Goal: Task Accomplishment & Management: Manage account settings

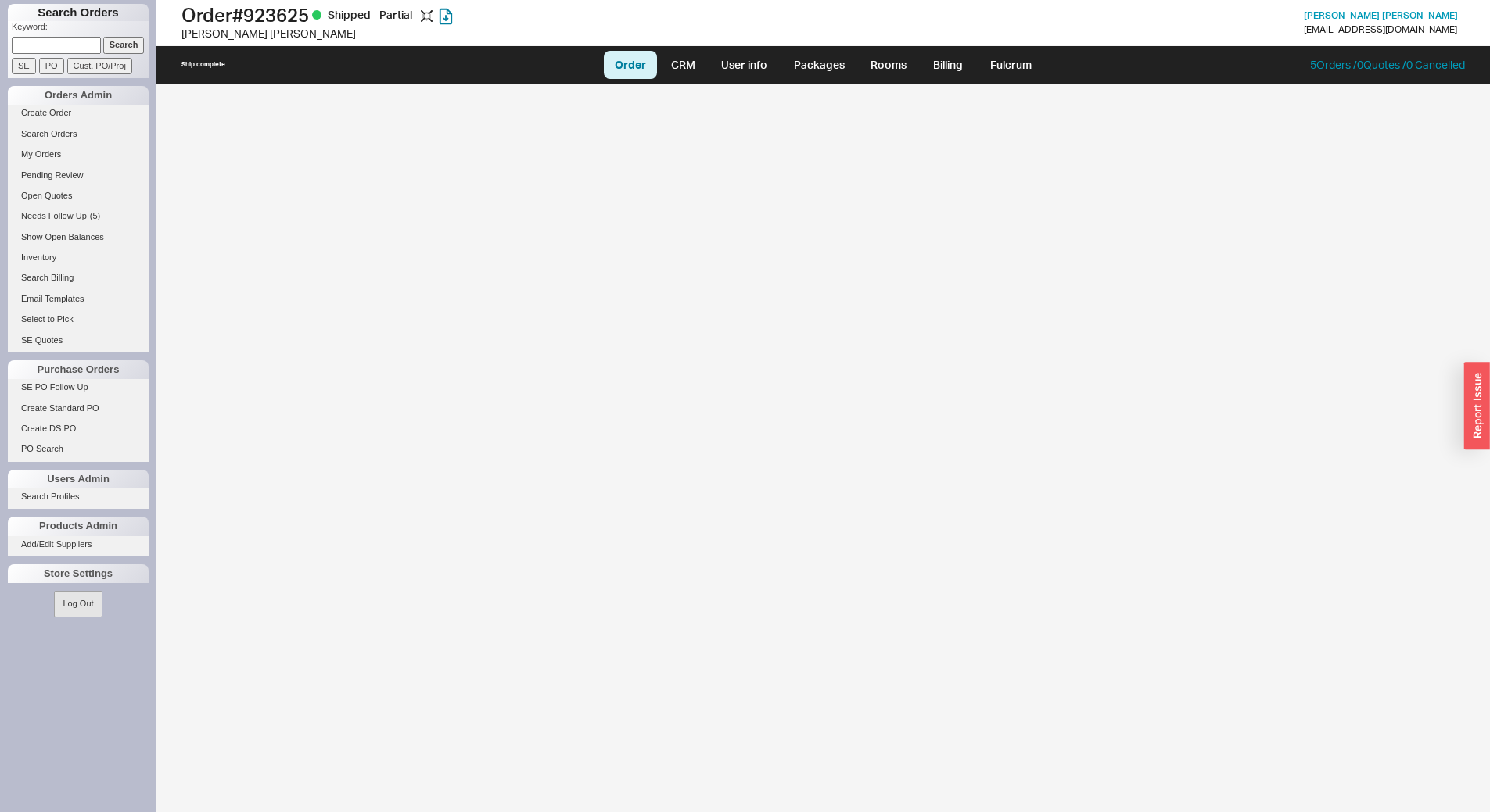
select select "LOW"
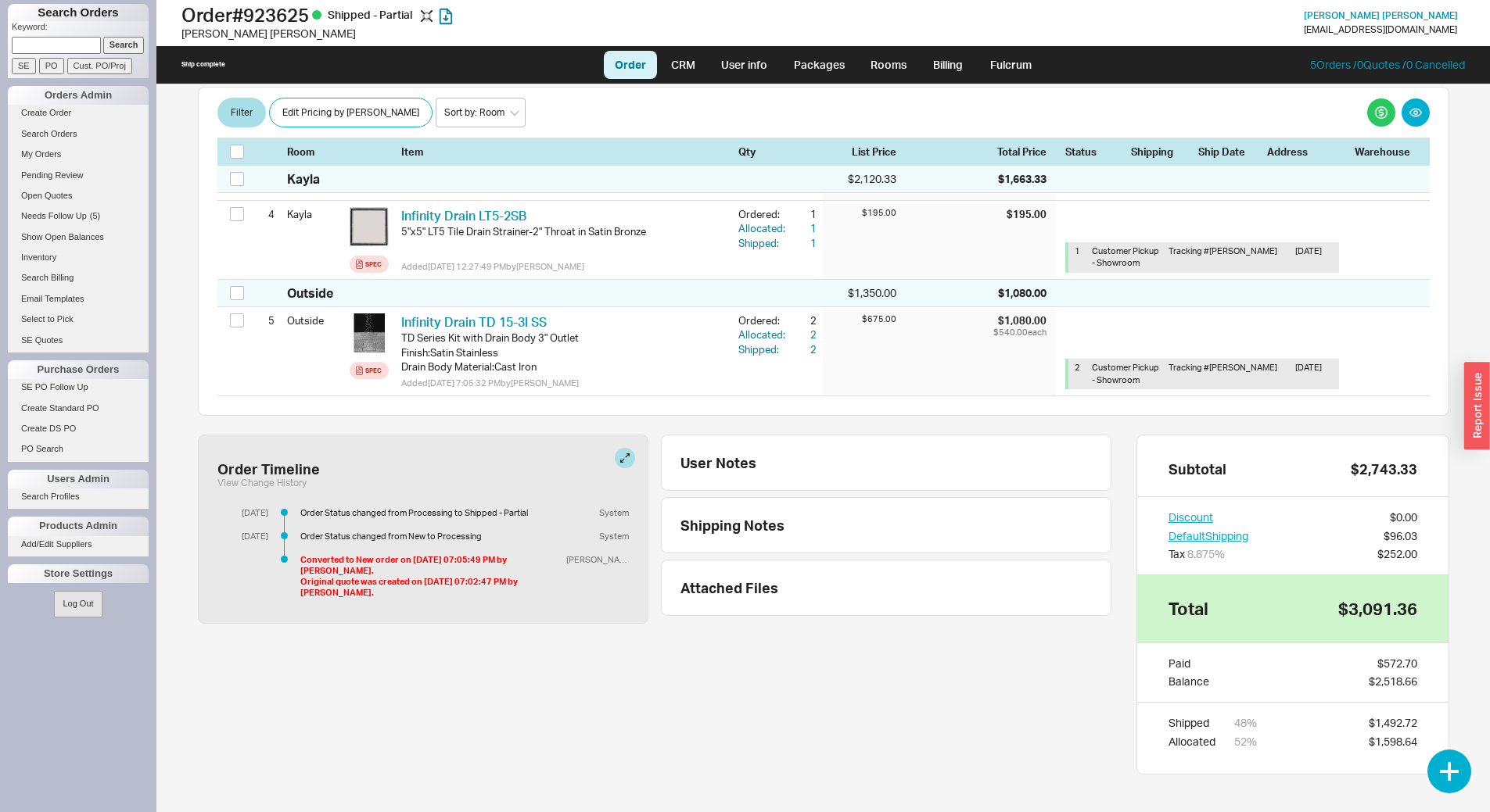
scroll to position [596, 0]
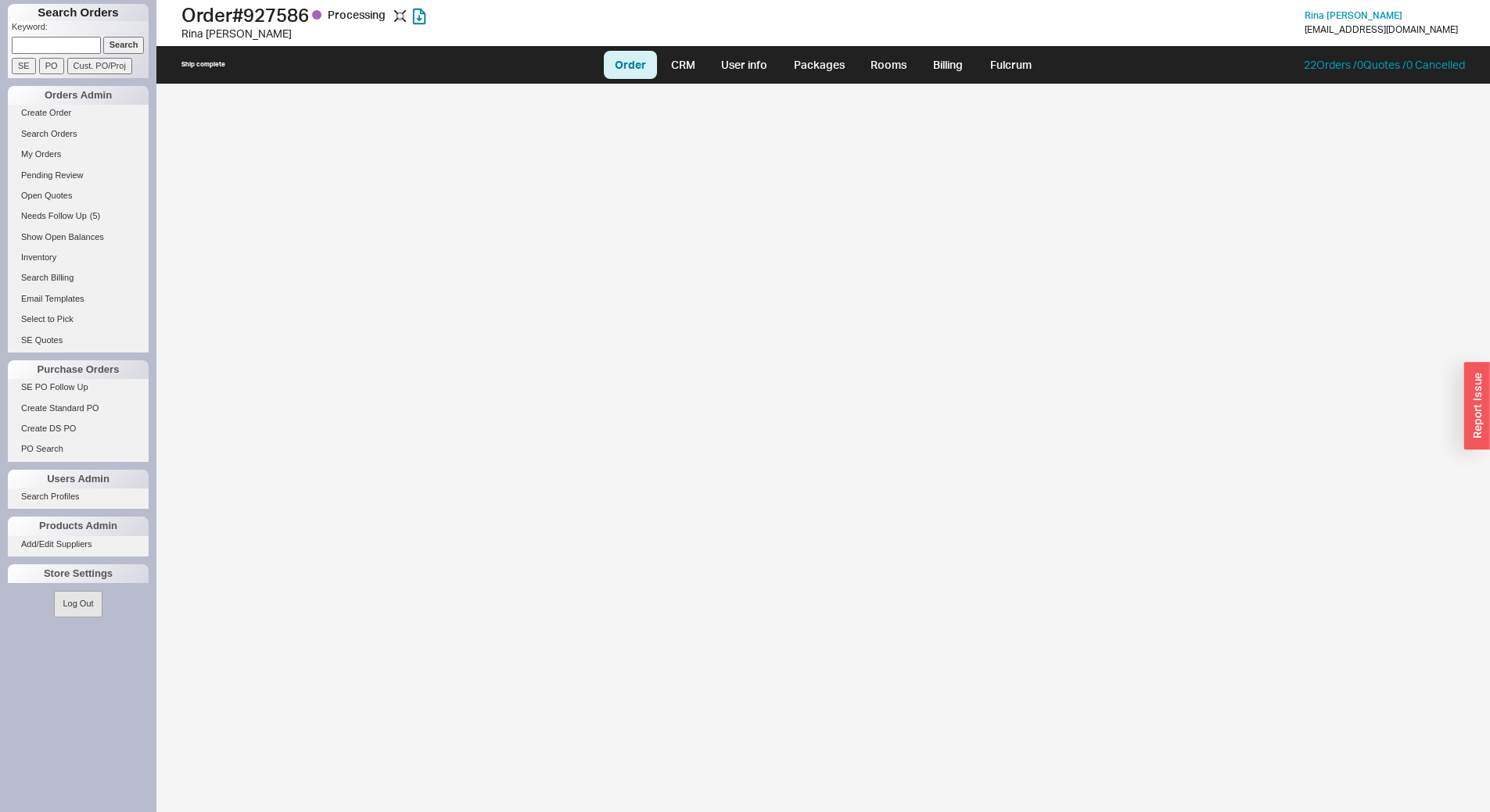
select select "LOW"
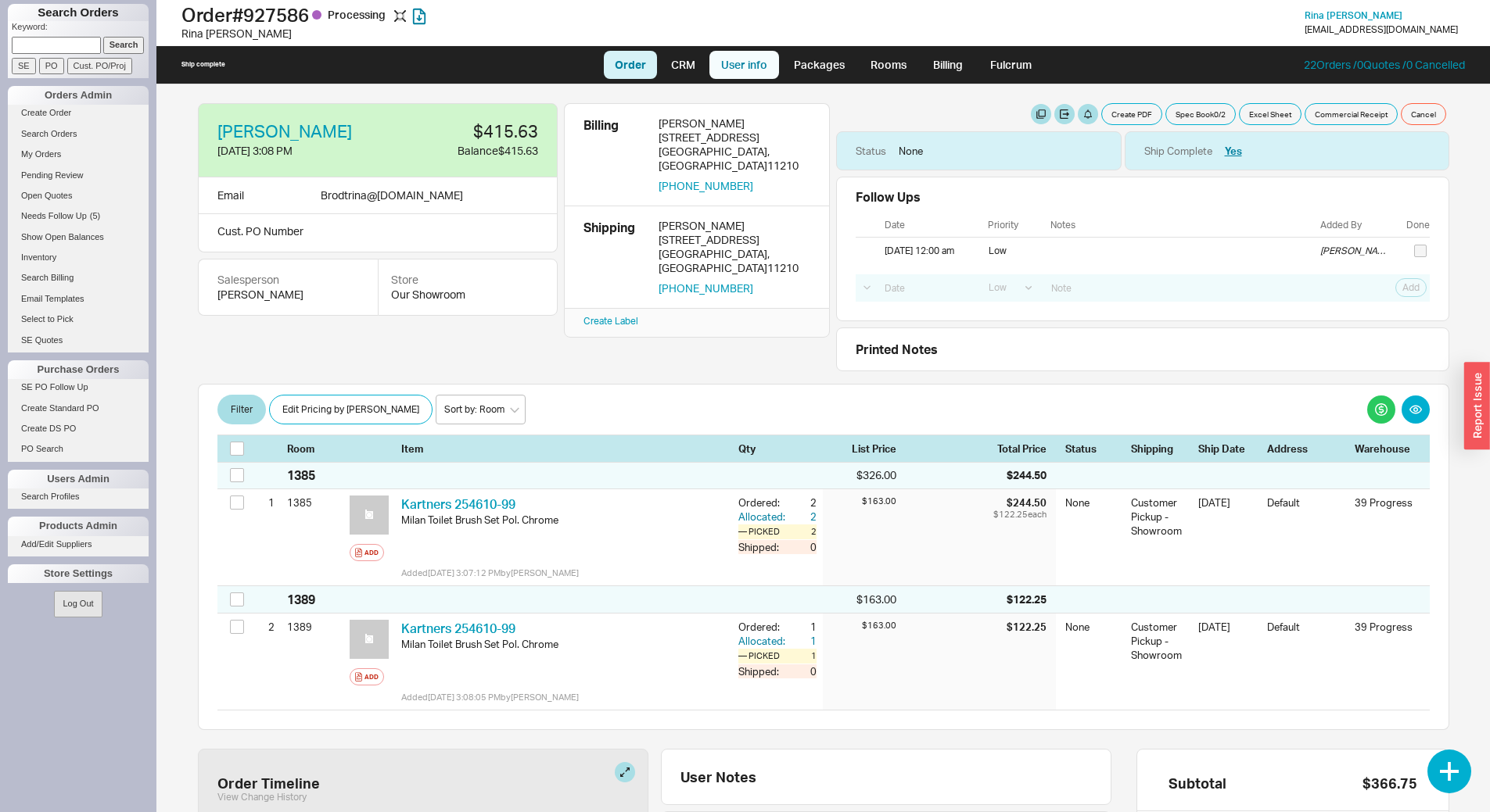
click at [761, 68] on link "User info" at bounding box center [744, 65] width 70 height 28
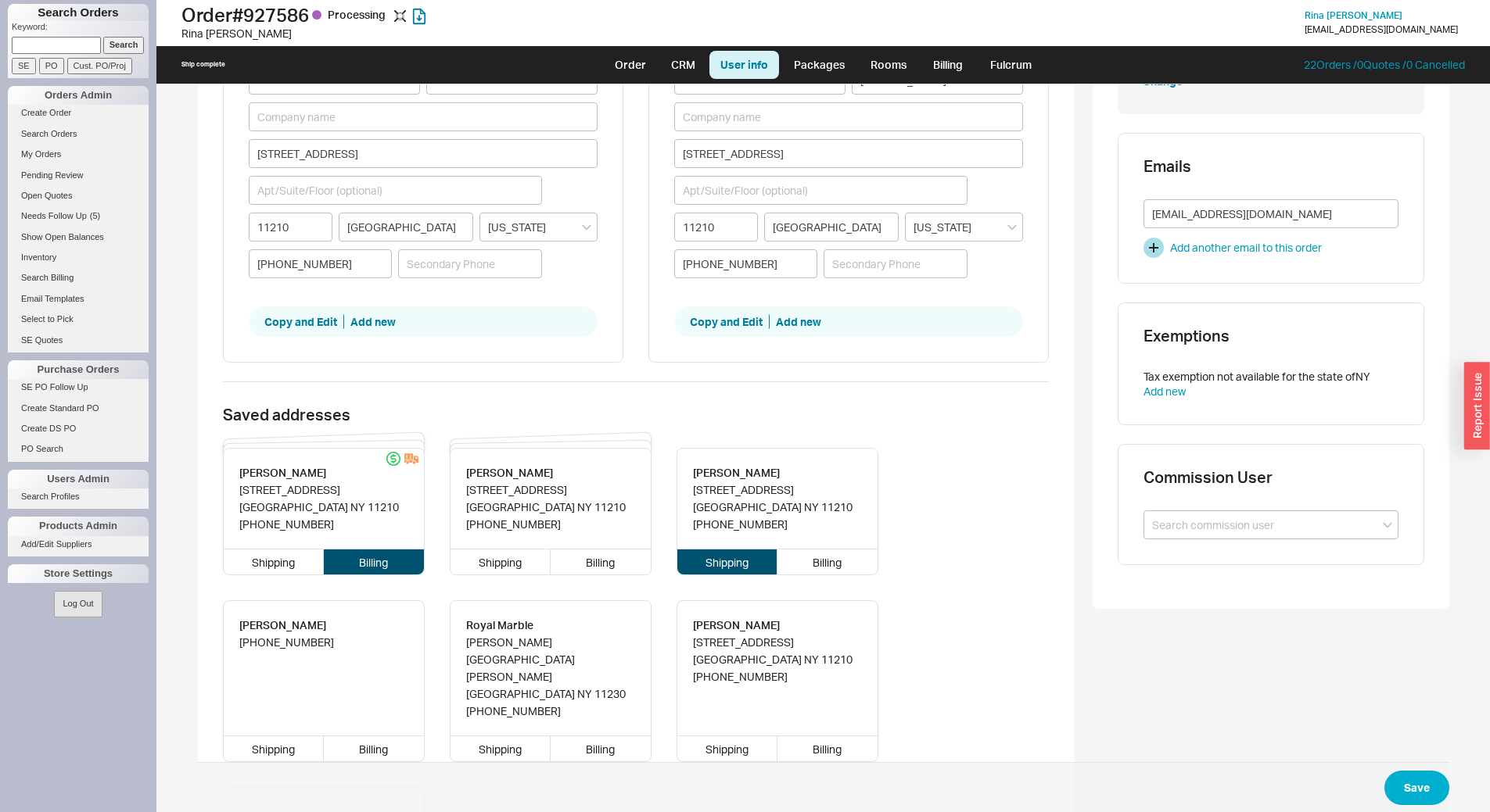
scroll to position [156, 0]
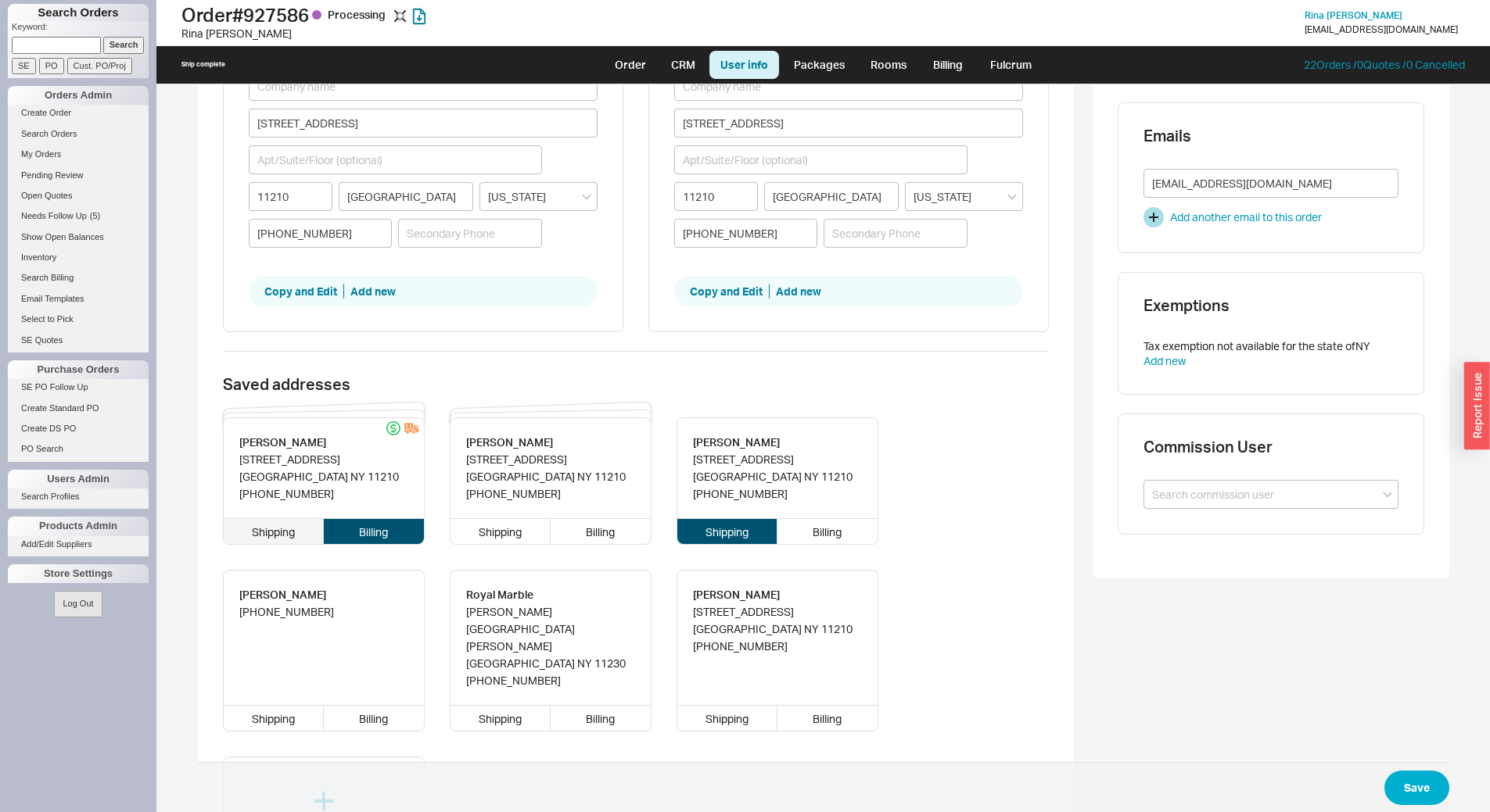
click at [274, 532] on div "Shipping" at bounding box center [274, 532] width 101 height 25
type input "Rina"
type input "Brodt"
type input "1385 EAST 22ND STREET"
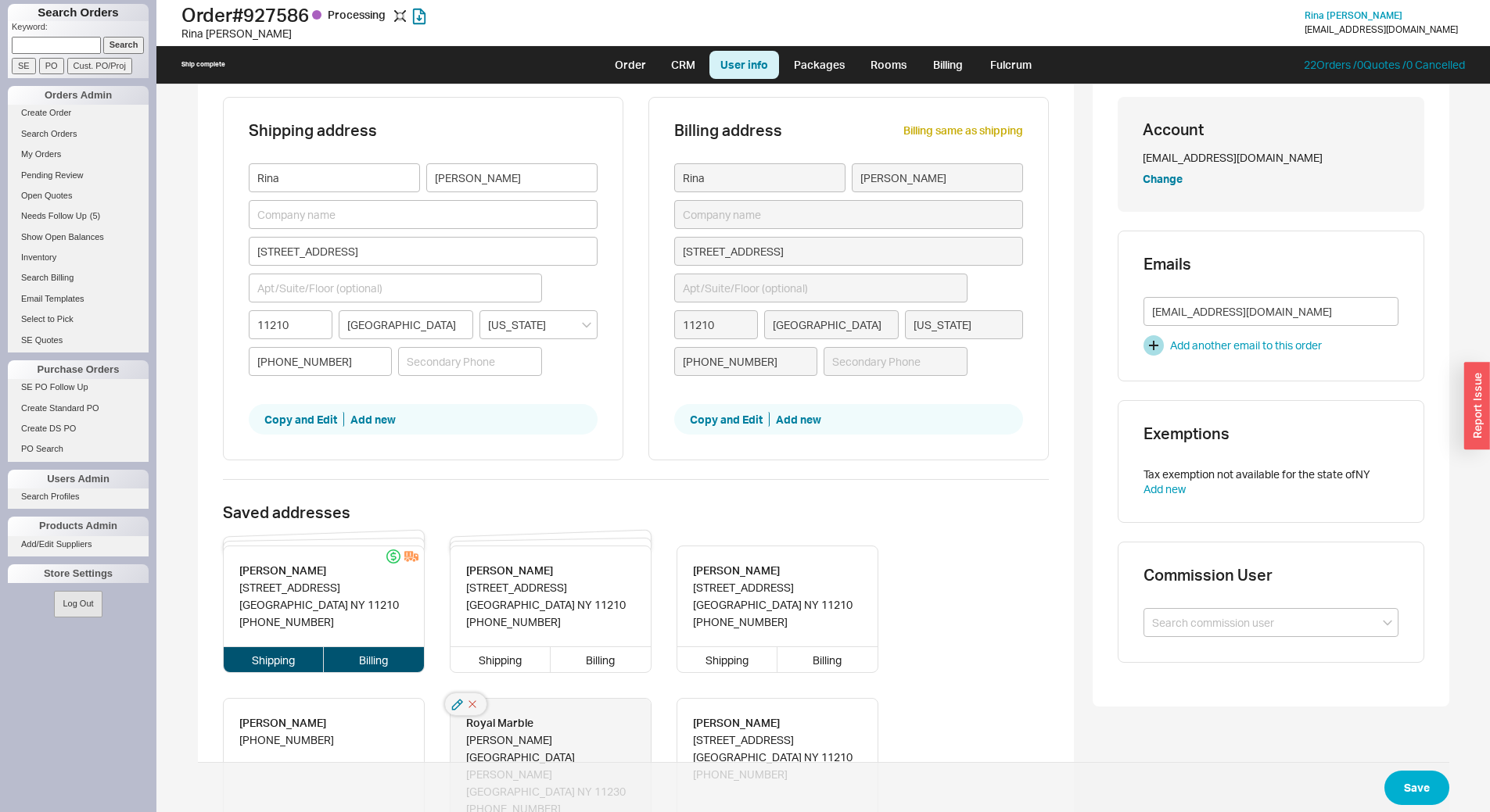
scroll to position [0, 0]
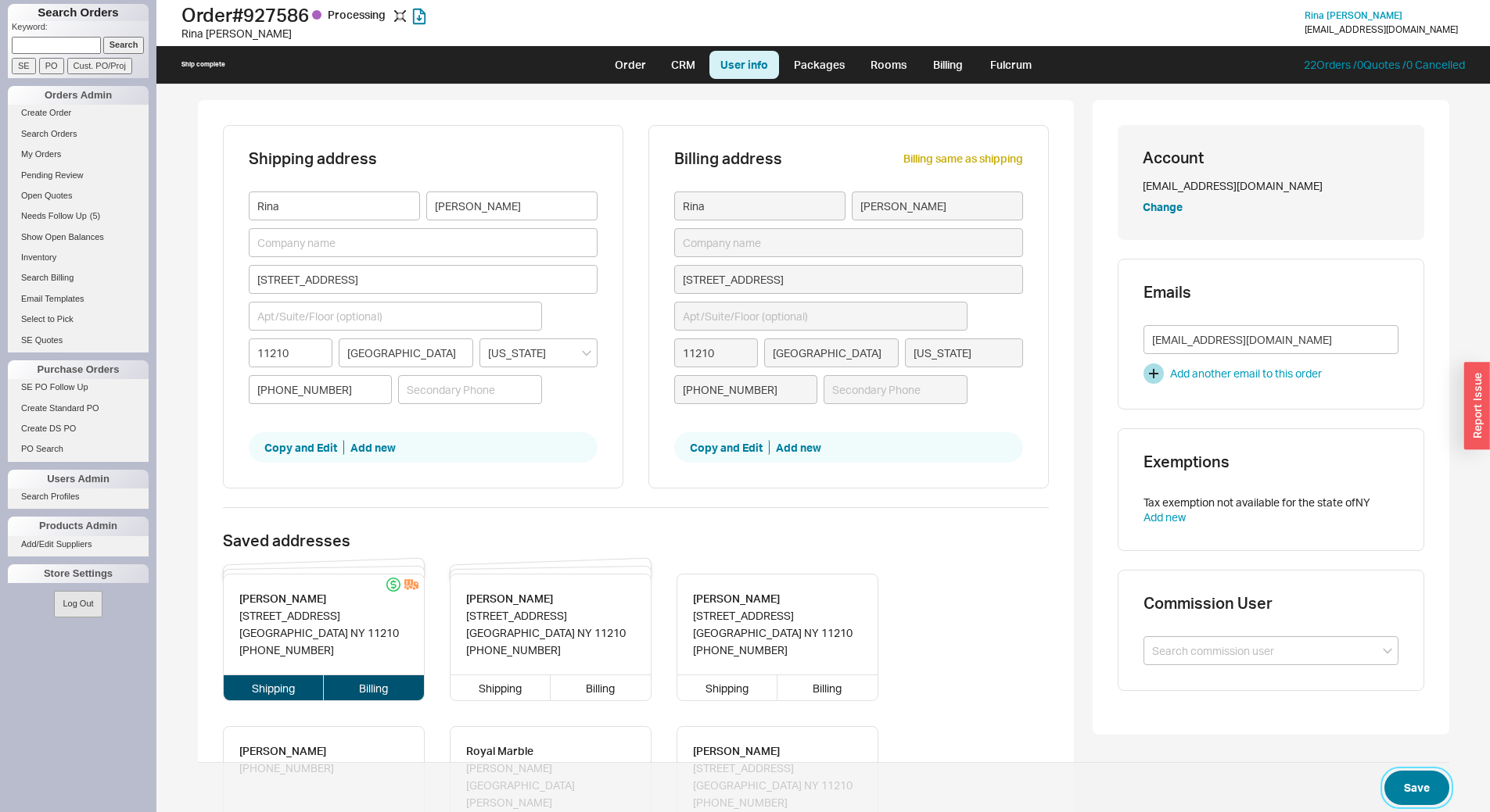
click at [1412, 784] on button "Save" at bounding box center [1418, 788] width 65 height 34
click at [633, 67] on link "Order" at bounding box center [631, 65] width 53 height 28
select select "LOW"
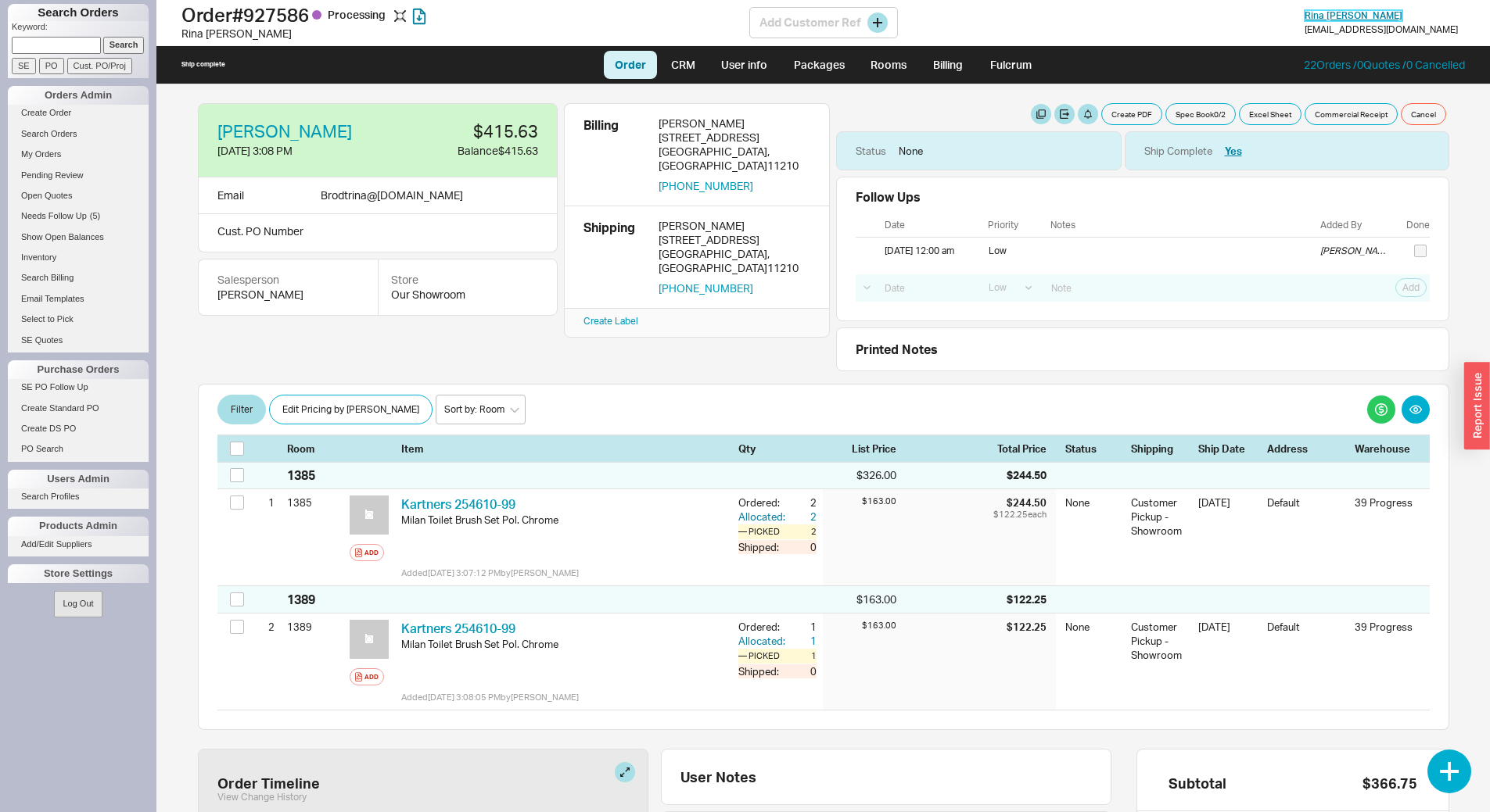
click at [1378, 16] on span "Rina Brodt" at bounding box center [1353, 15] width 97 height 12
click at [286, 19] on h1 "Order # 927586 Processing" at bounding box center [465, 15] width 568 height 22
copy h1 "927586"
click at [954, 60] on link "Billing" at bounding box center [948, 65] width 55 height 28
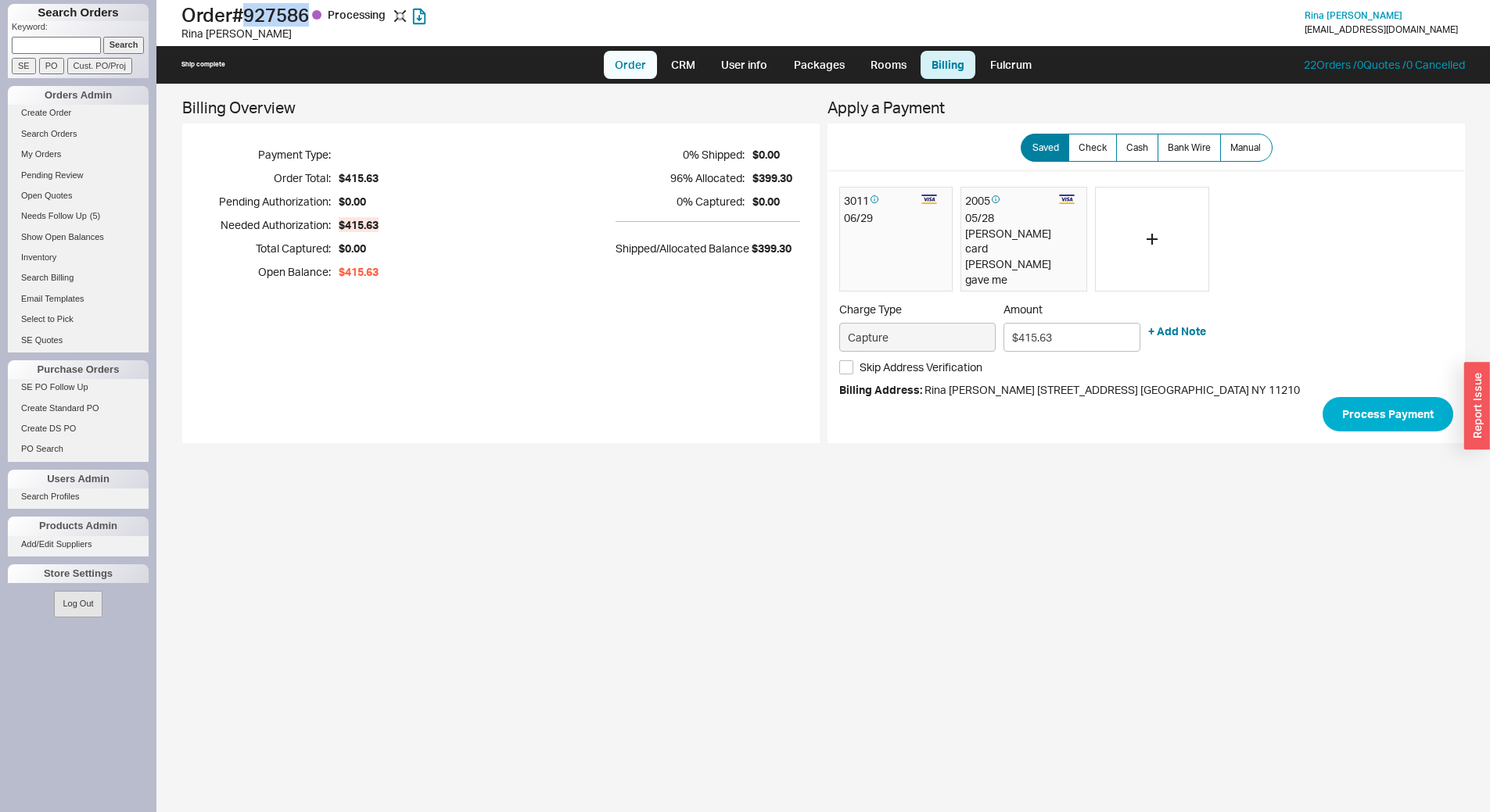
click at [636, 71] on link "Order" at bounding box center [631, 65] width 53 height 28
select select "LOW"
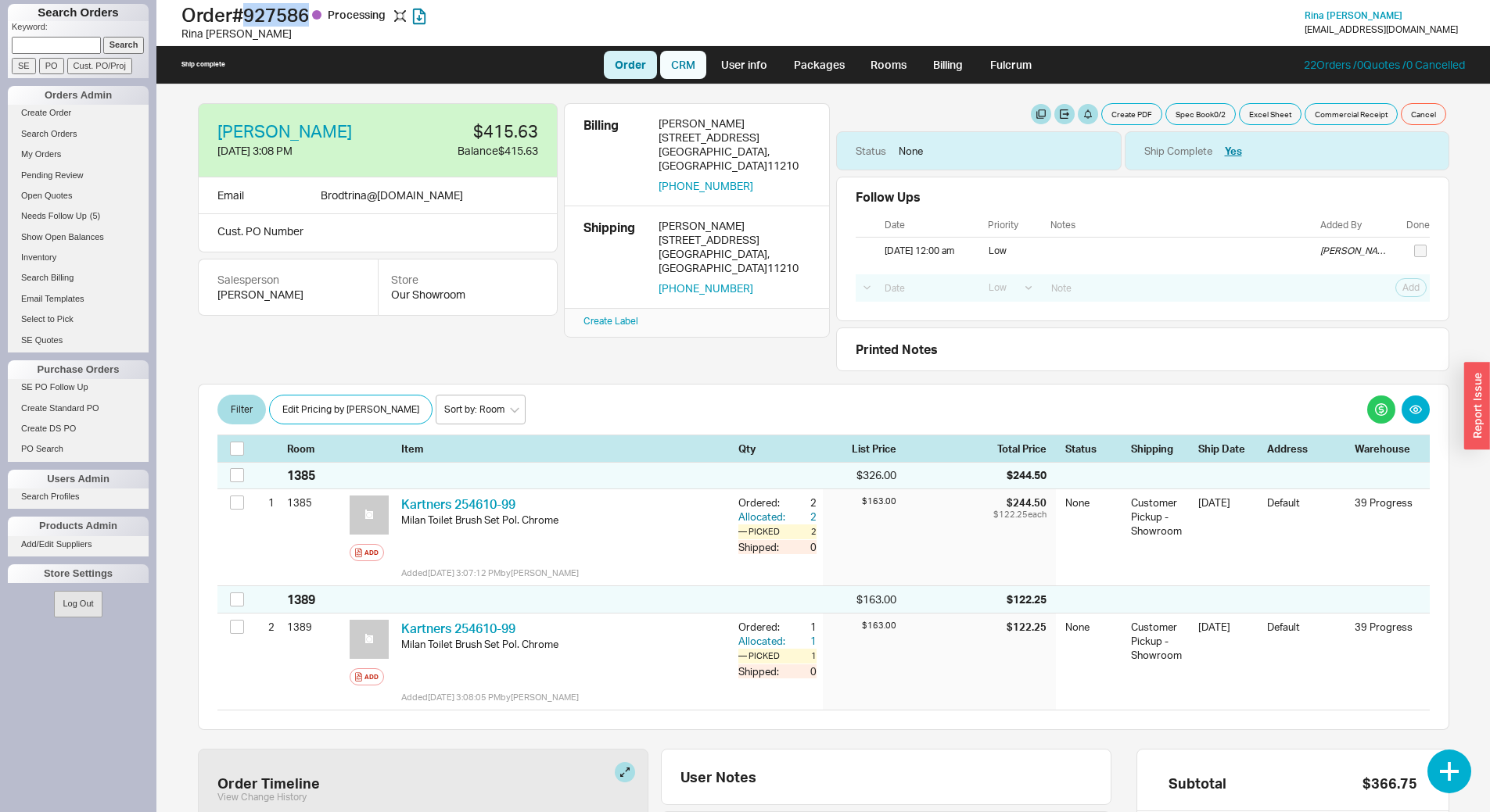
click at [688, 65] on link "CRM" at bounding box center [683, 65] width 46 height 28
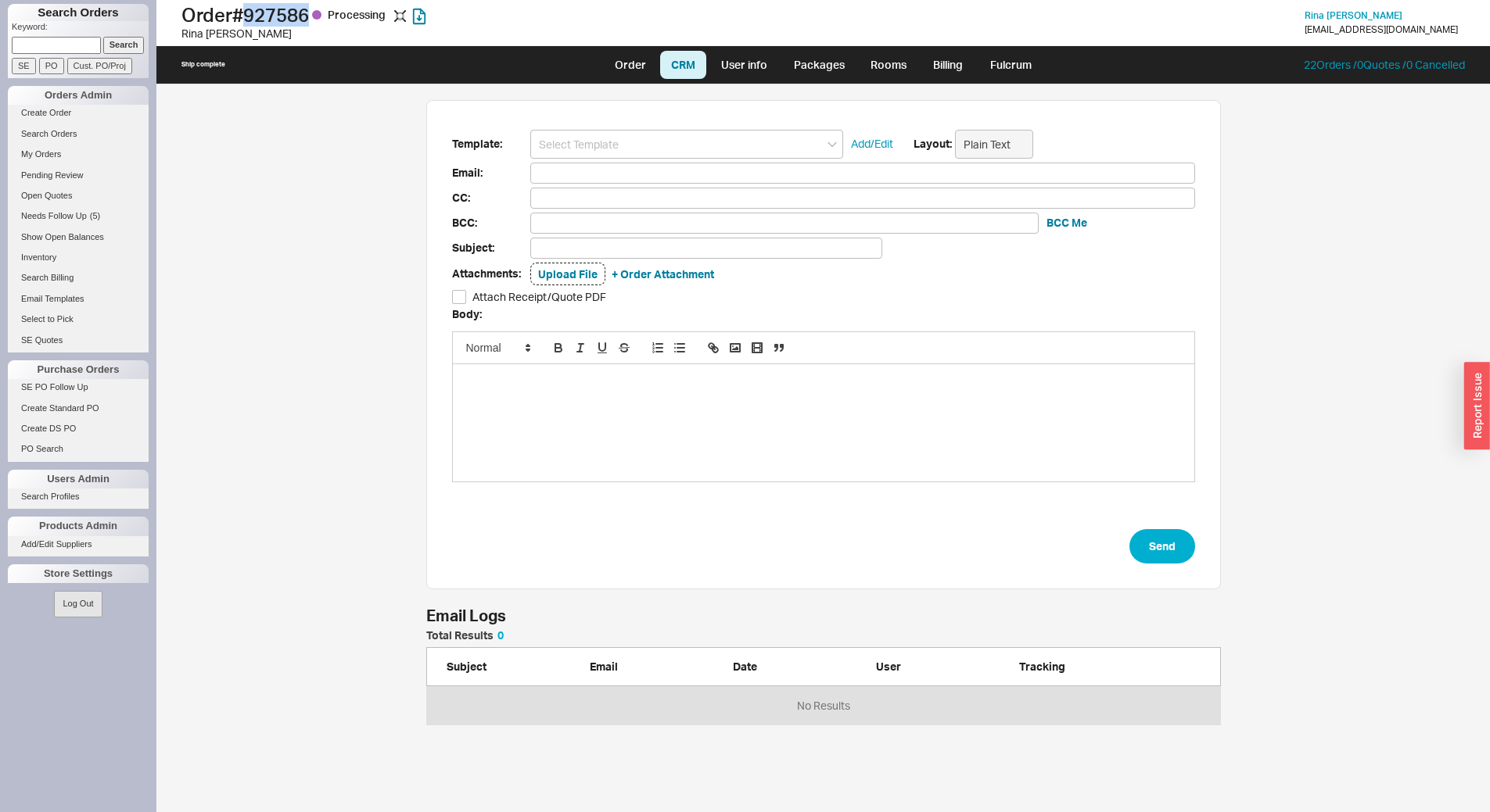
scroll to position [717, 1322]
click at [660, 141] on input at bounding box center [687, 144] width 313 height 29
click at [633, 167] on div "HS Receipt" at bounding box center [687, 173] width 311 height 22
type input "HS Receipt"
type input "Brodtrina@yahoo.com"
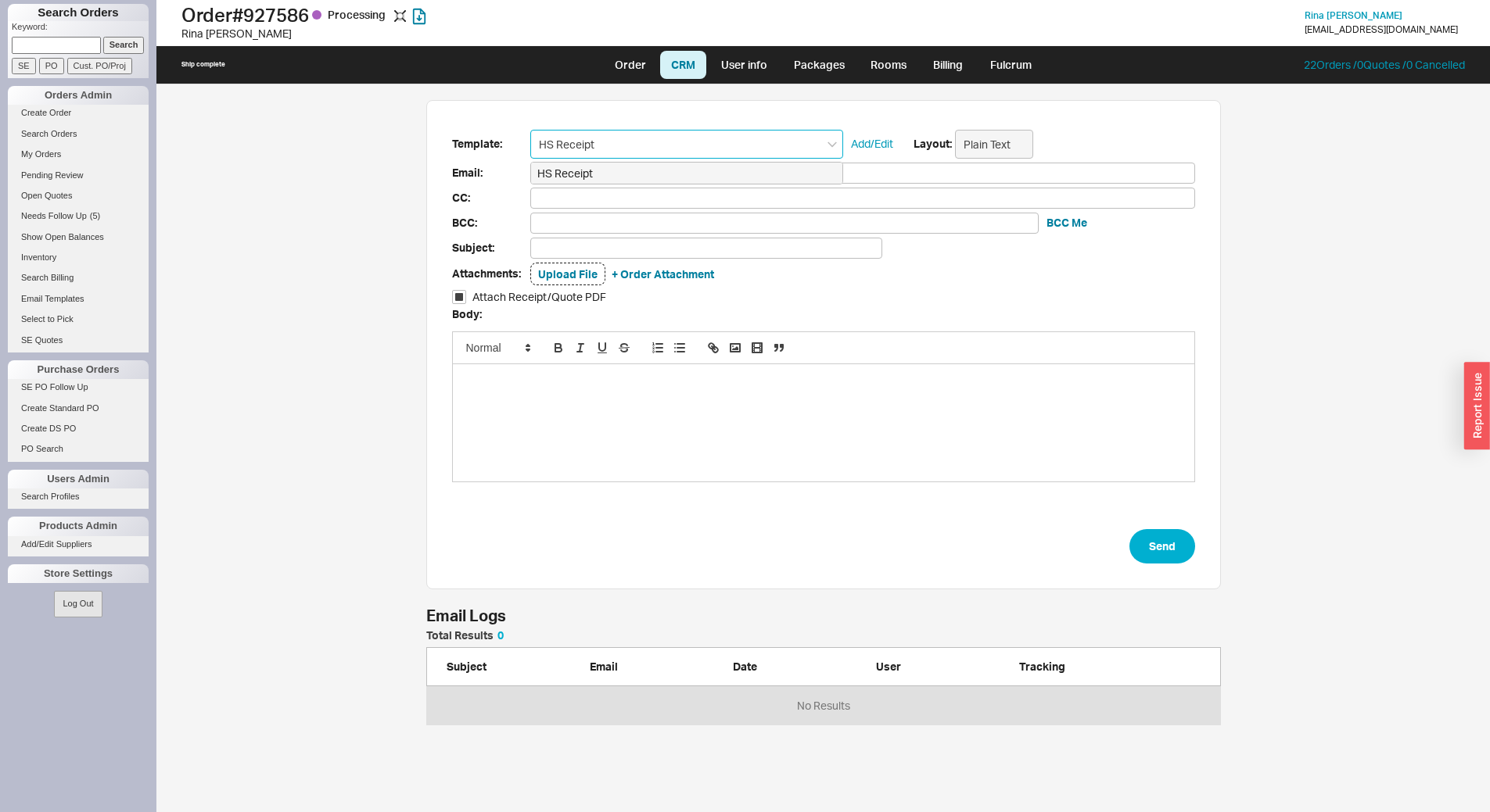
type input "Brodtrina@yahoo.com"
type input "Home & Stone Order #927586"
checkbox input "true"
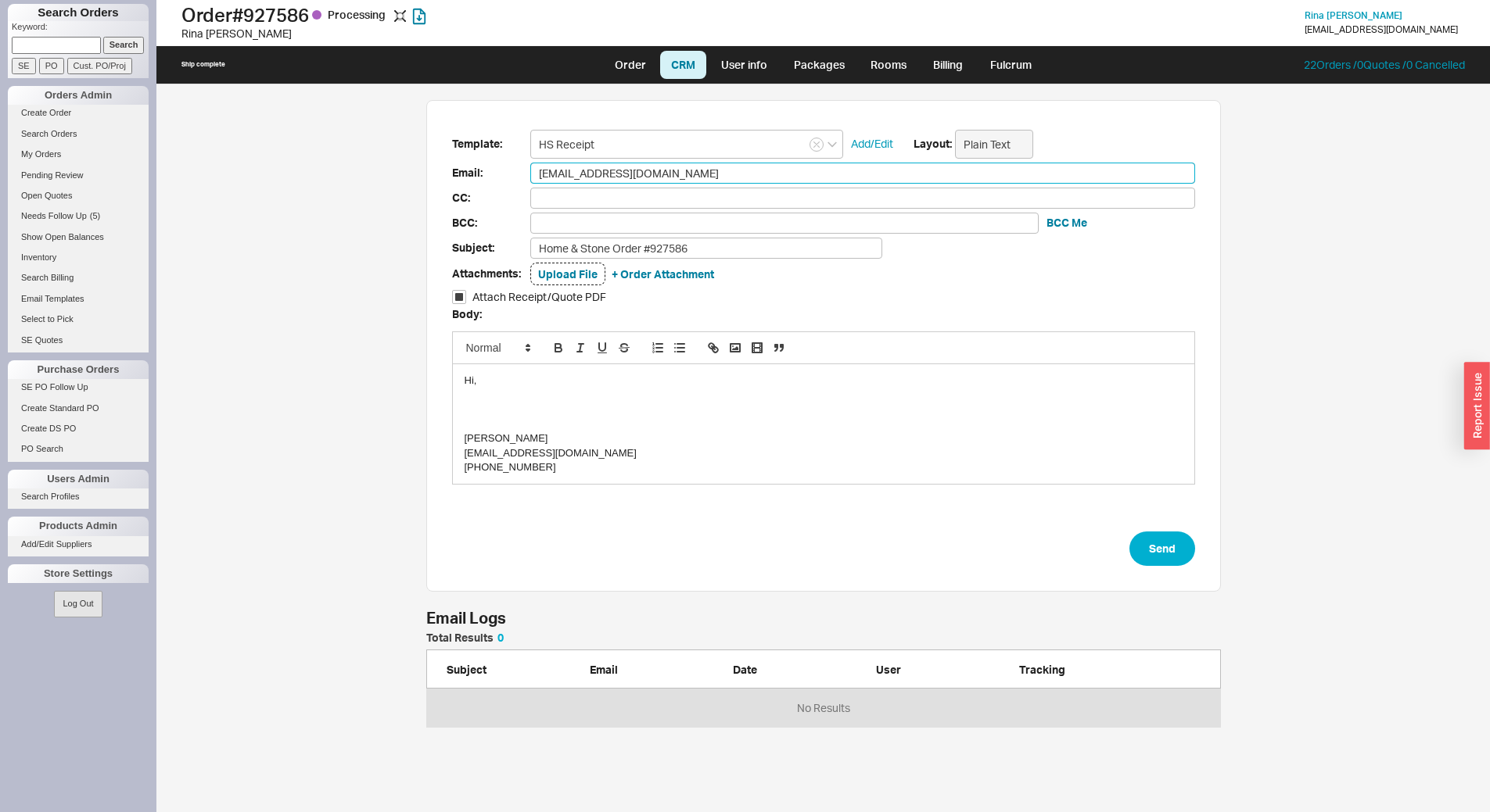
click at [696, 166] on input "Brodtrina@yahoo.com" at bounding box center [862, 172] width 665 height 21
type input "sales@qualitybath.com"
type input "sa"
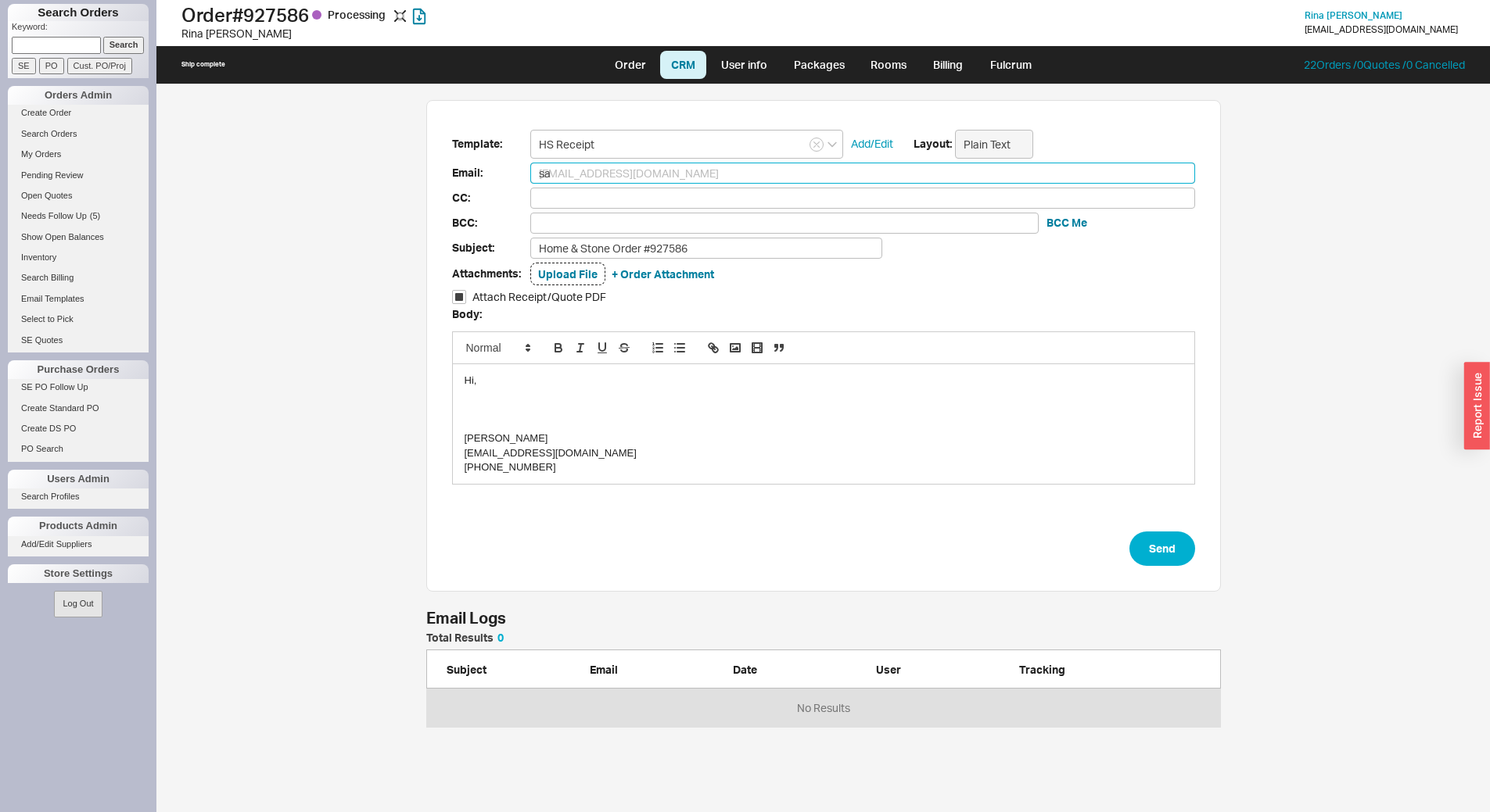
type input "sam@homeandstone.com"
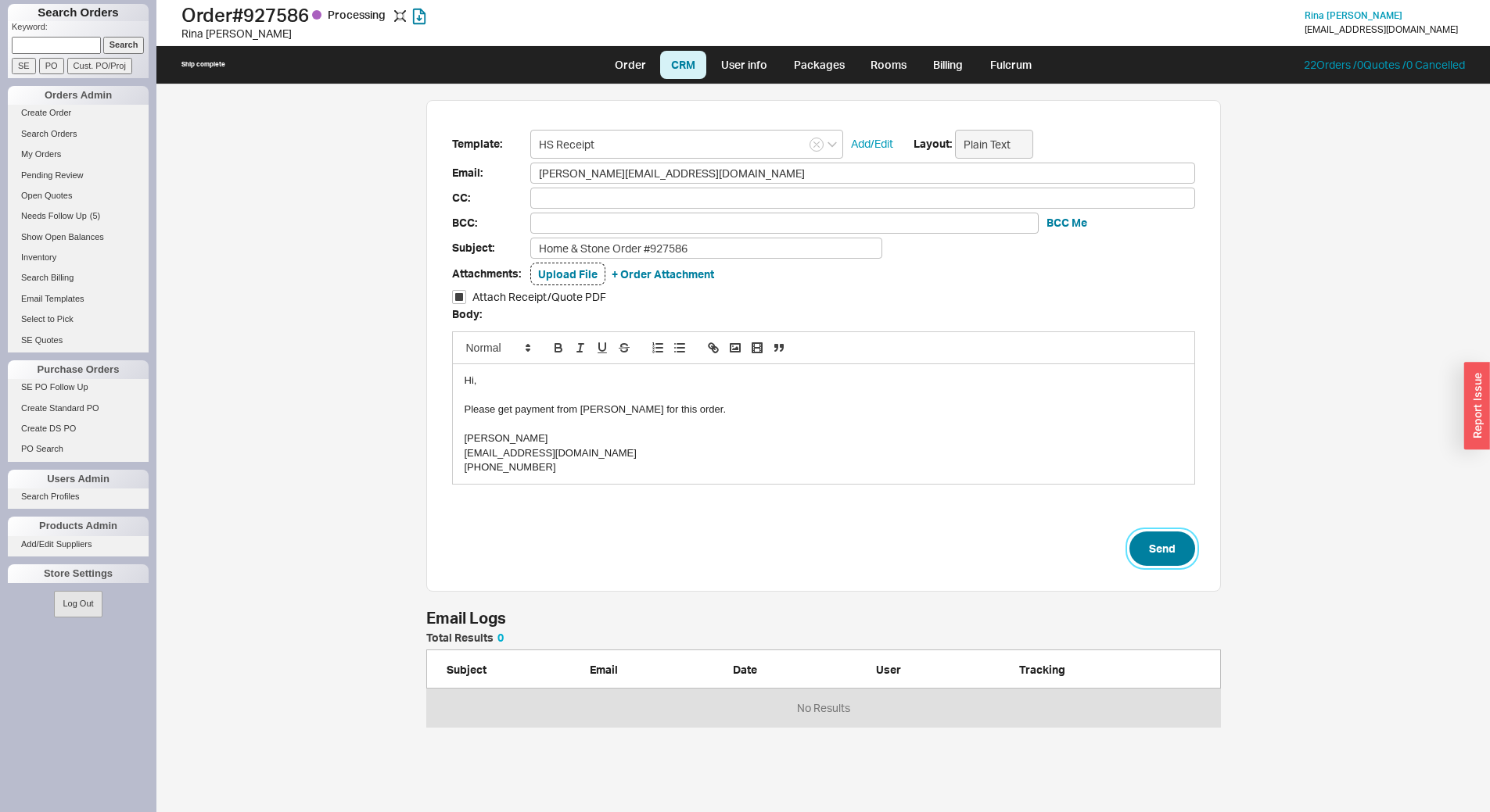
click at [1145, 552] on button "Send" at bounding box center [1162, 548] width 66 height 34
select select "LOW"
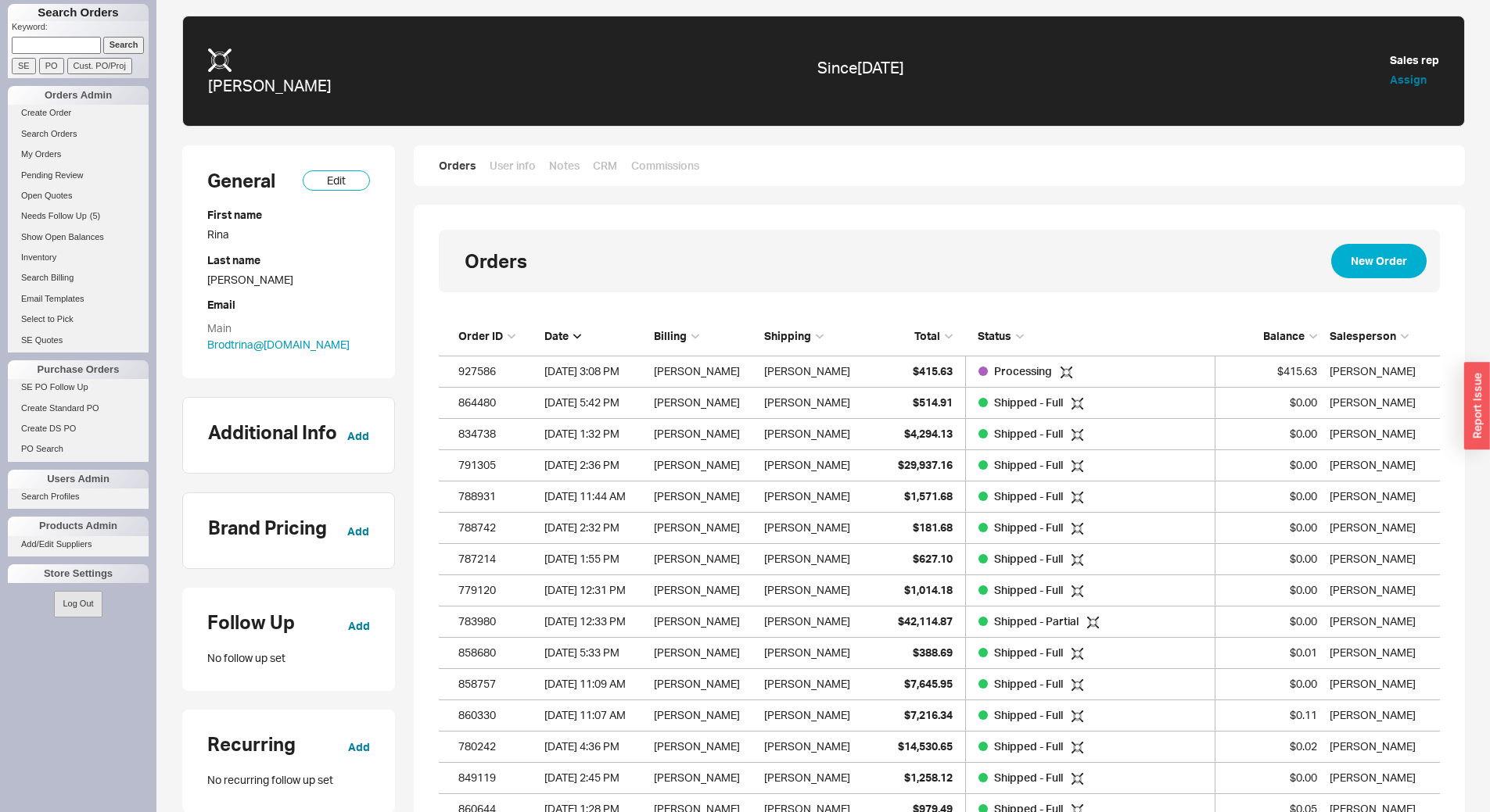
scroll to position [747, 990]
click at [1294, 338] on span "Balance" at bounding box center [1284, 336] width 42 height 13
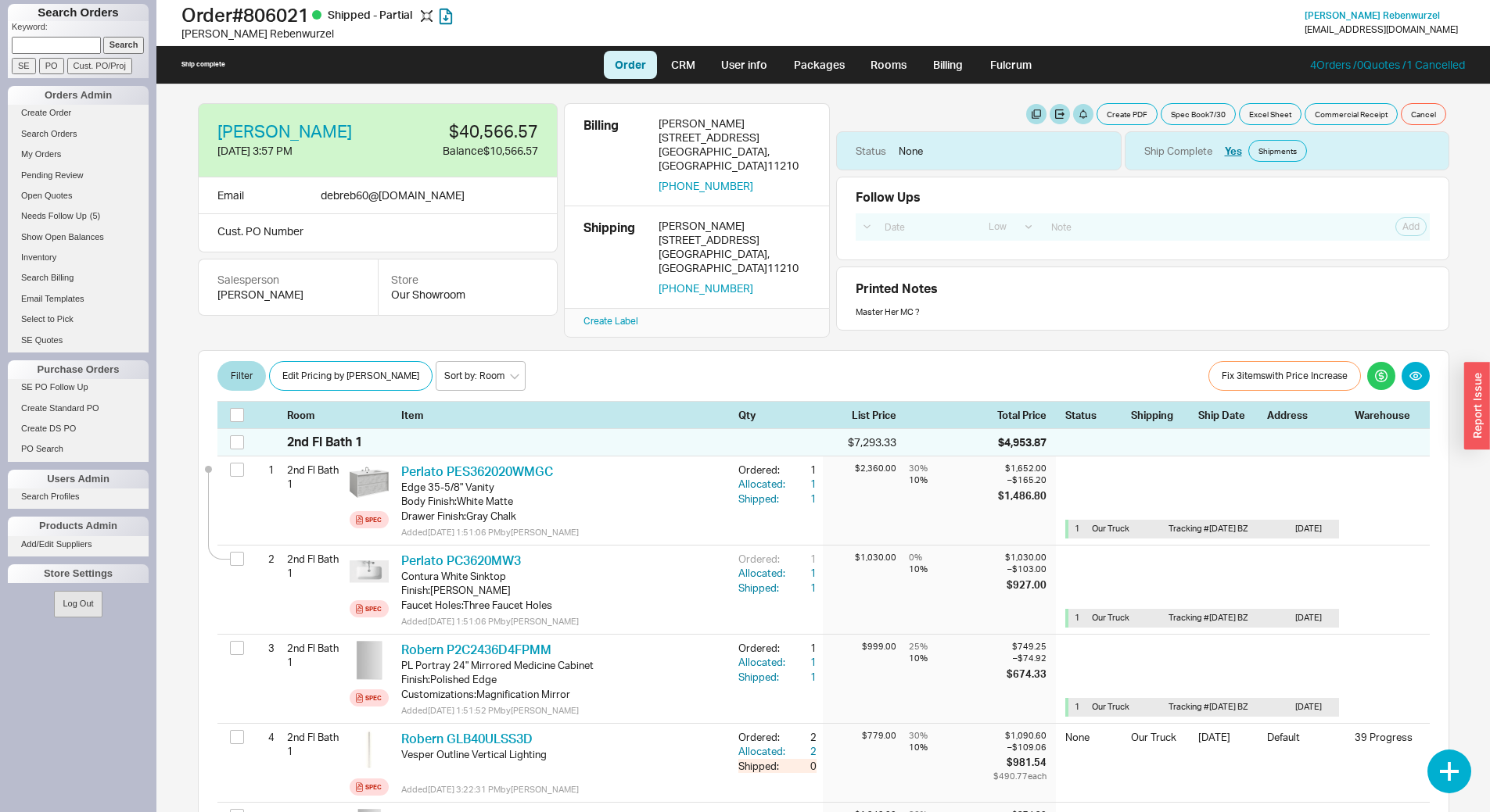
select select "LOW"
click at [69, 42] on input at bounding box center [56, 45] width 89 height 17
type input "812015"
click at [103, 37] on input "Search" at bounding box center [124, 45] width 42 height 17
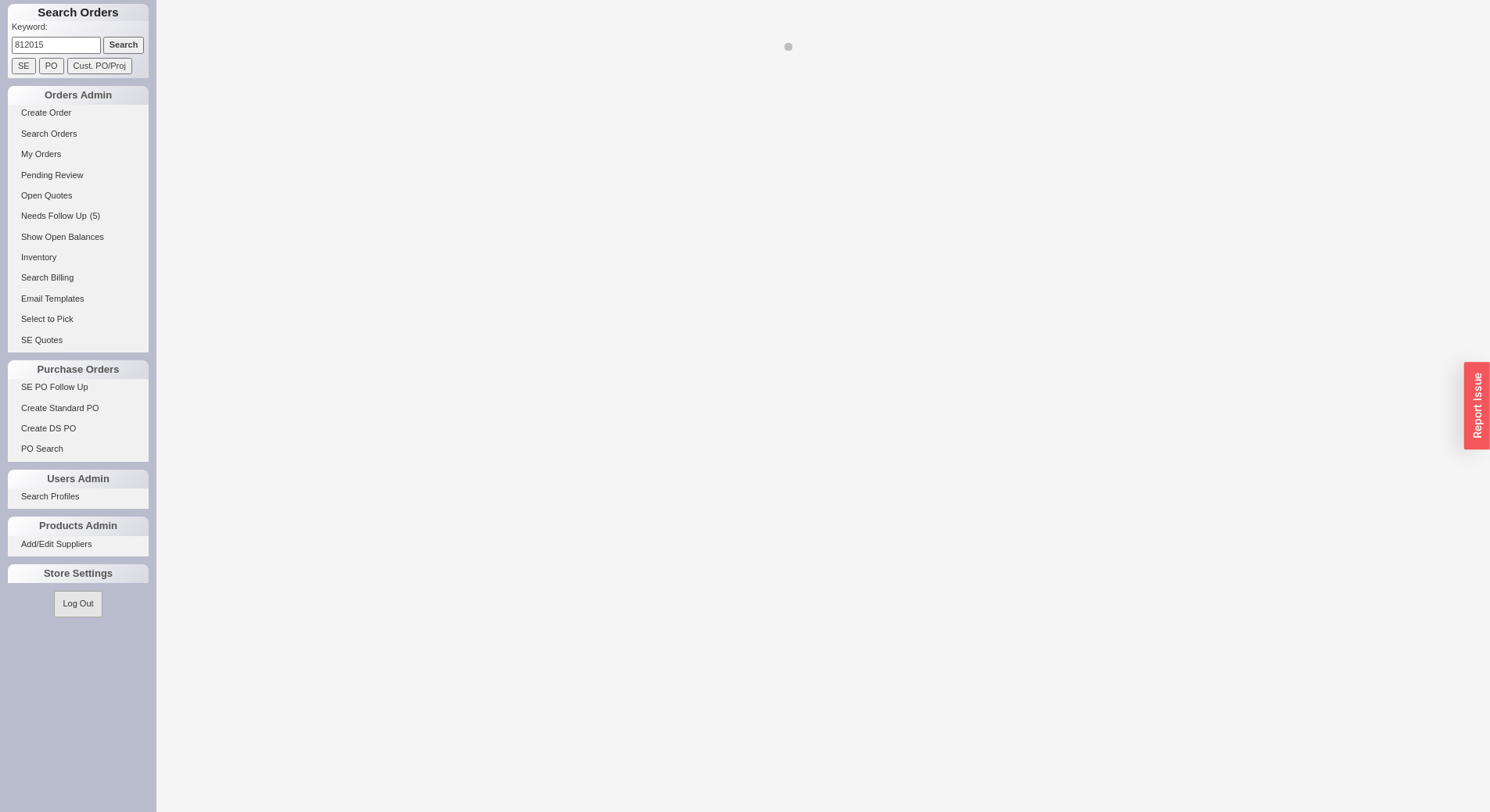
select select "LOW"
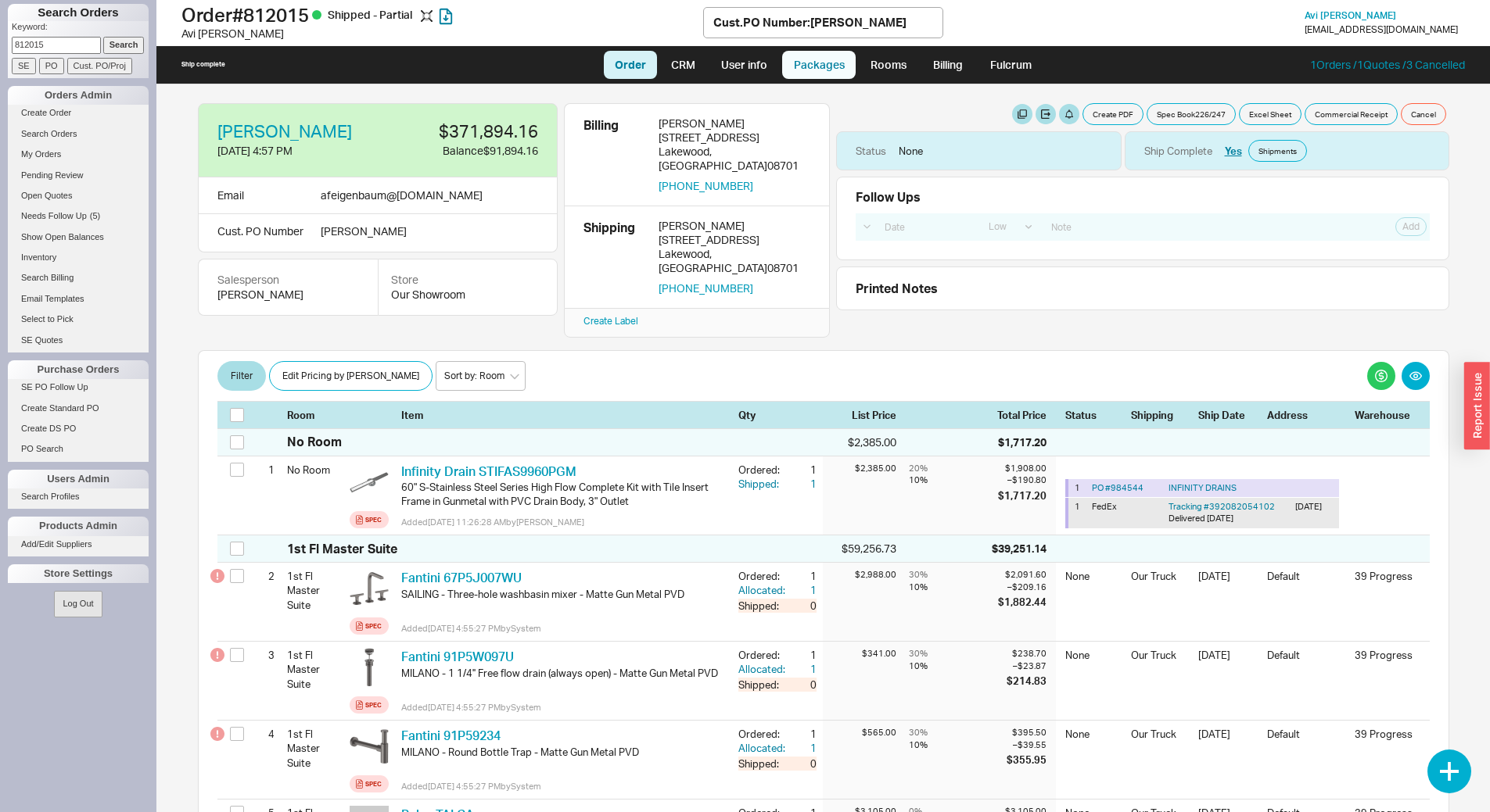
click at [843, 77] on link "Packages" at bounding box center [819, 65] width 73 height 28
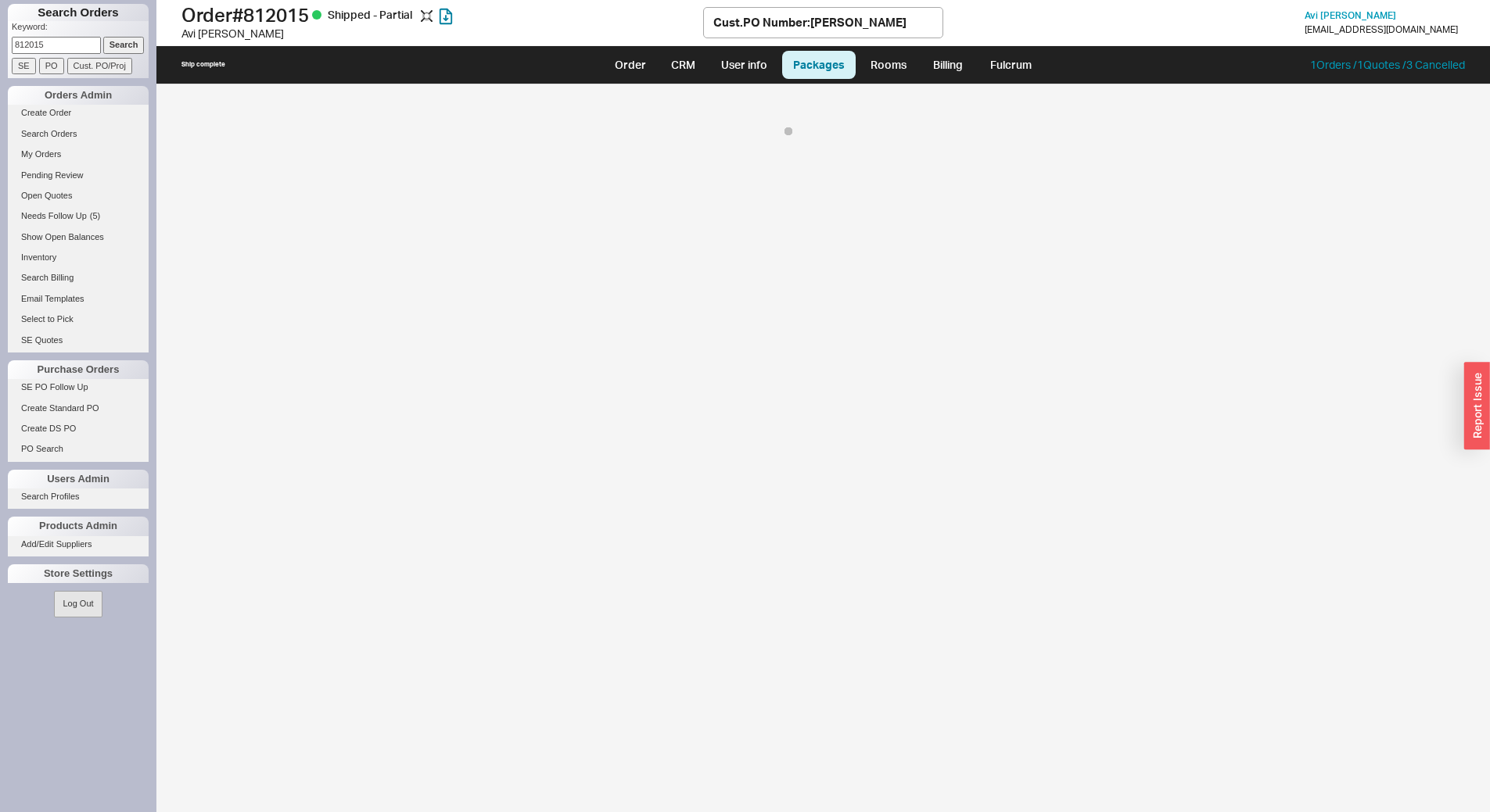
select select "8"
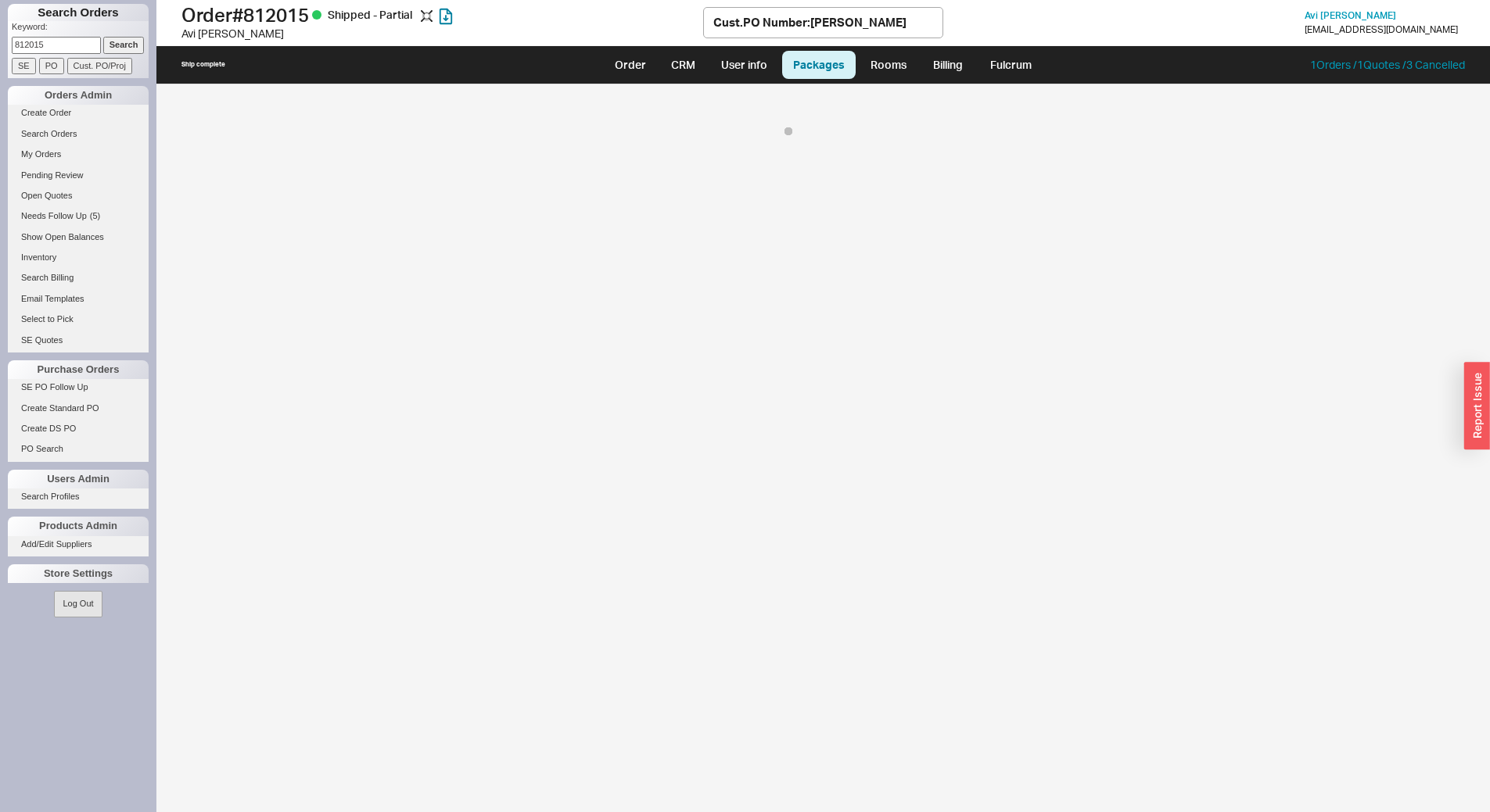
select select "8"
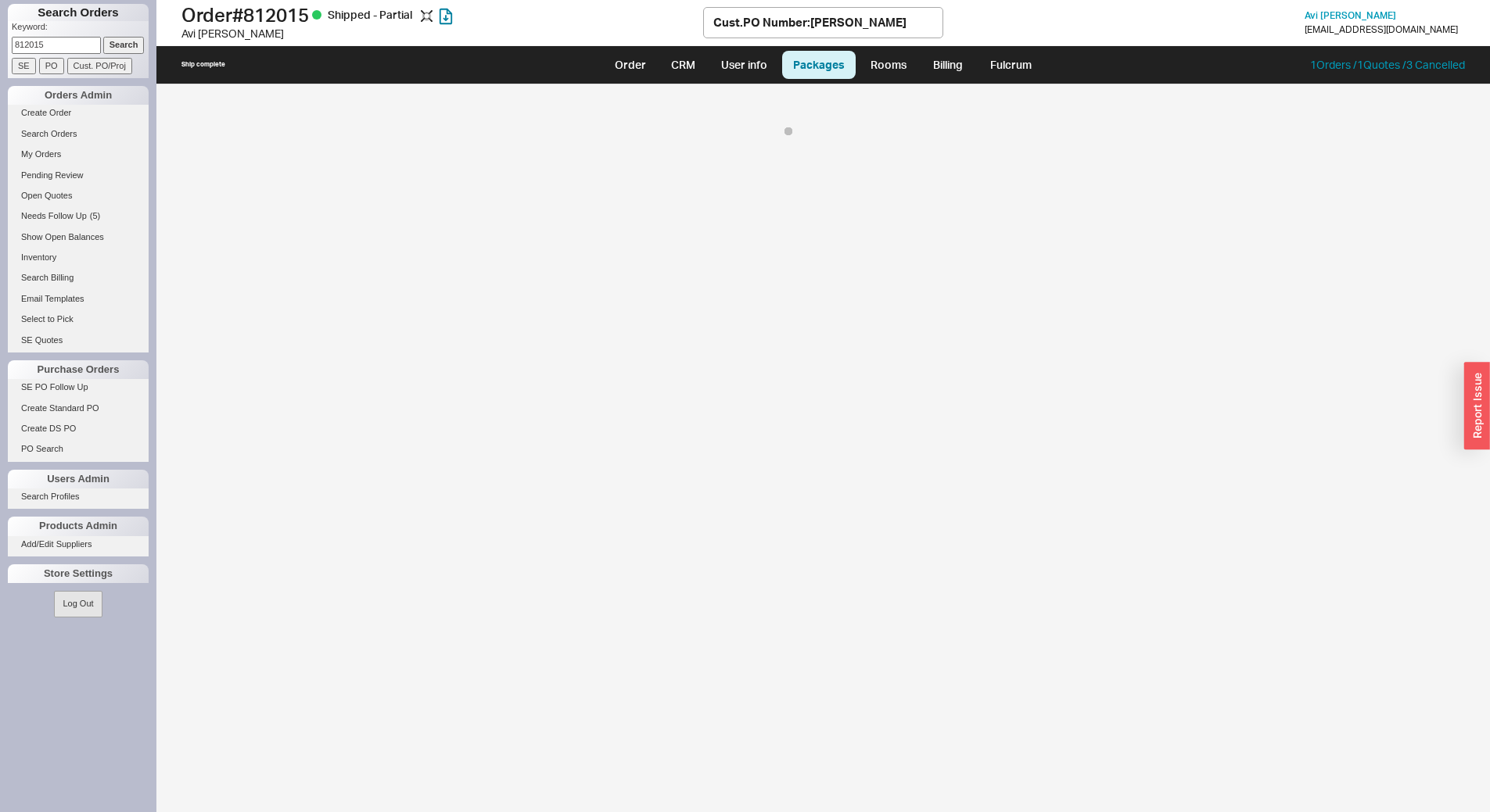
select select "8"
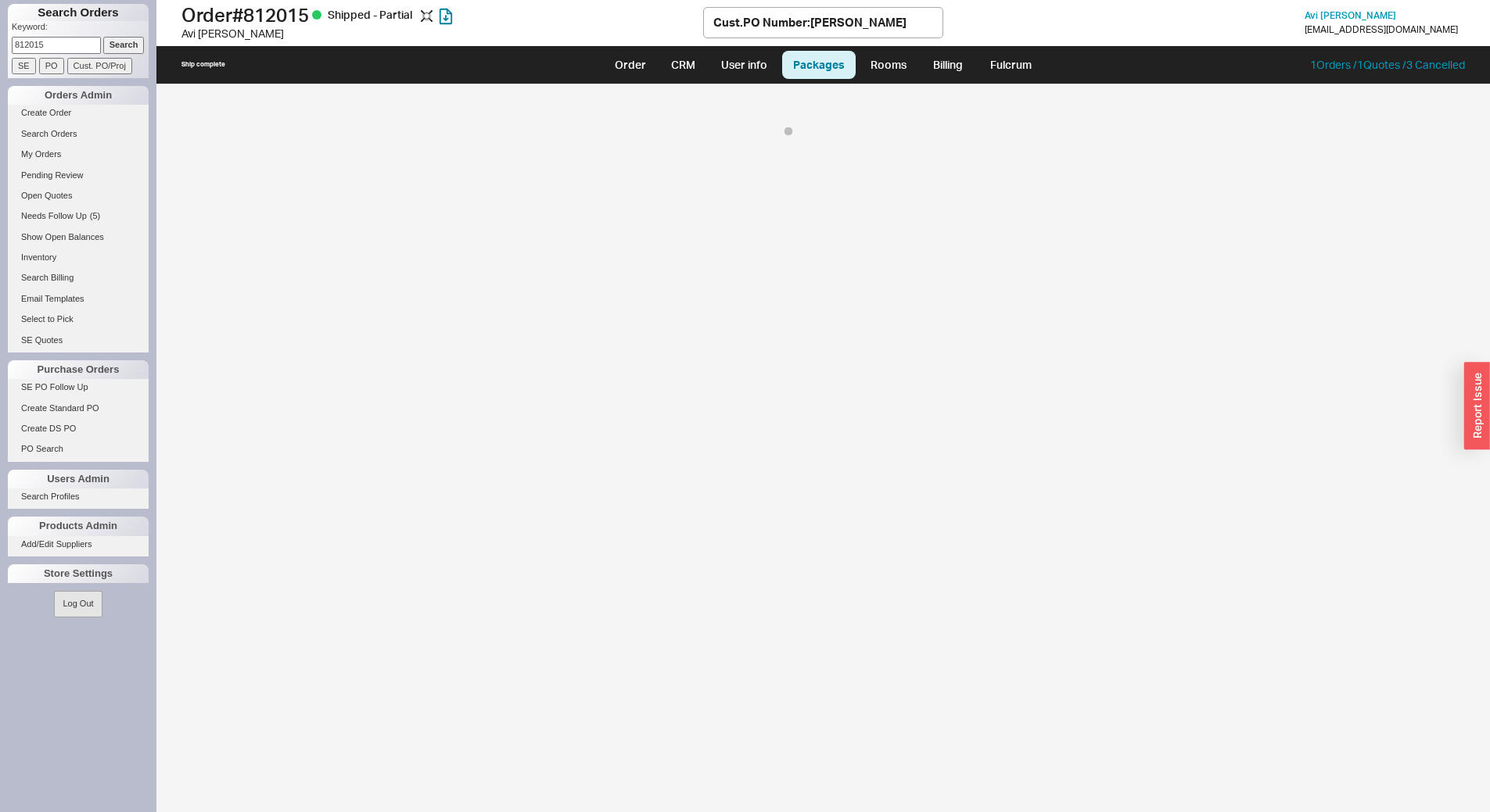
select select "8"
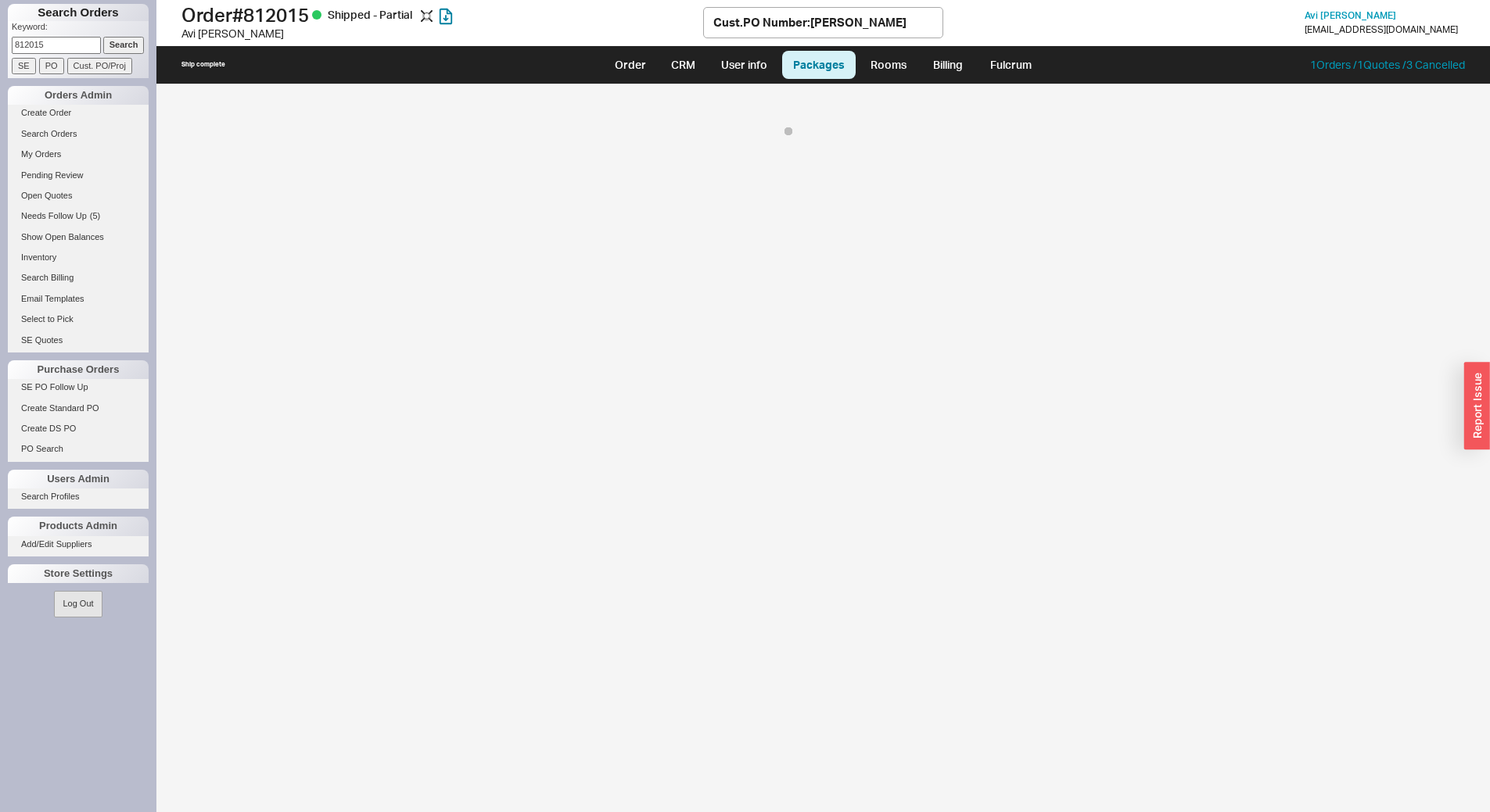
select select "8"
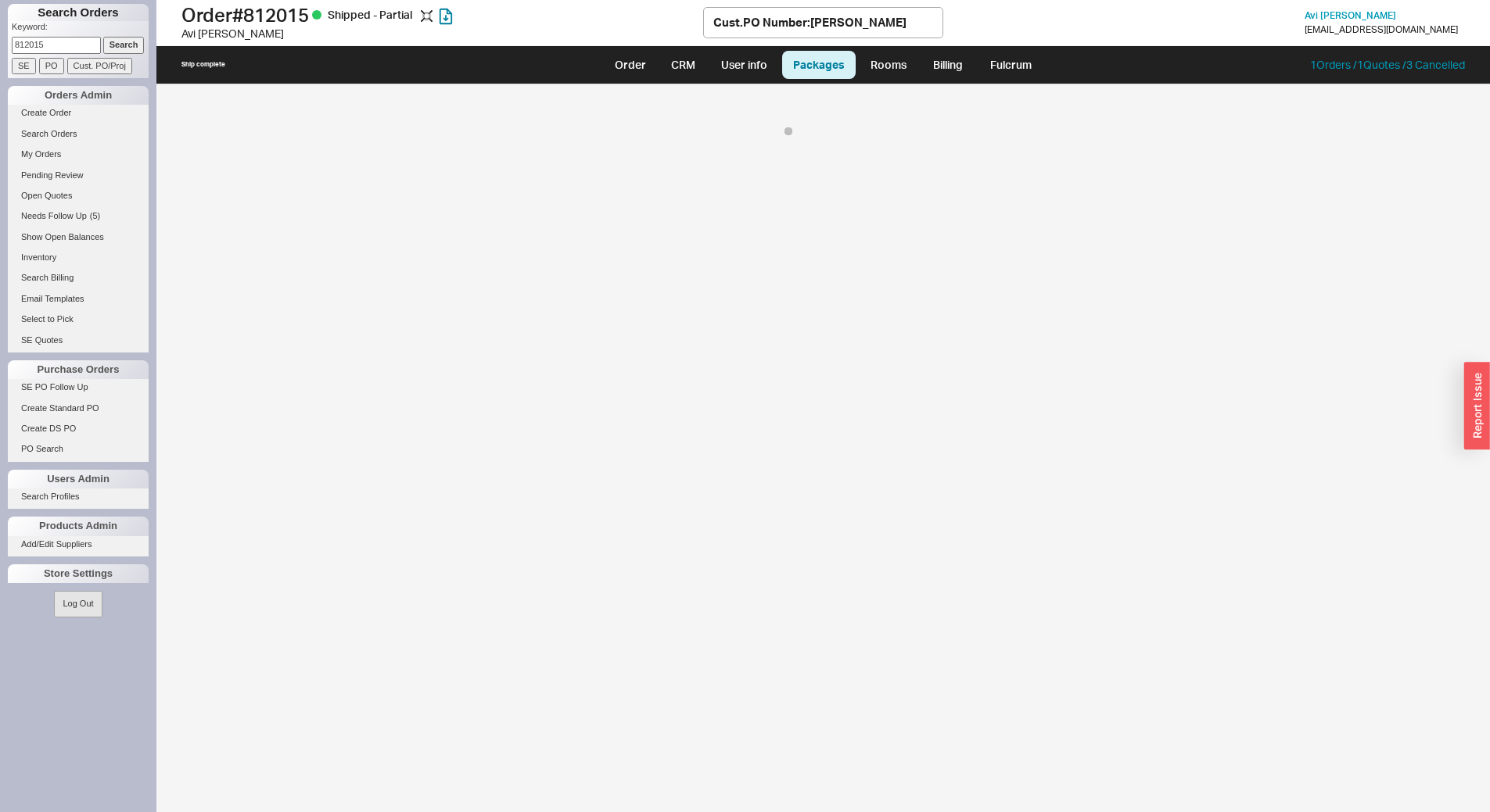
select select "8"
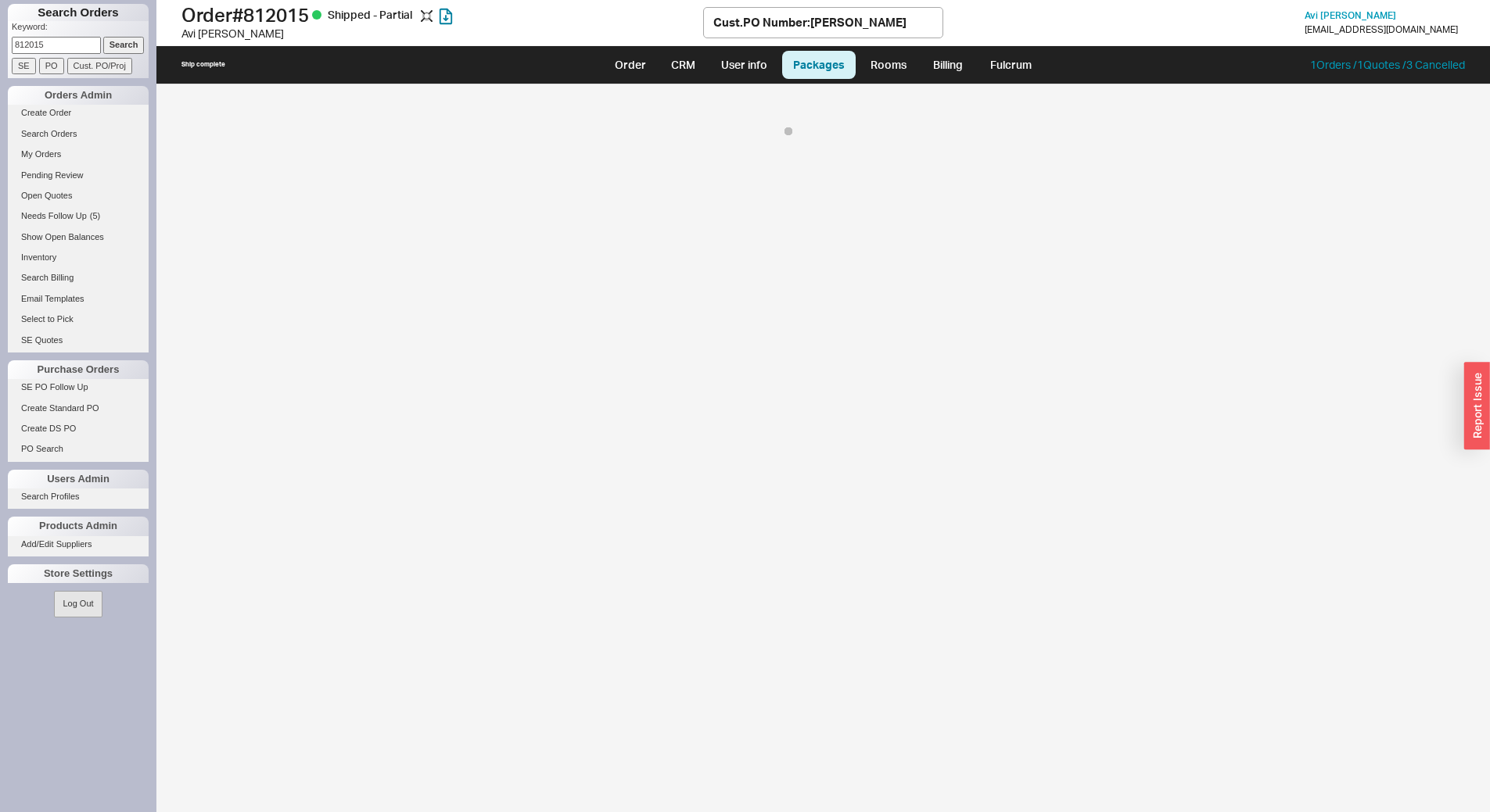
select select "8"
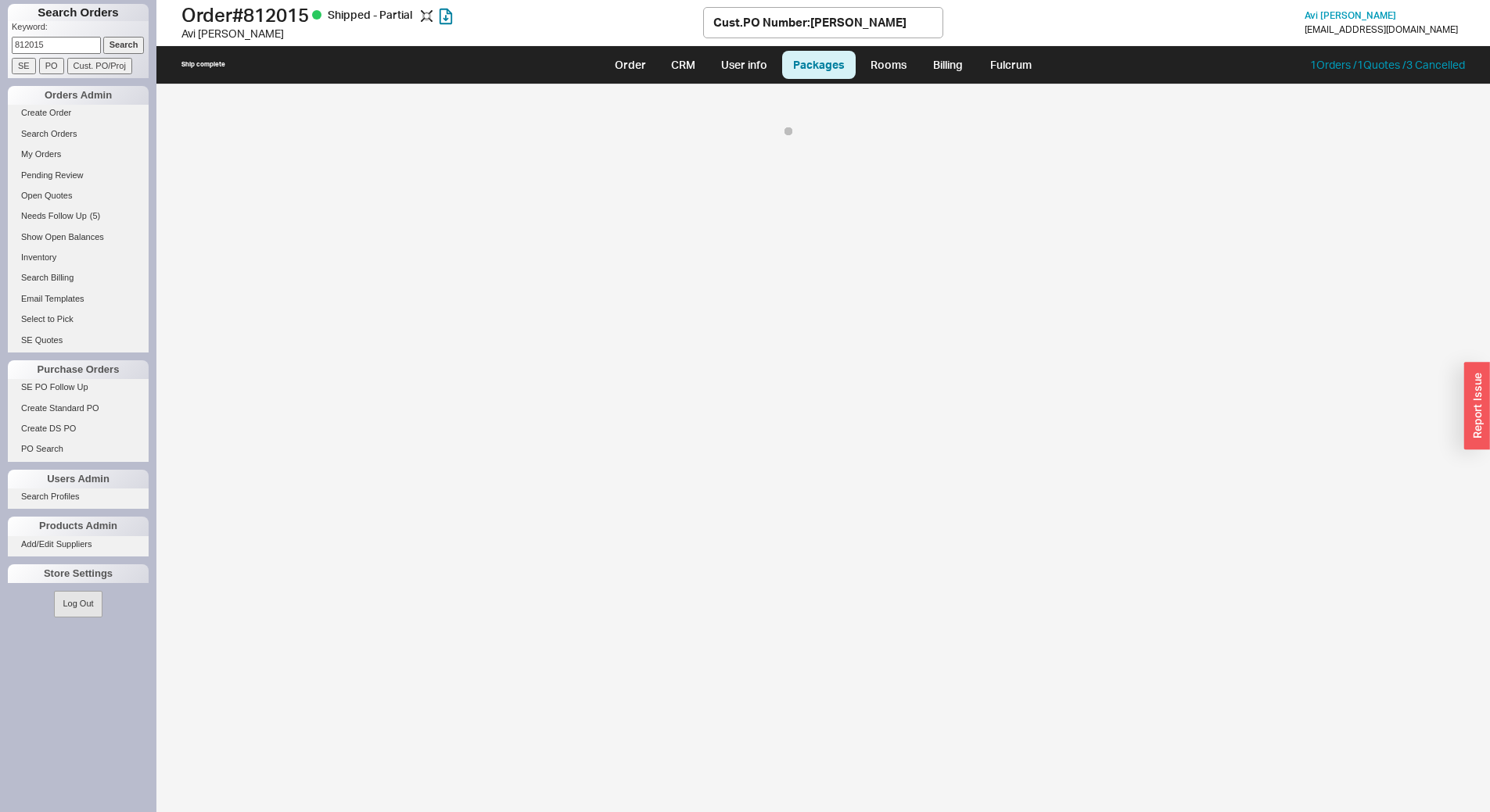
select select "8"
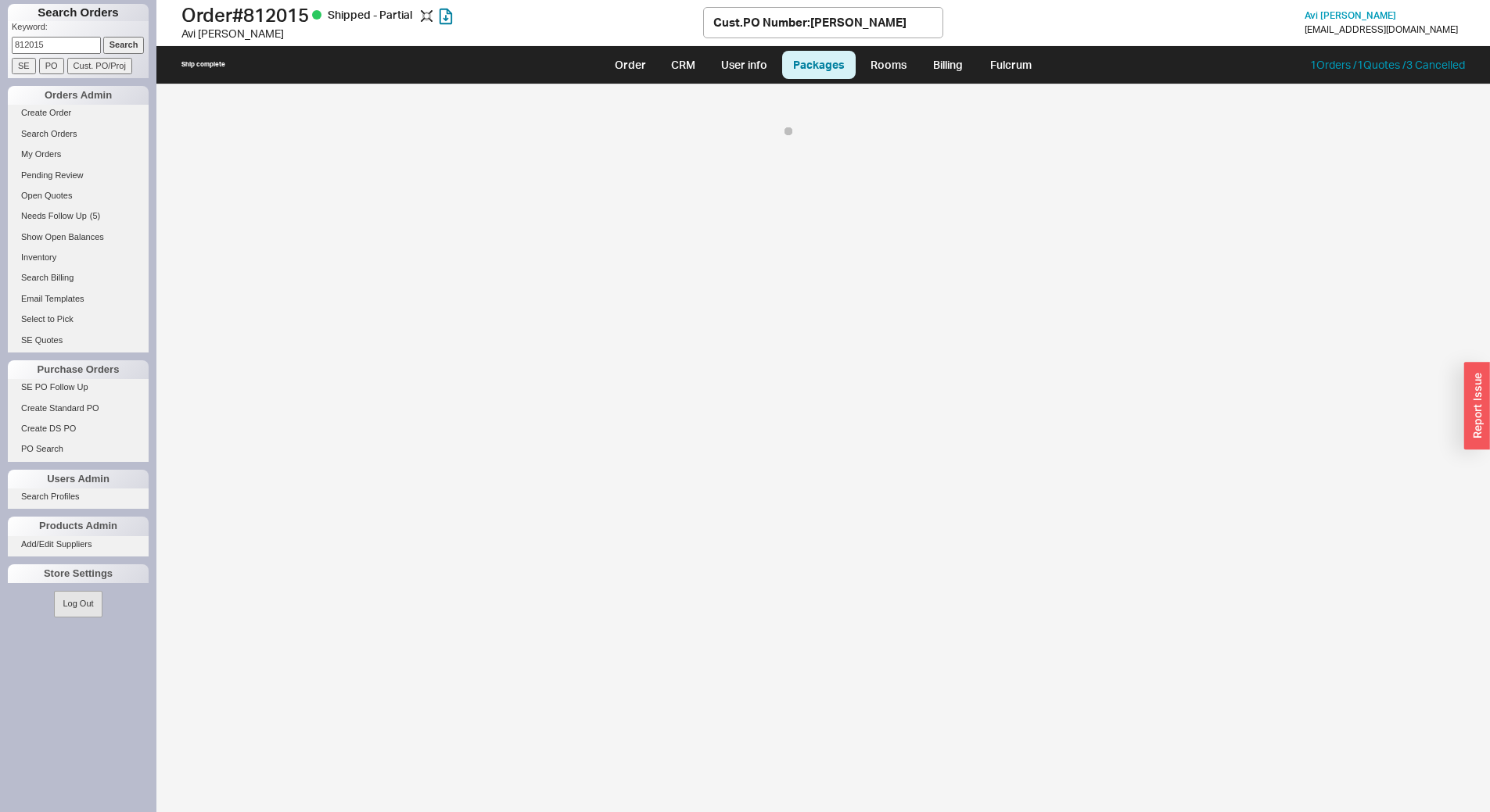
select select "8"
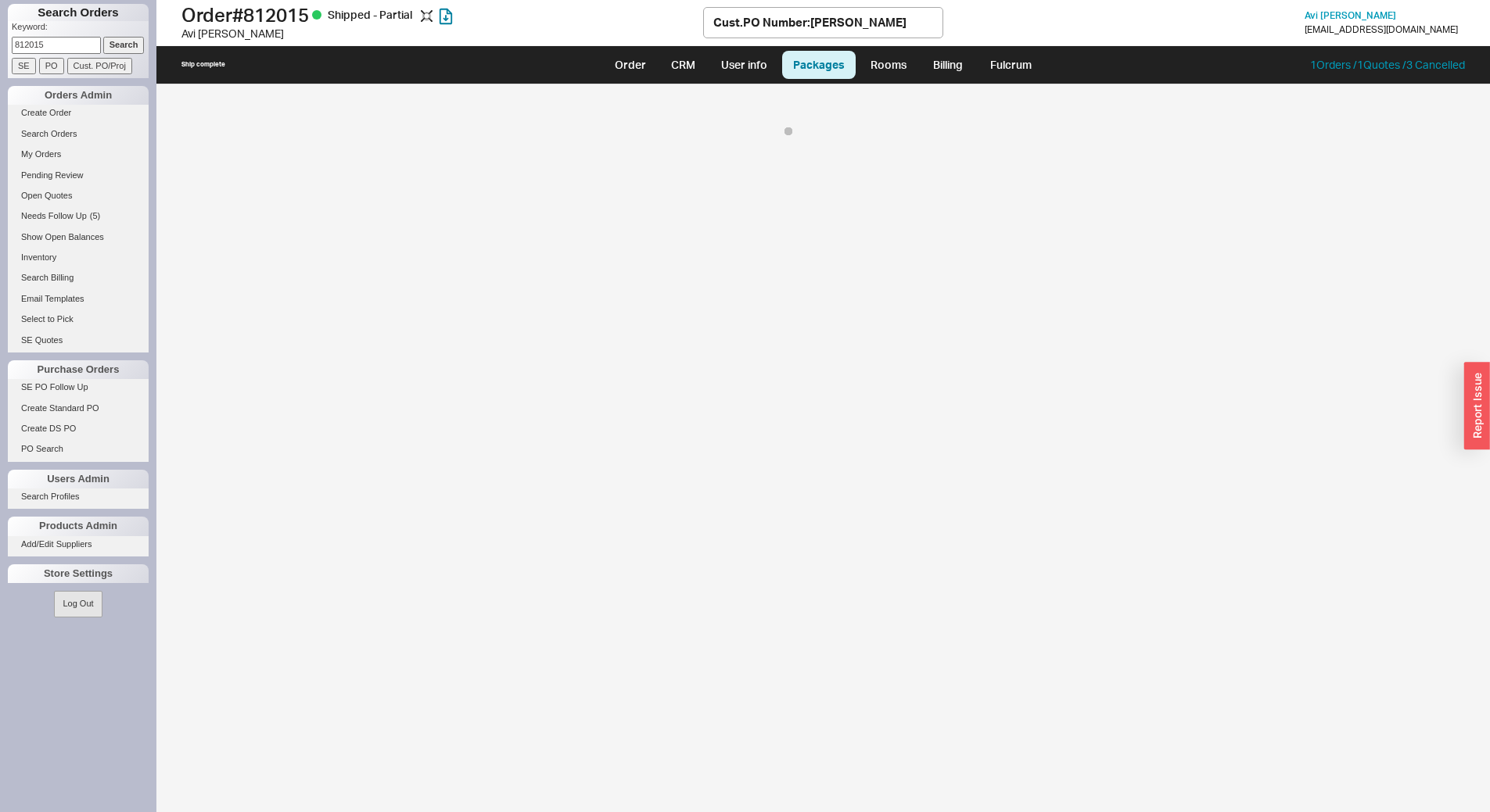
select select "8"
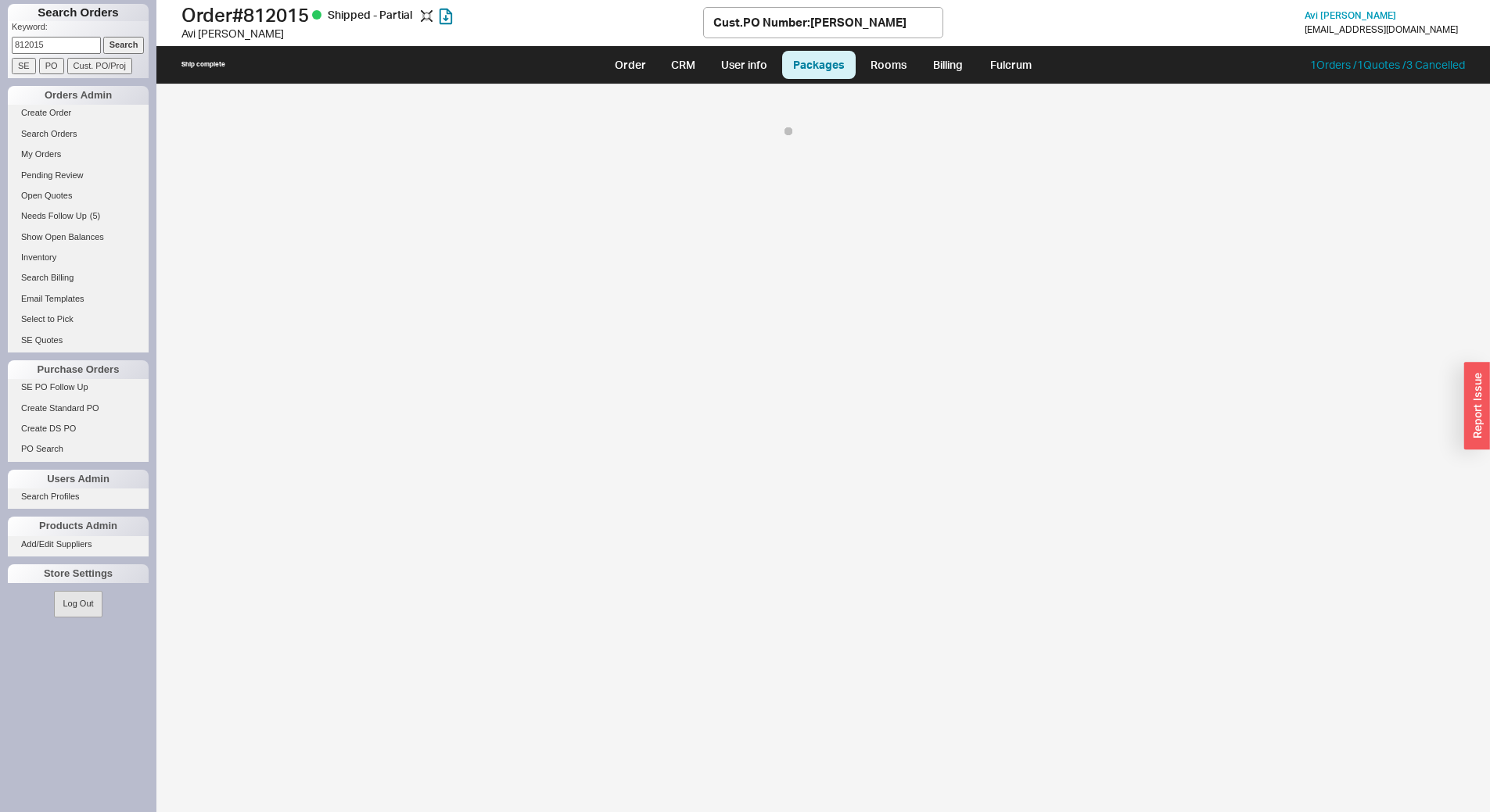
select select "8"
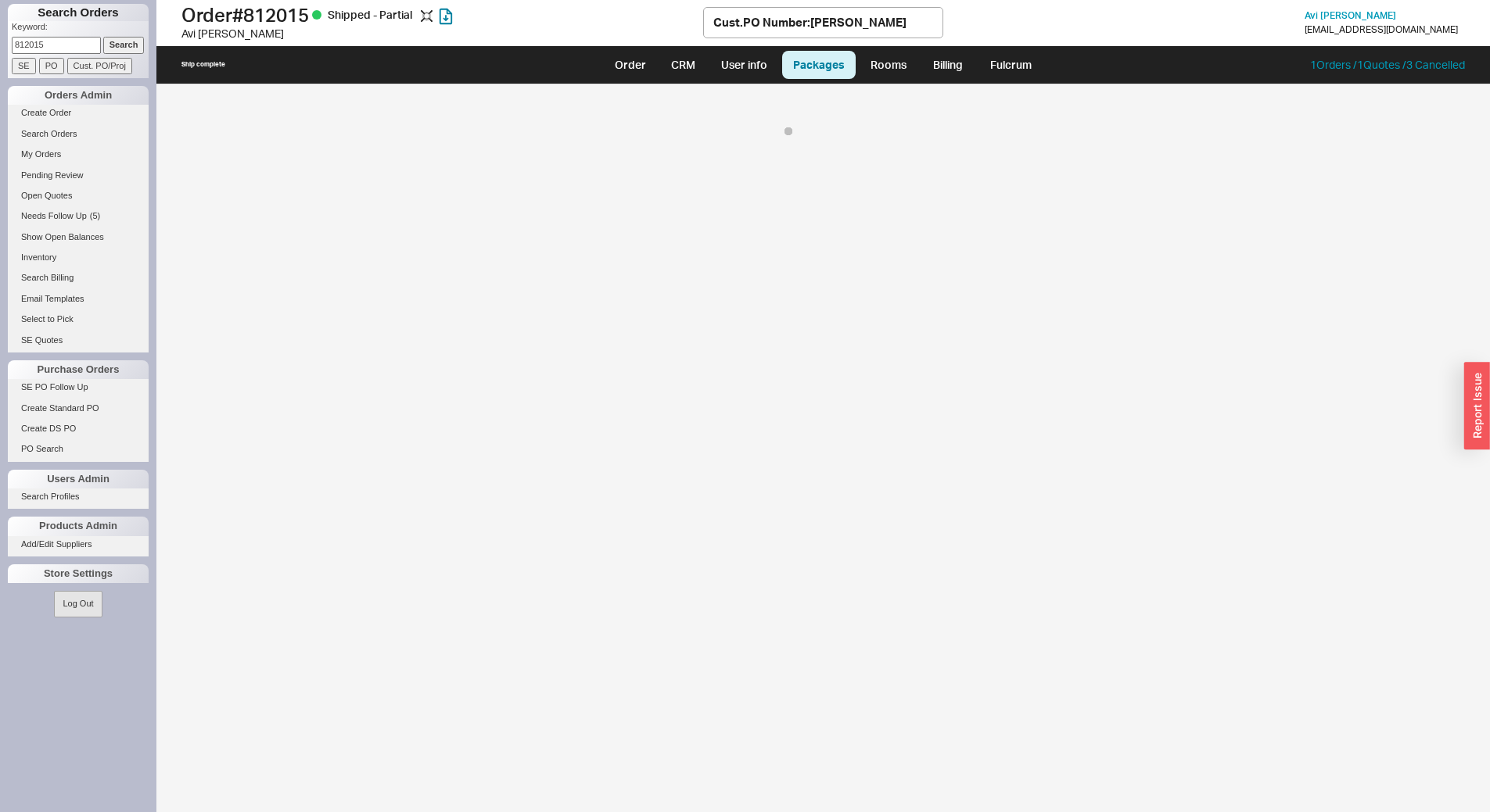
select select "8"
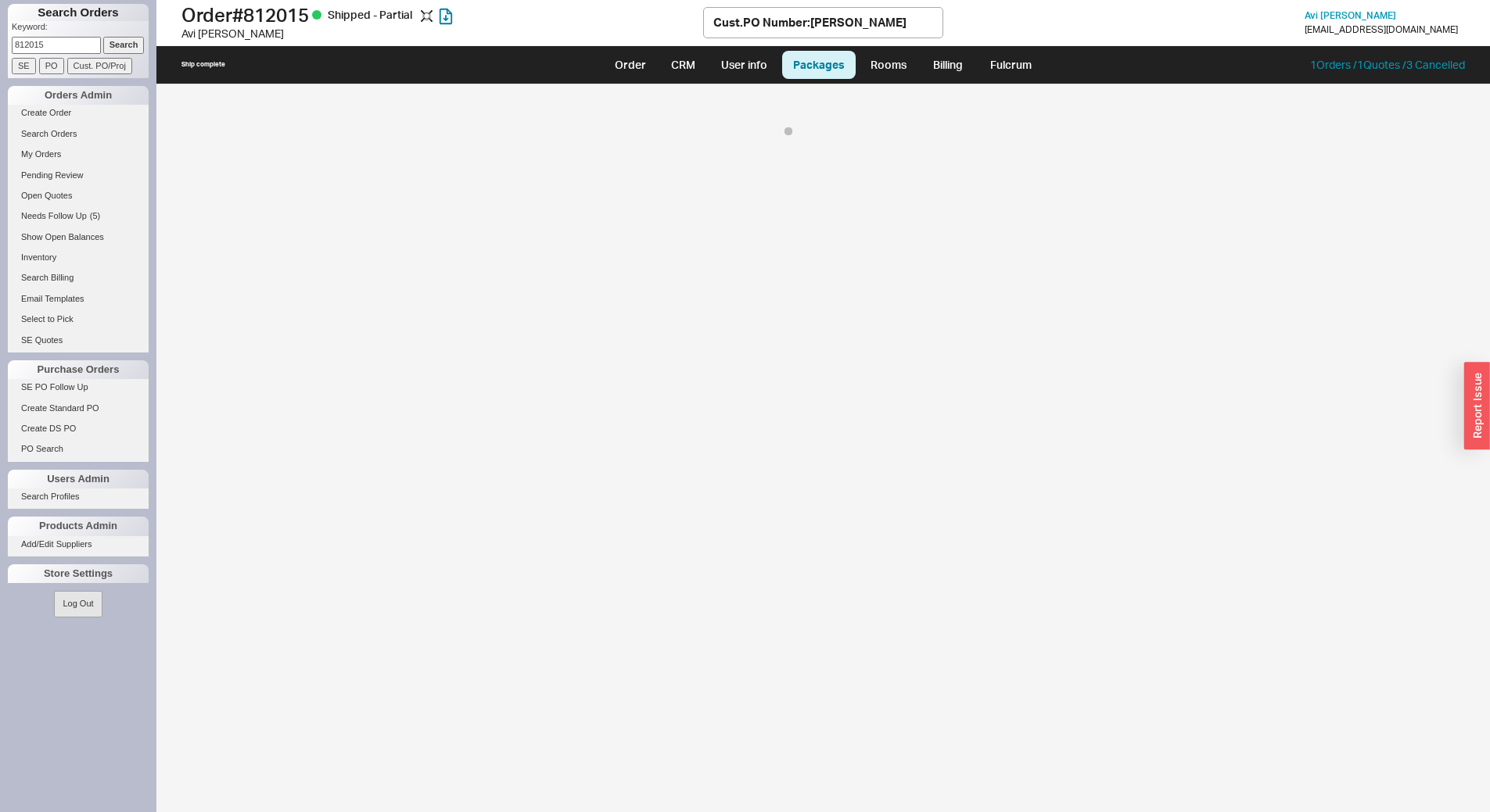
select select "8"
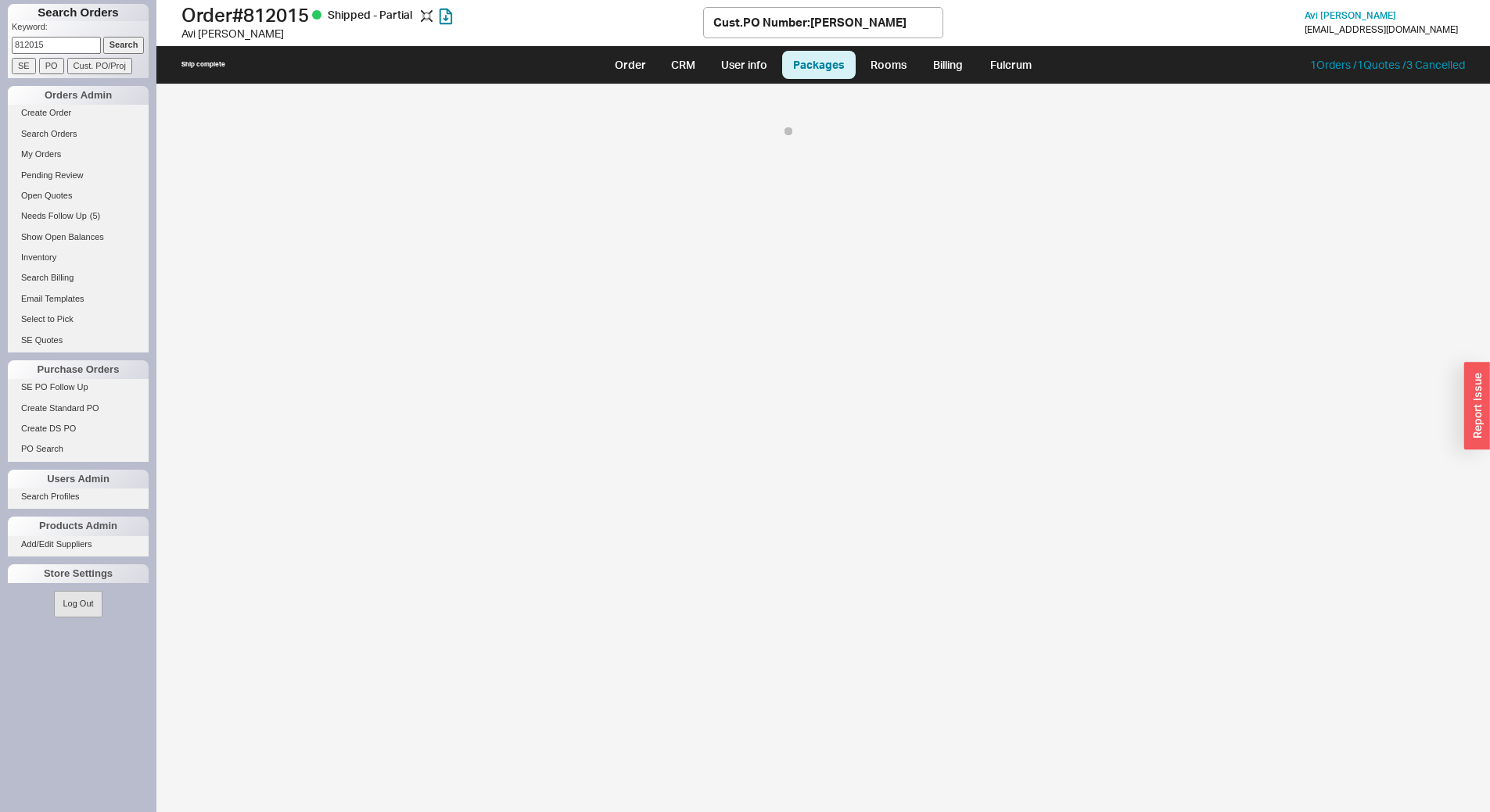
select select "8"
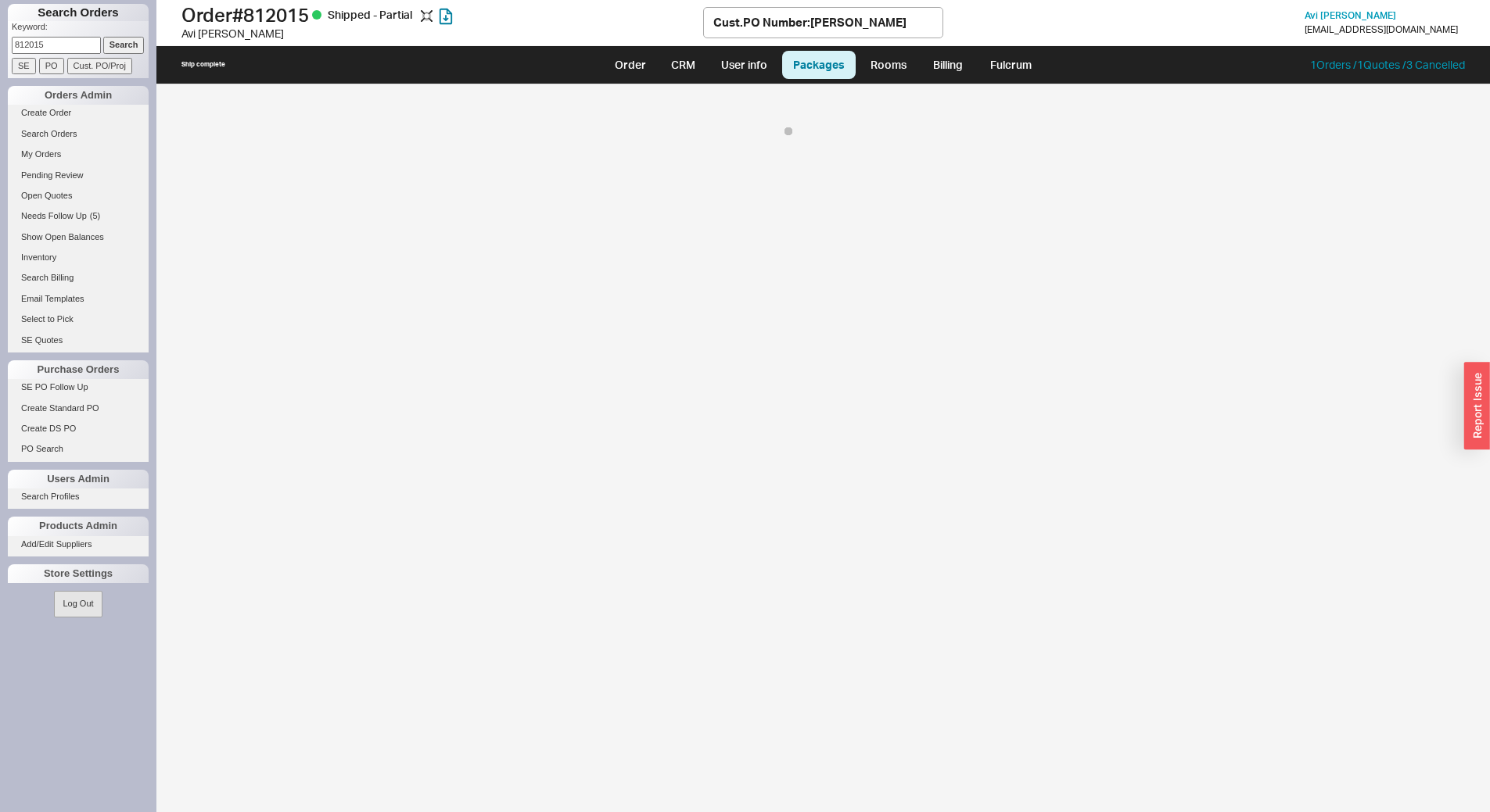
select select "8"
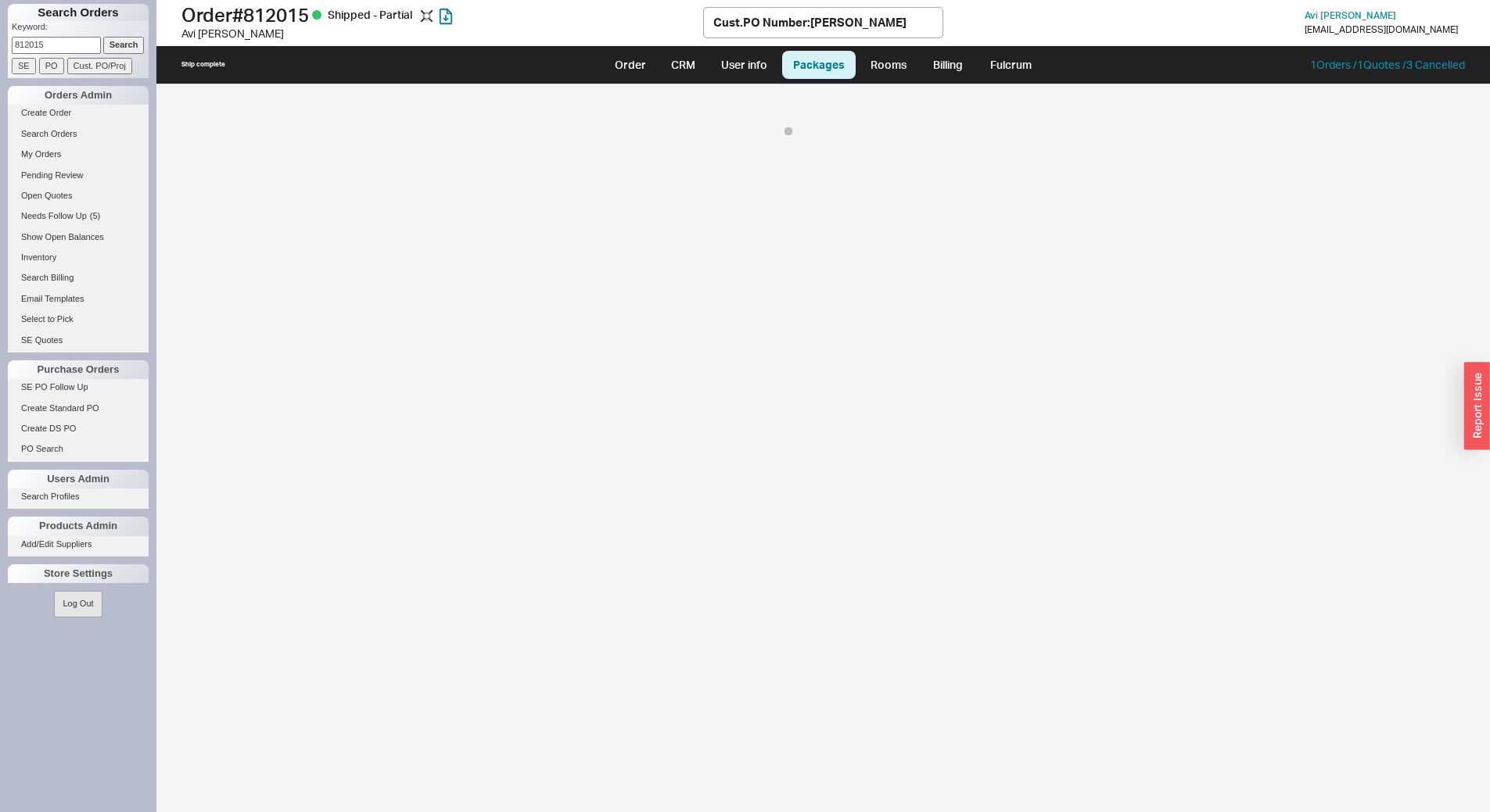
select select "8"
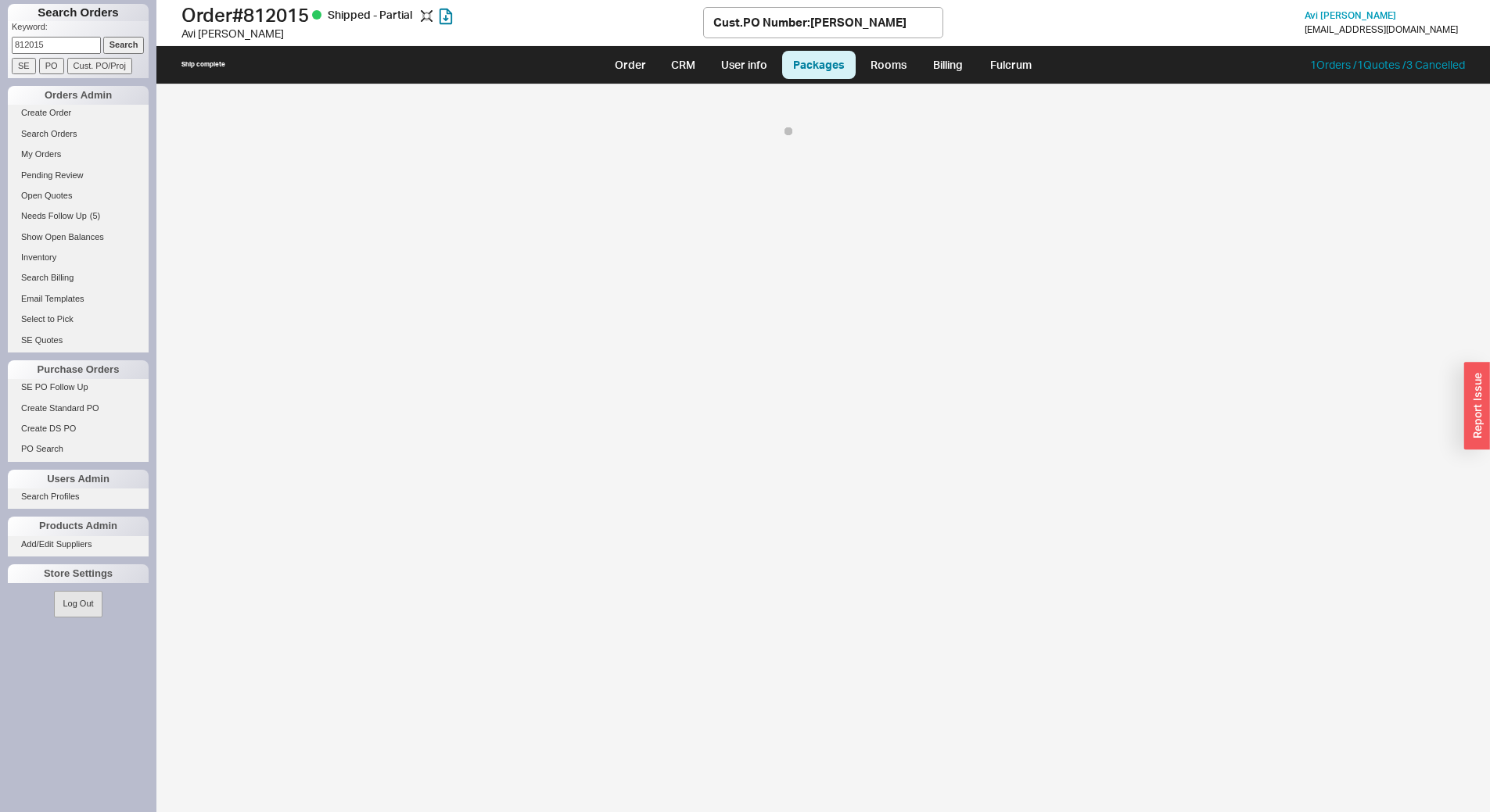
select select "8"
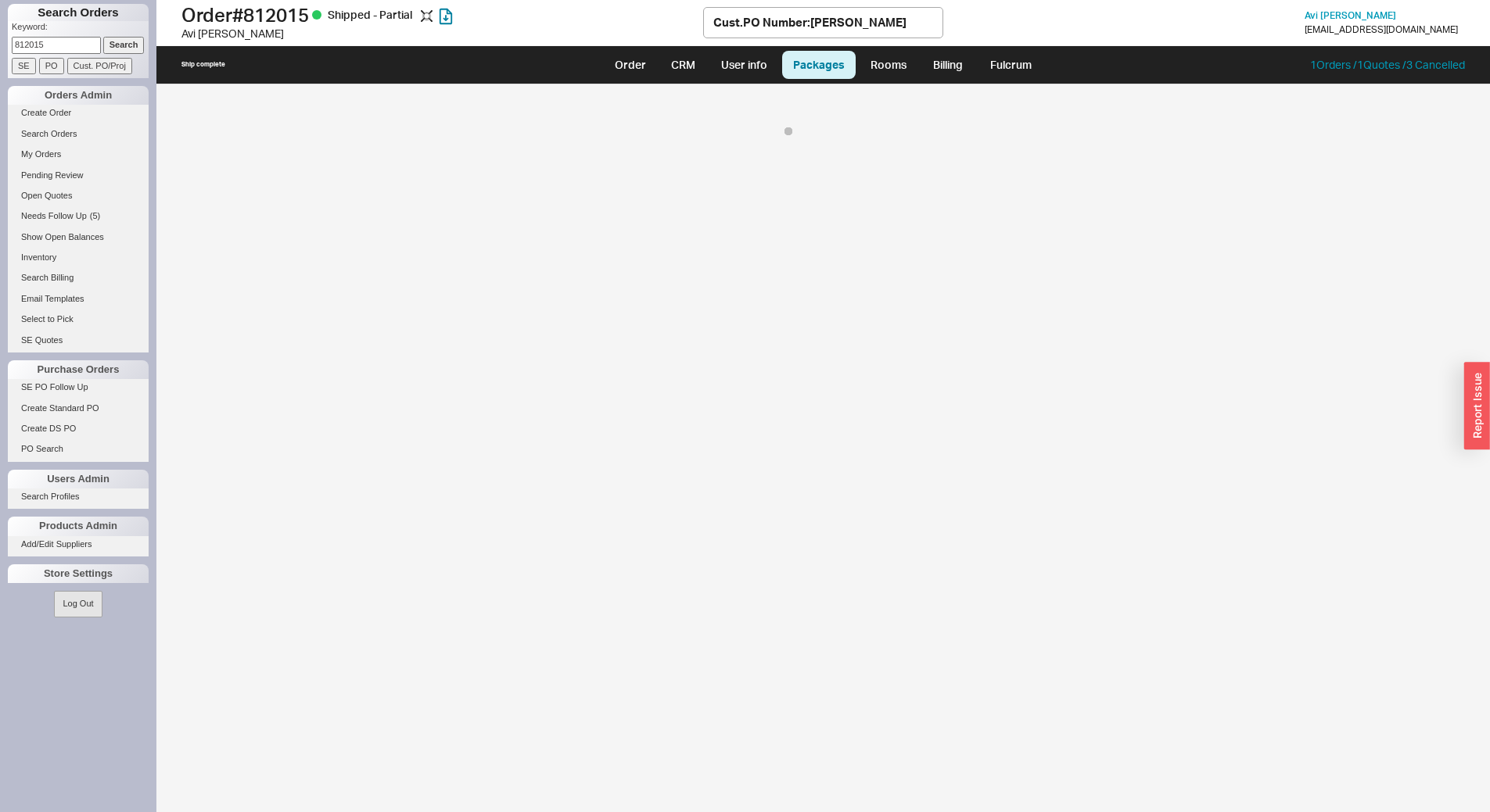
select select "8"
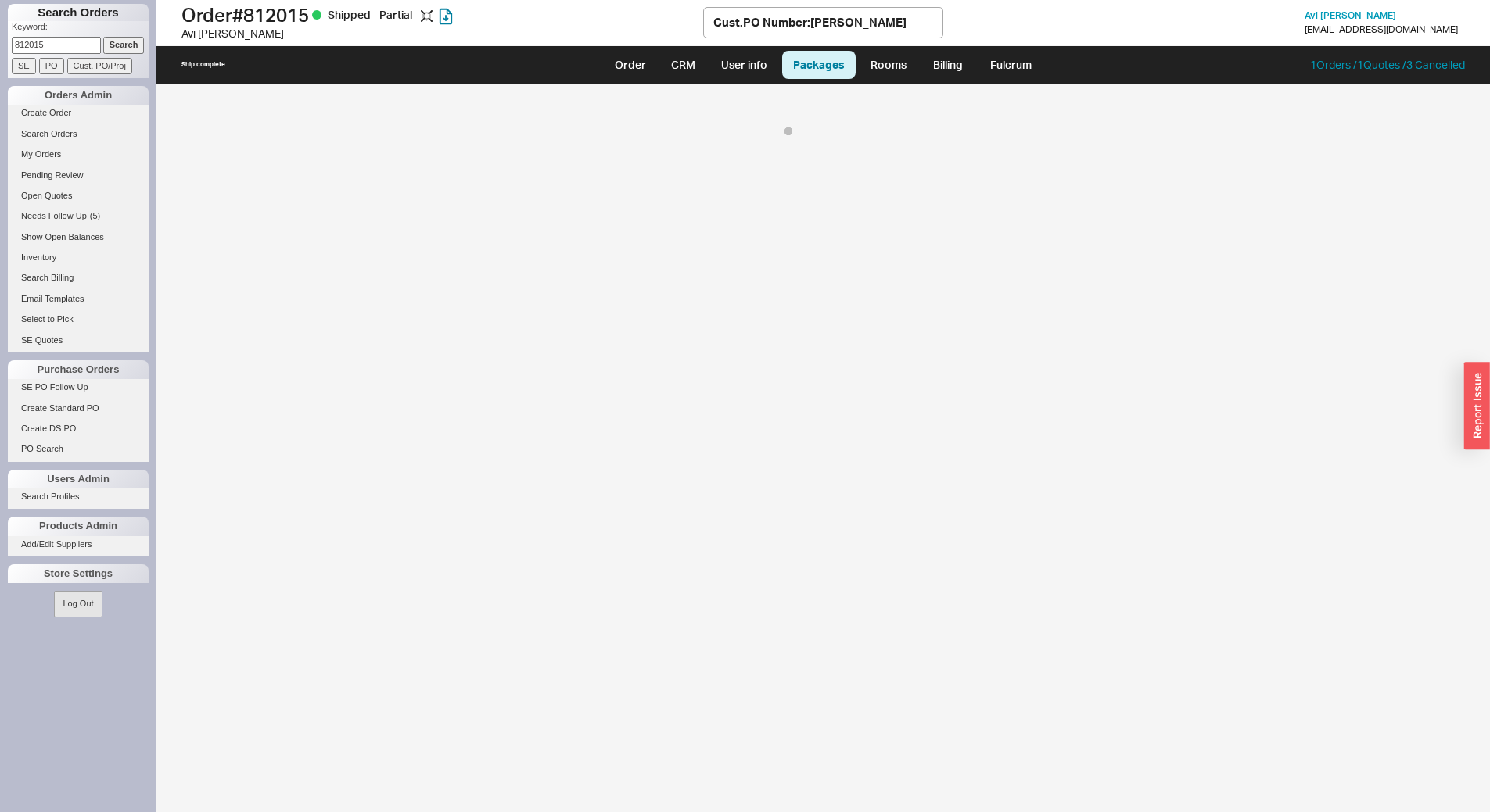
select select "8"
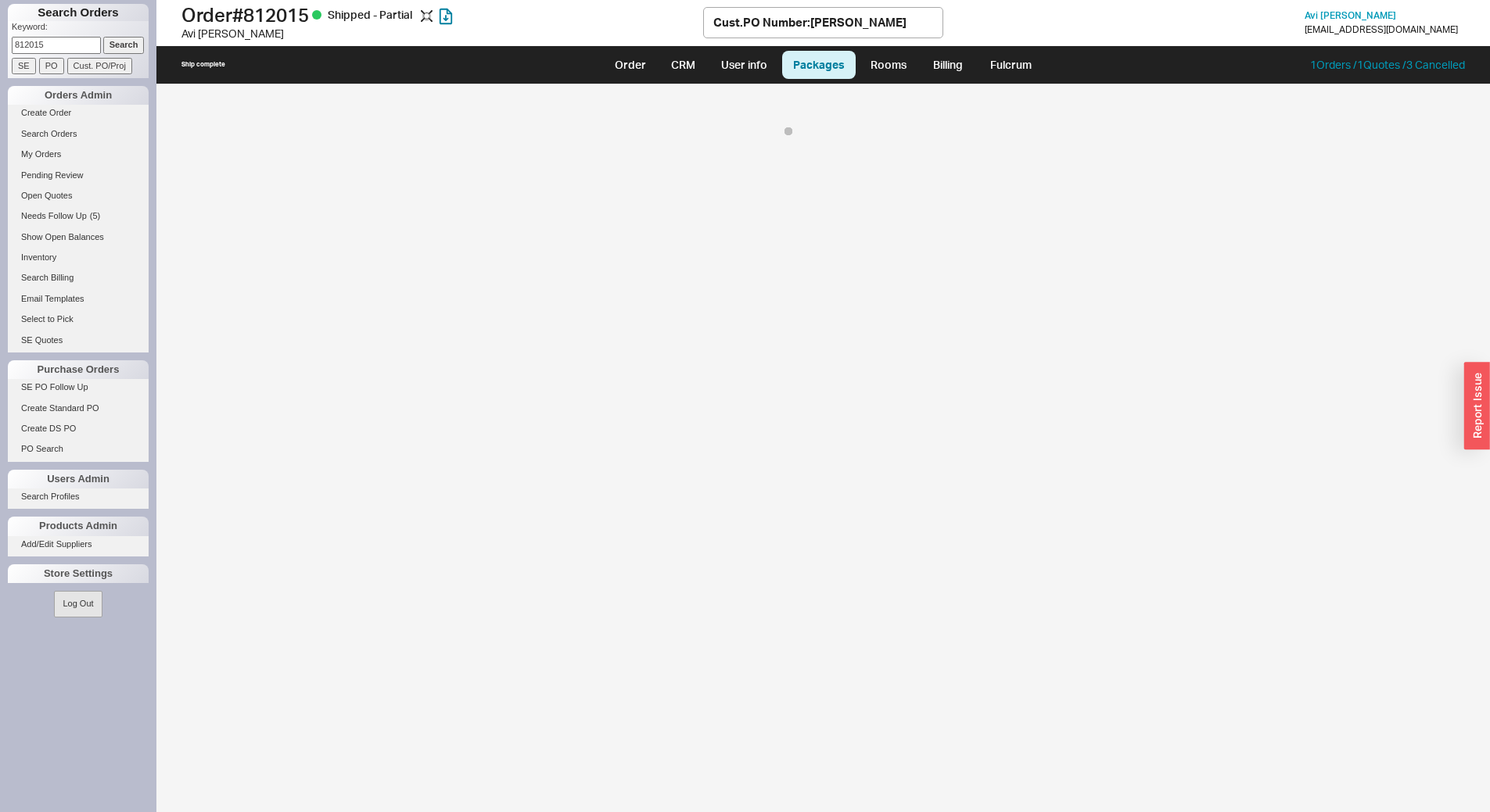
select select "8"
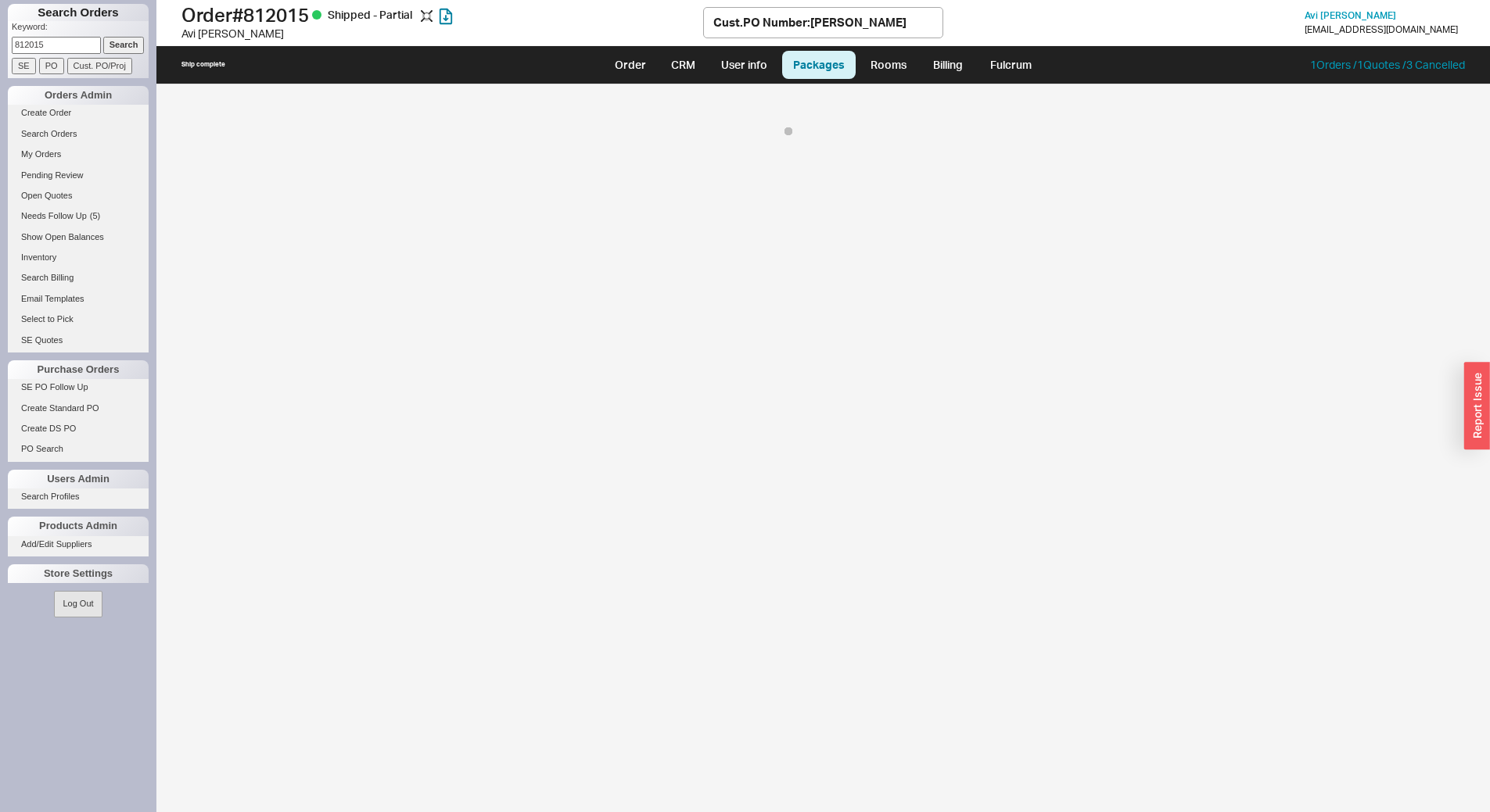
select select "8"
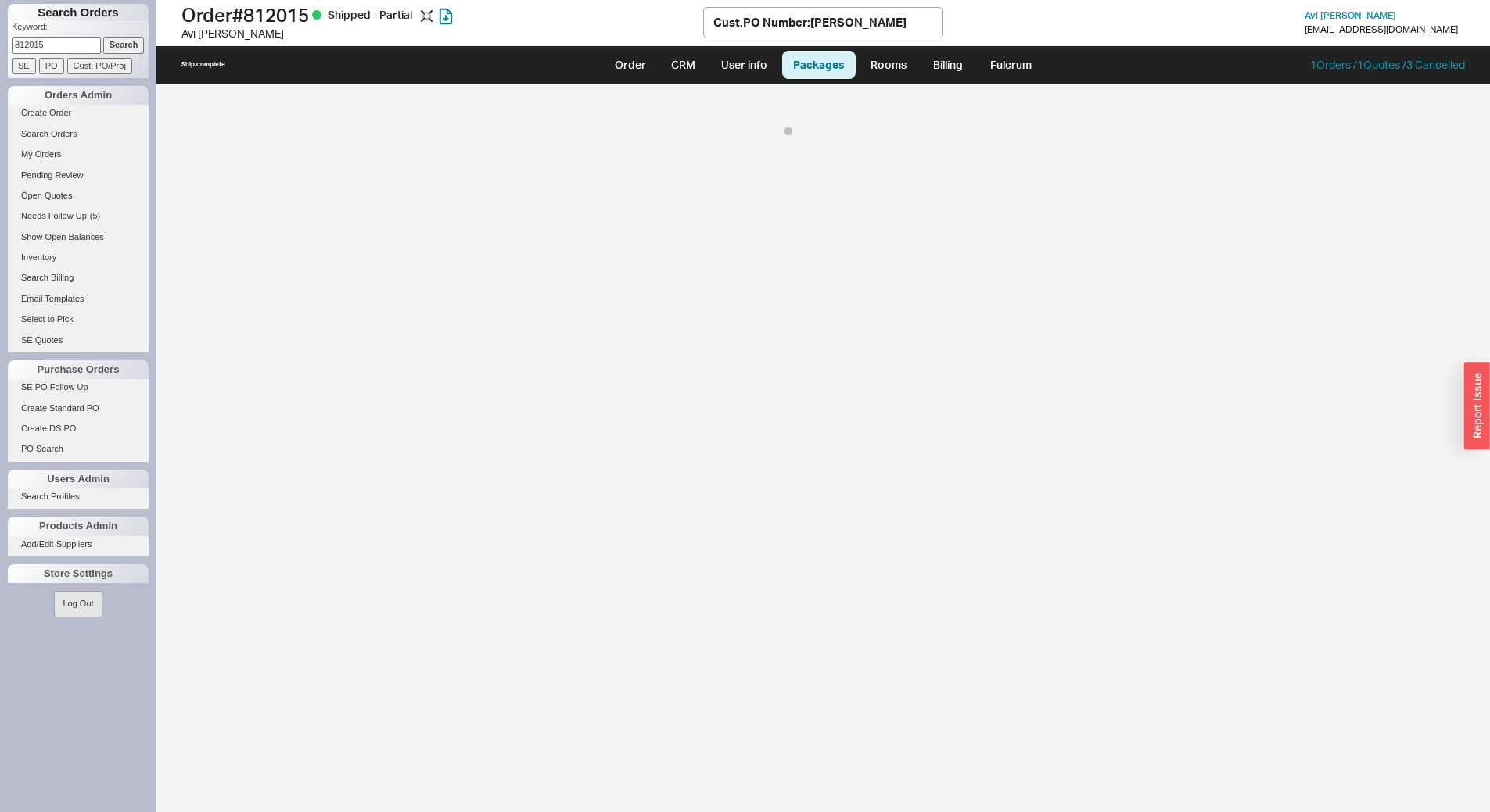
select select "8"
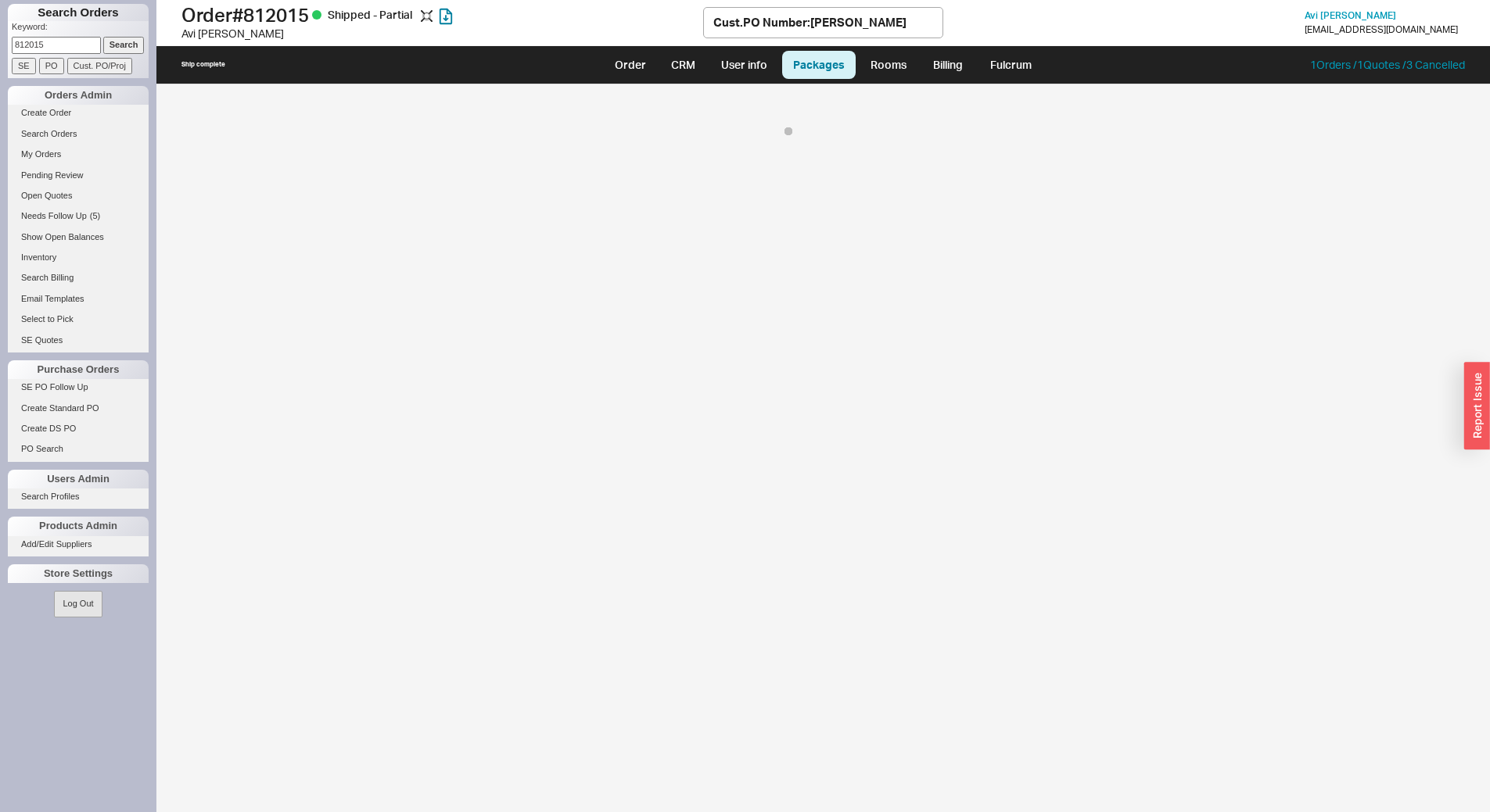
select select "8"
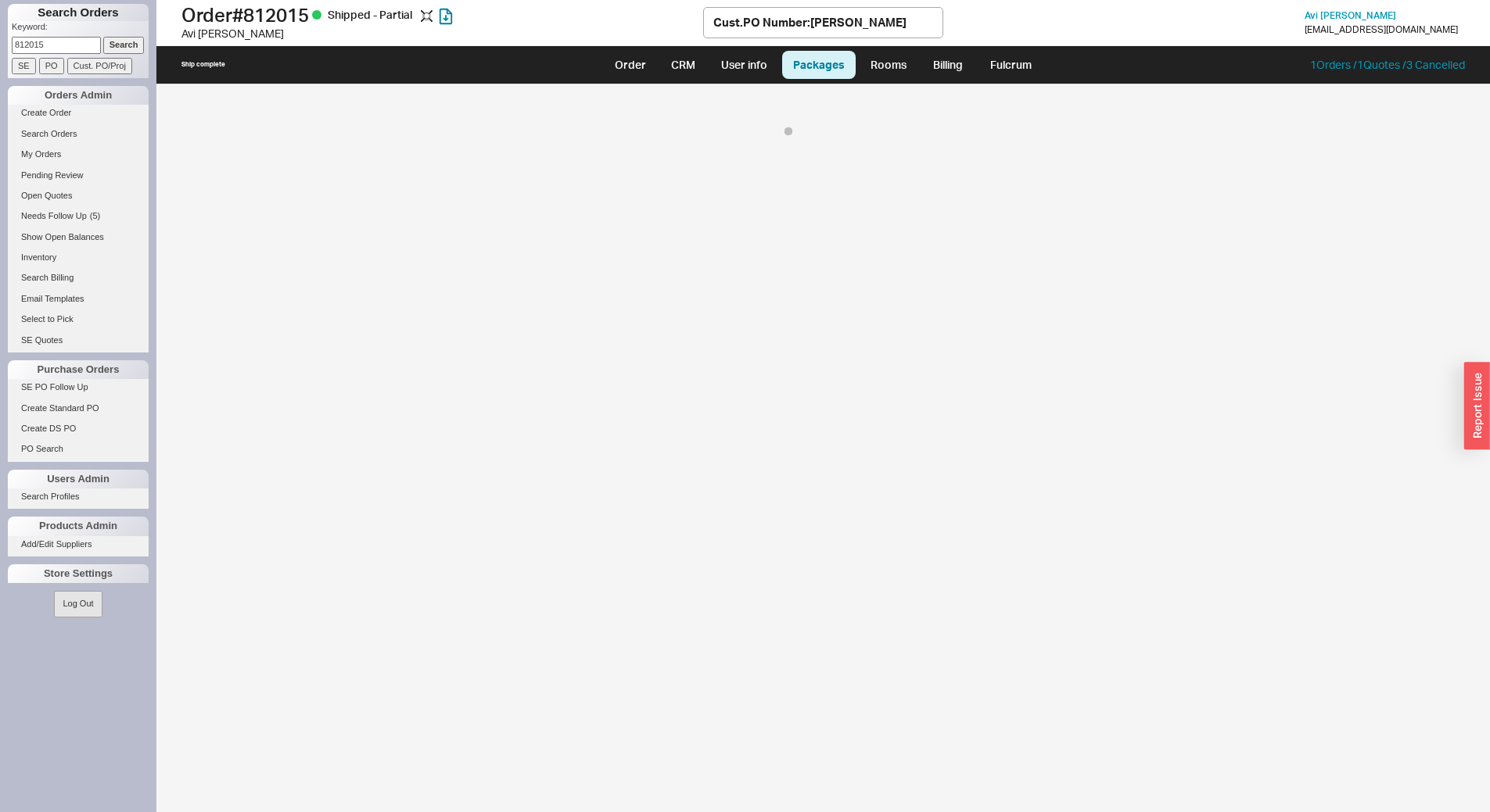
select select "8"
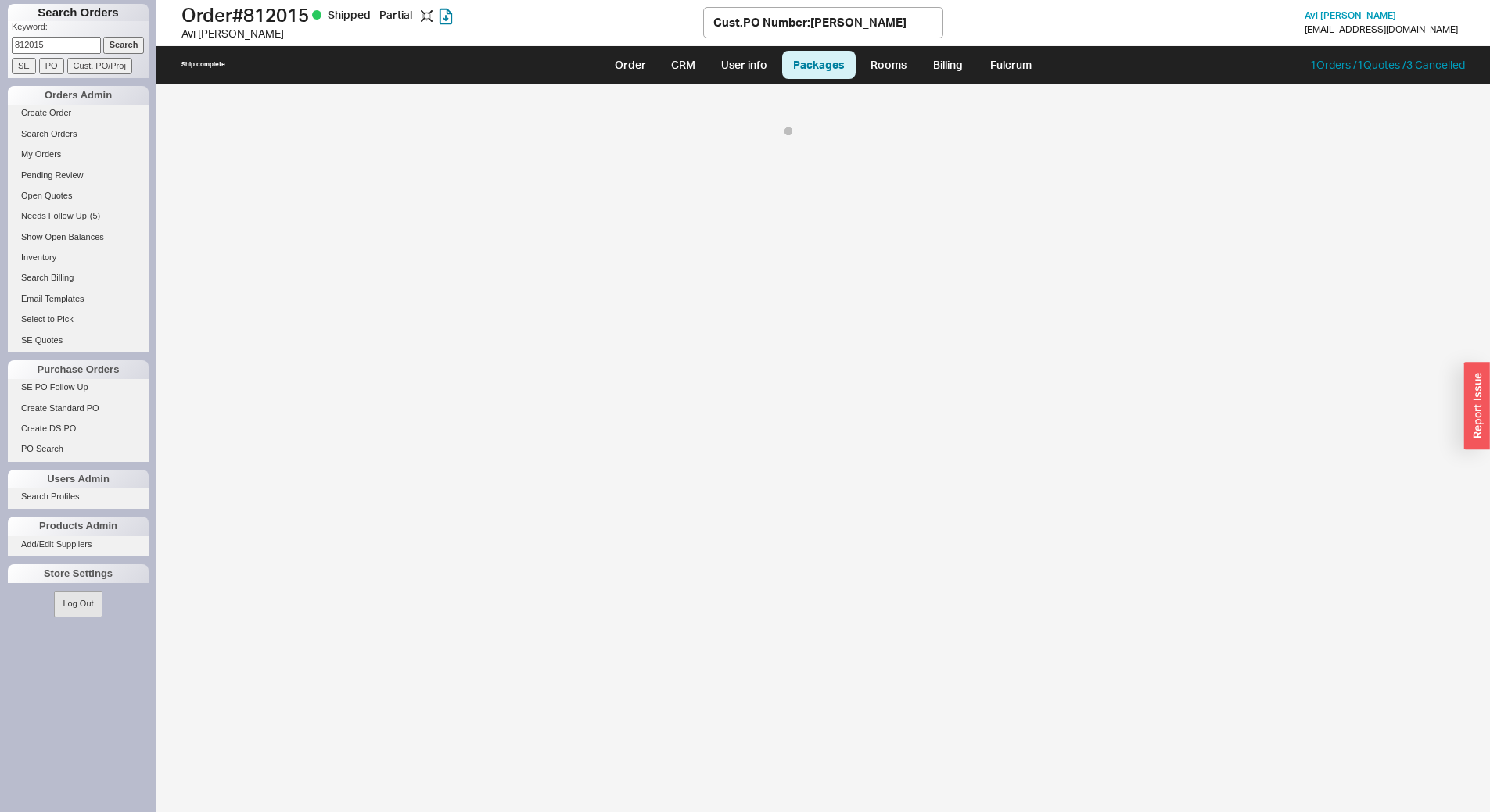
select select "8"
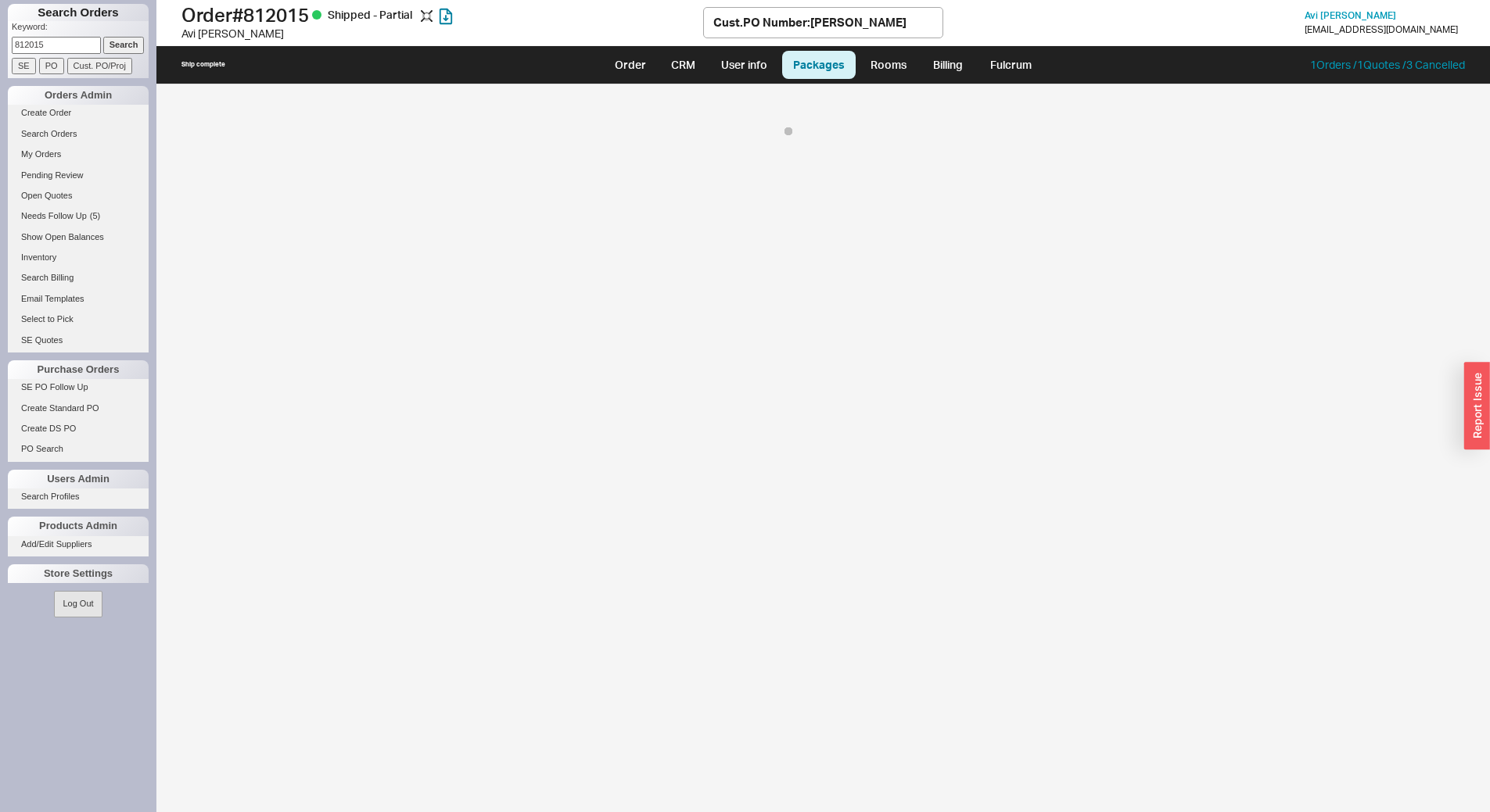
select select "8"
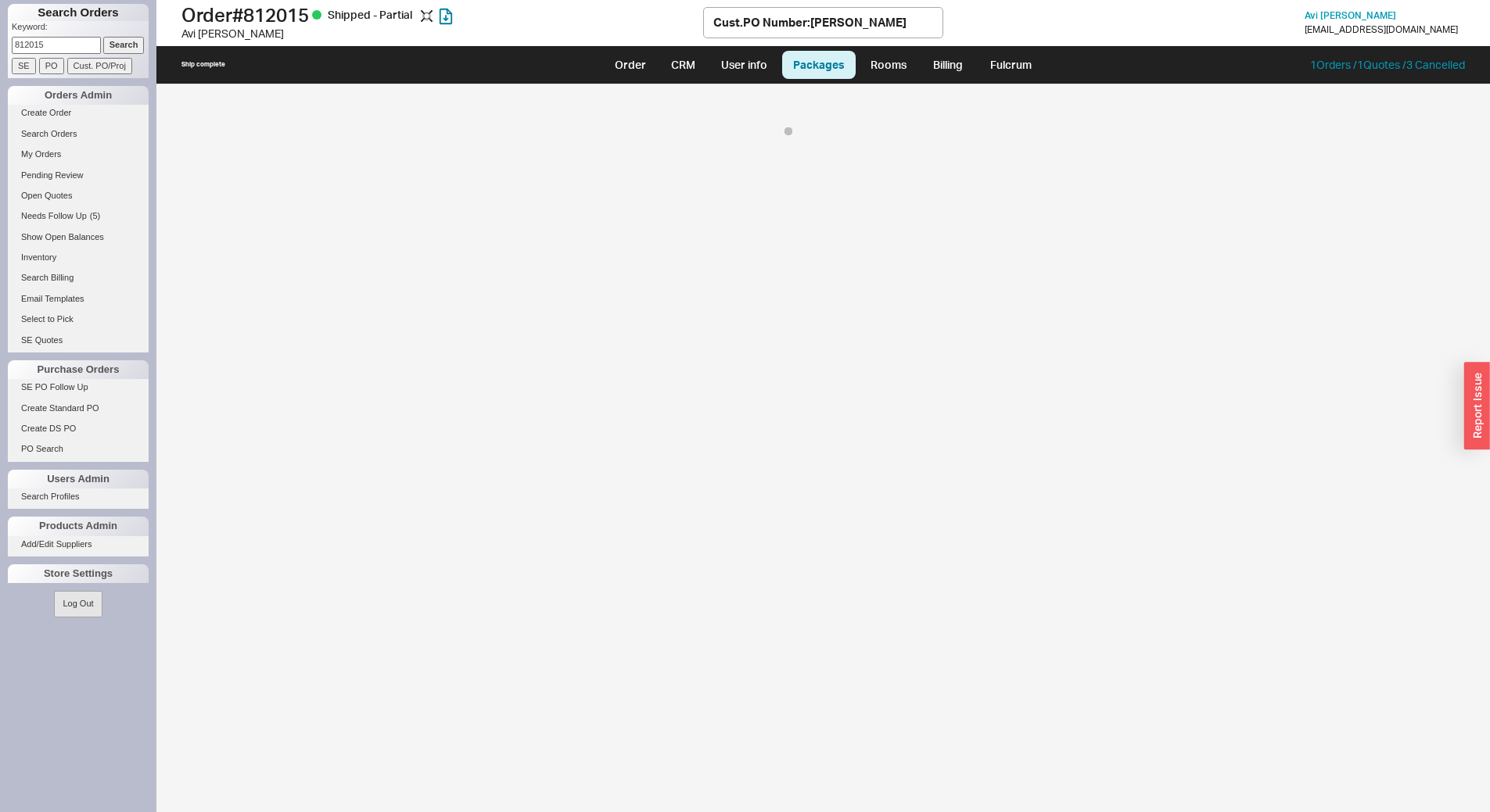
select select "8"
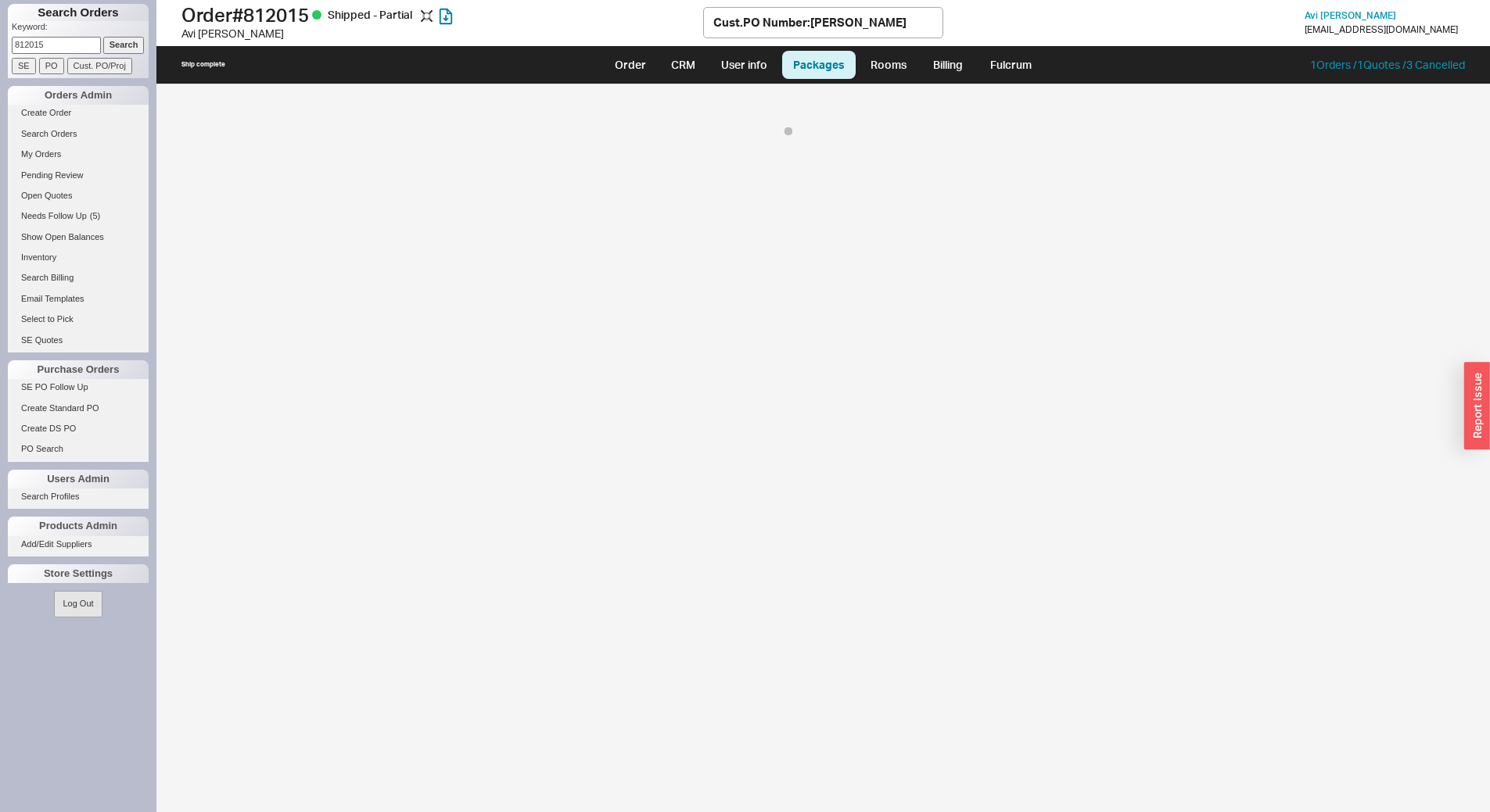
select select "8"
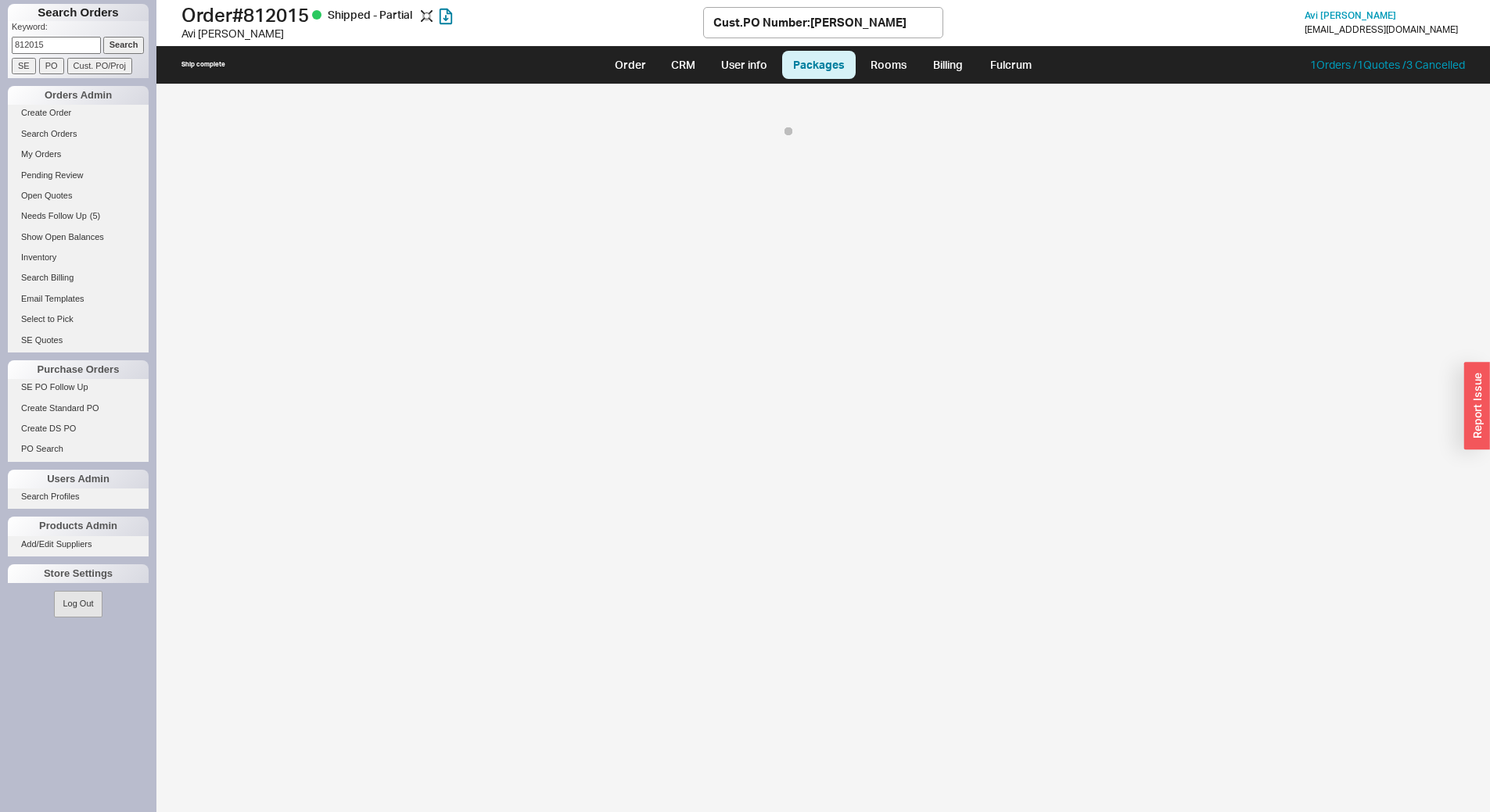
select select "8"
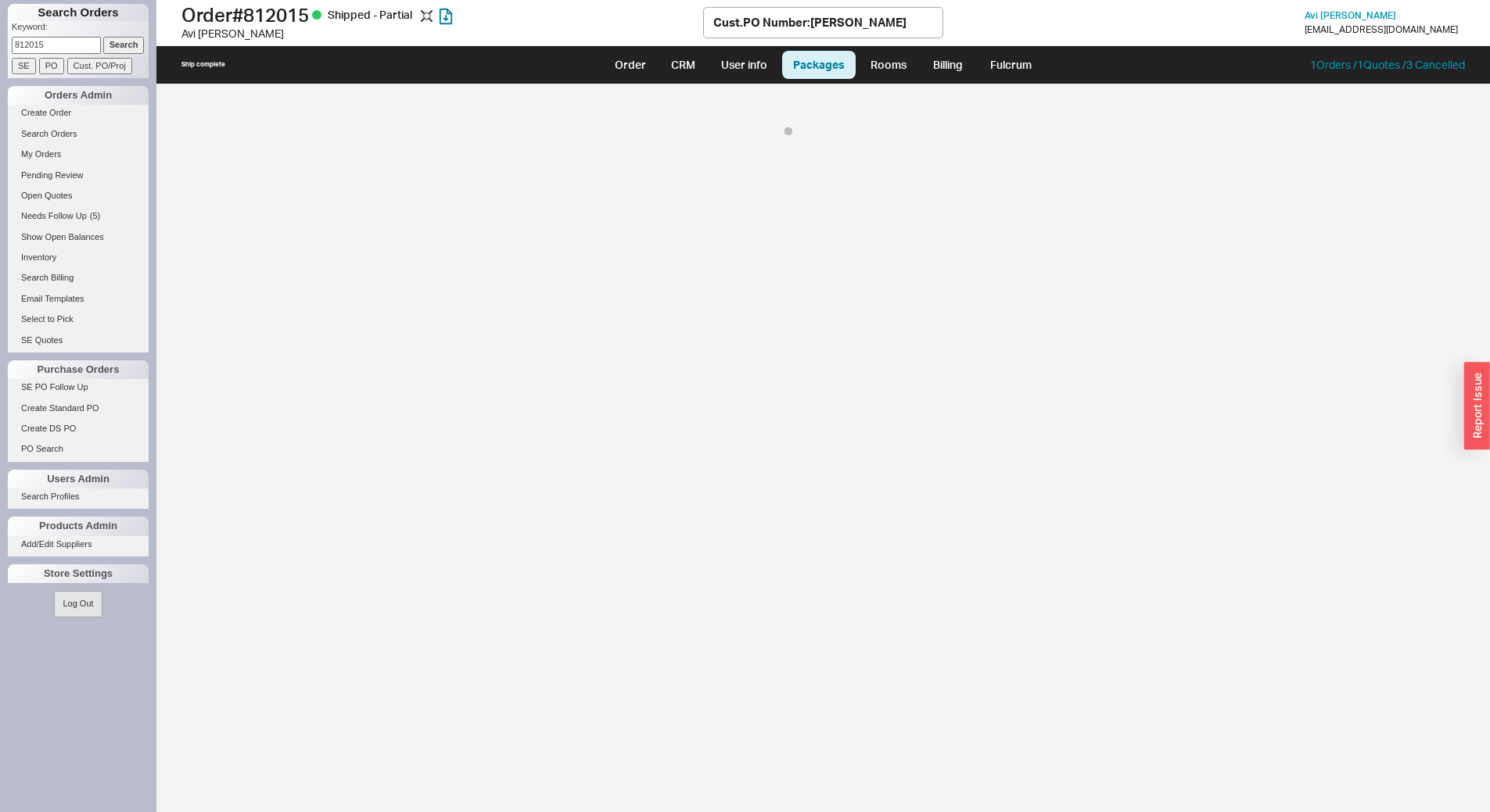
select select "8"
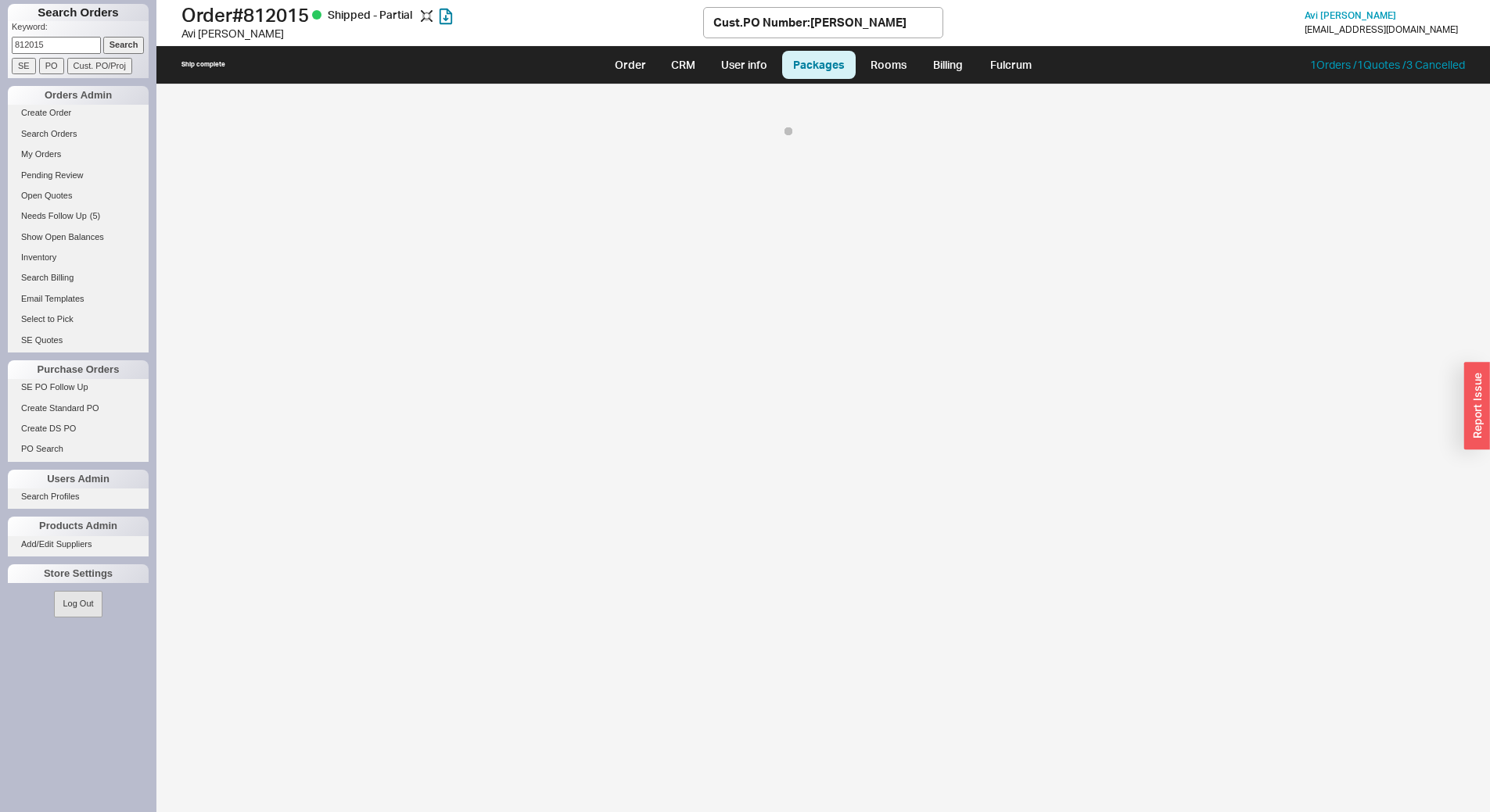
select select "8"
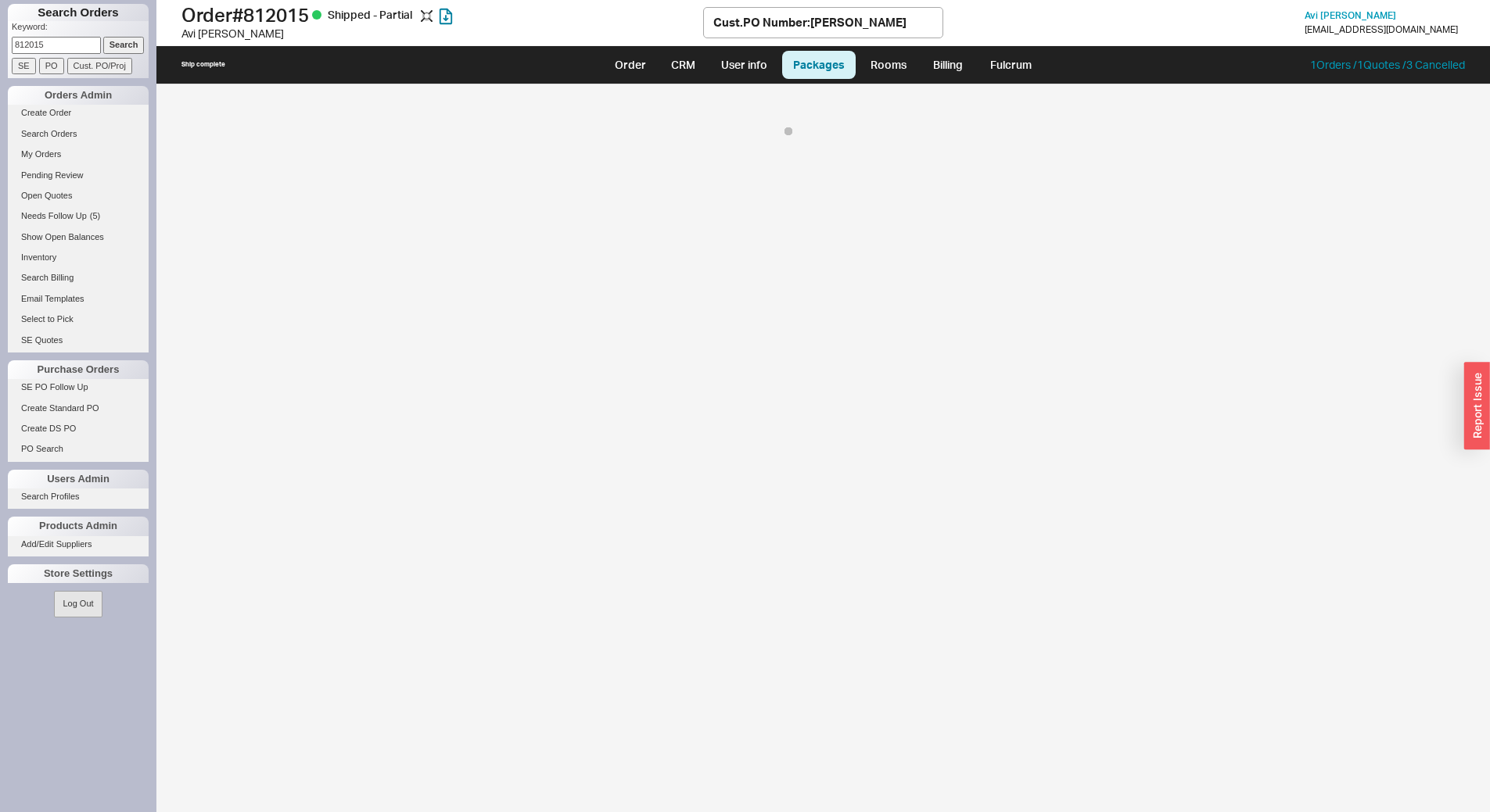
select select "8"
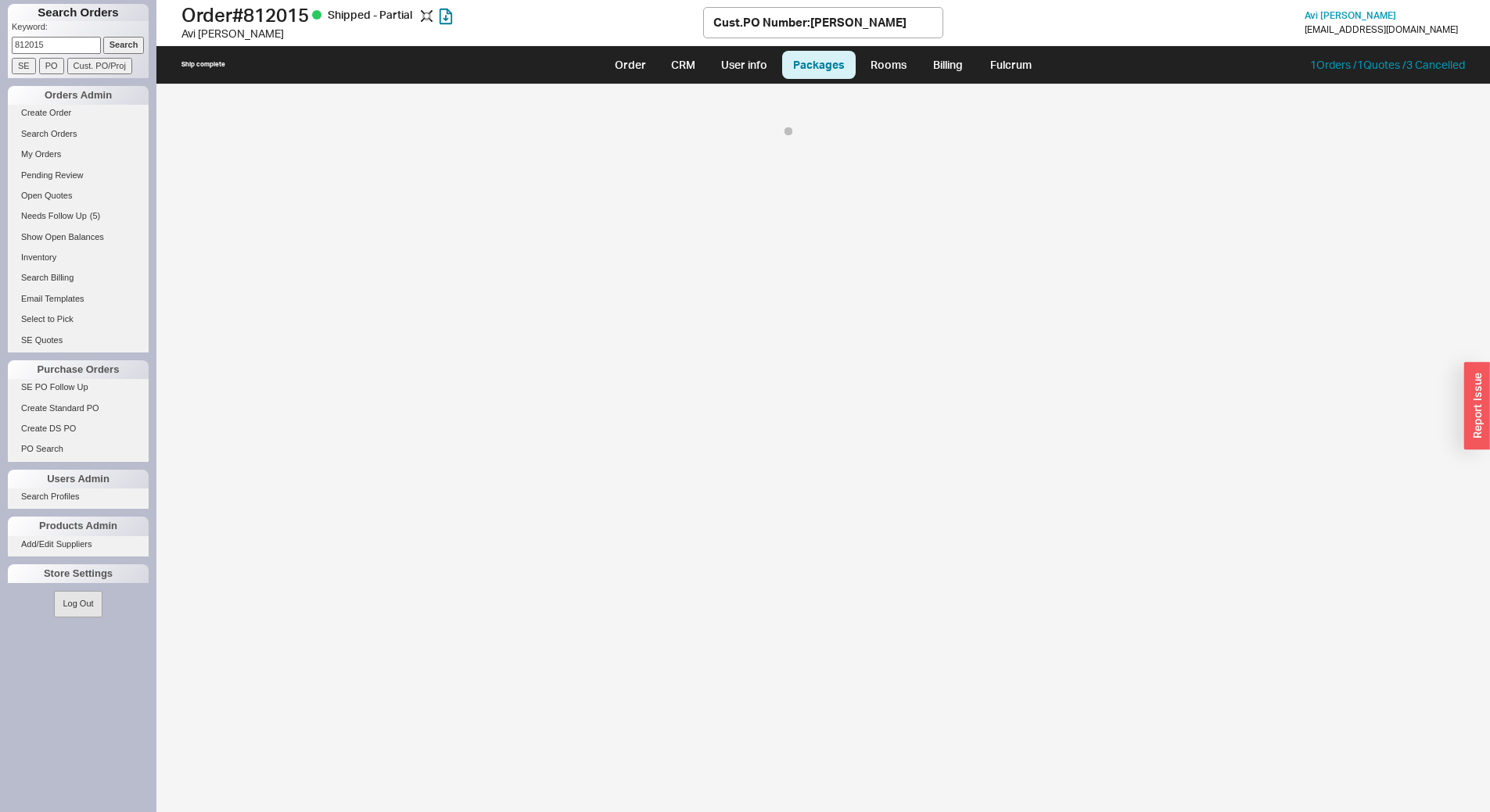
select select "8"
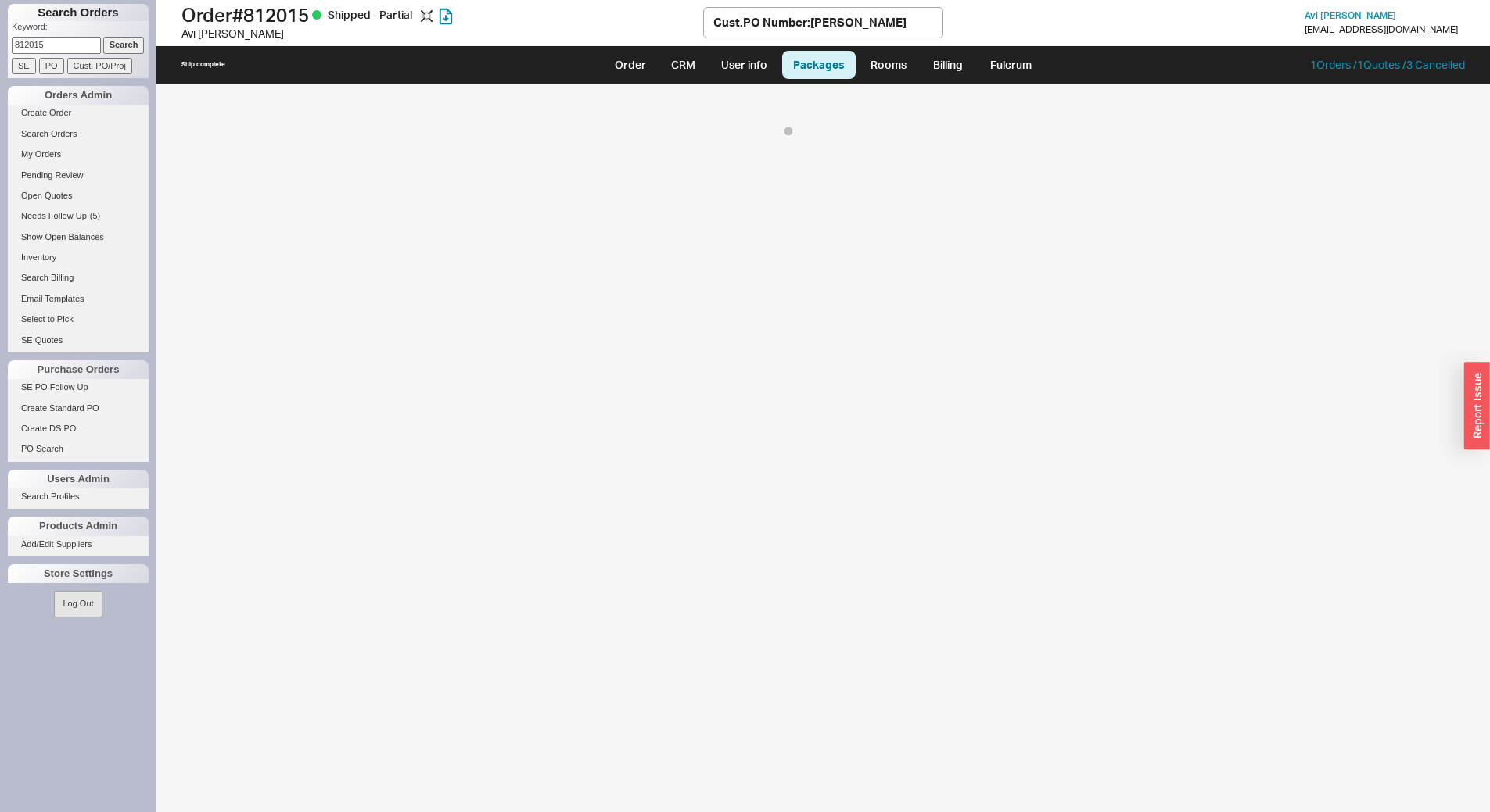
select select "8"
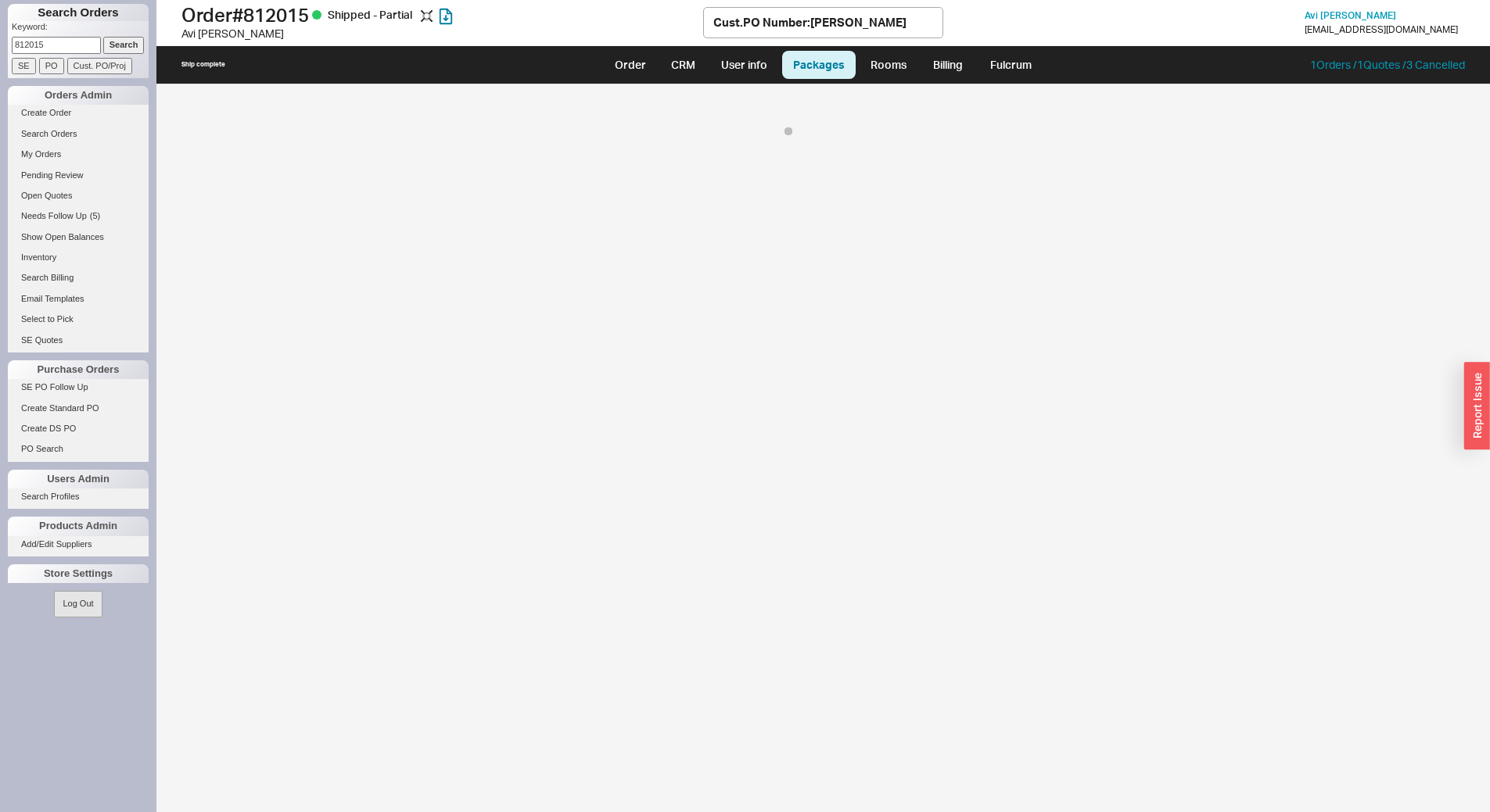
select select "8"
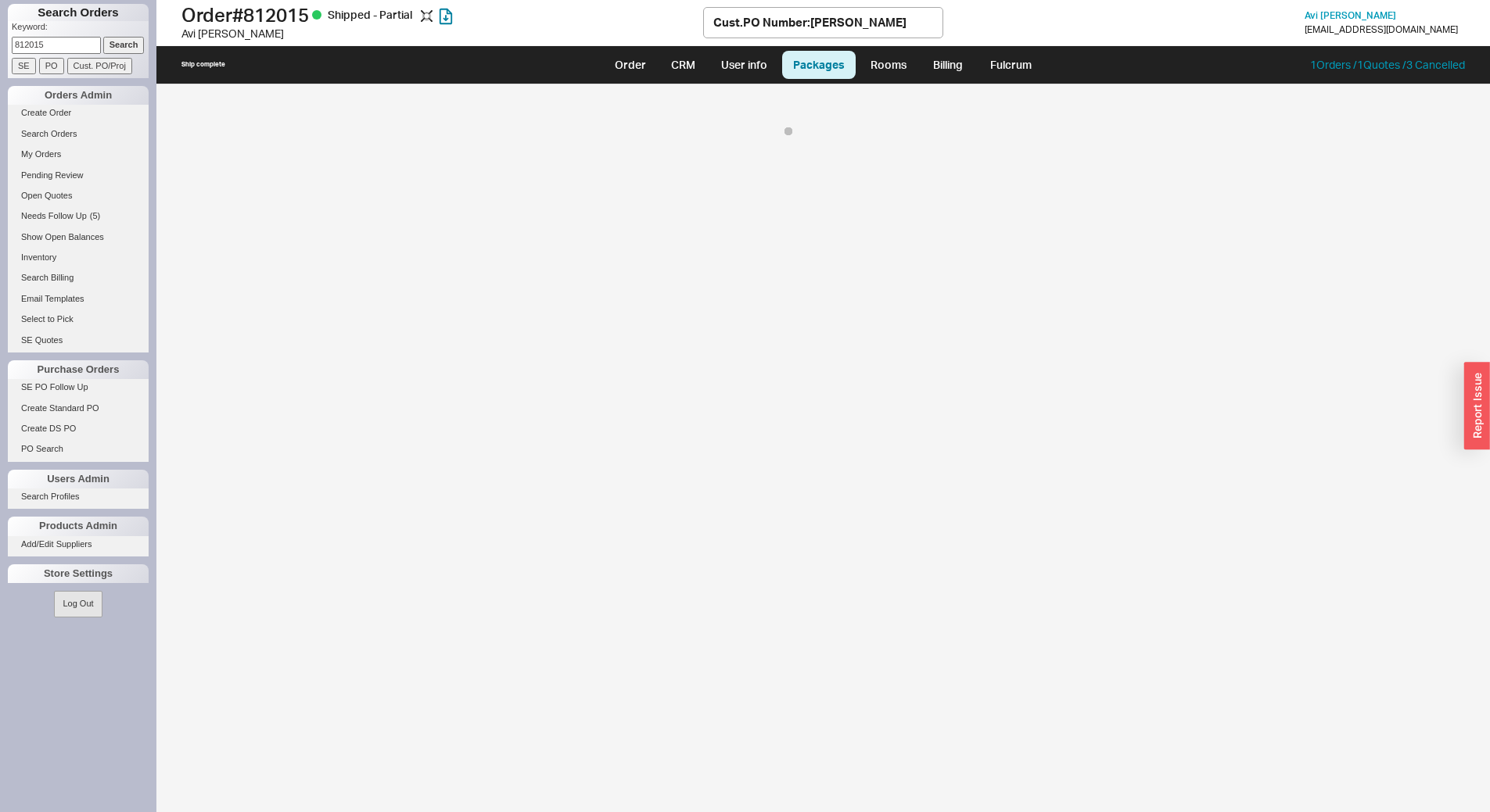
select select "8"
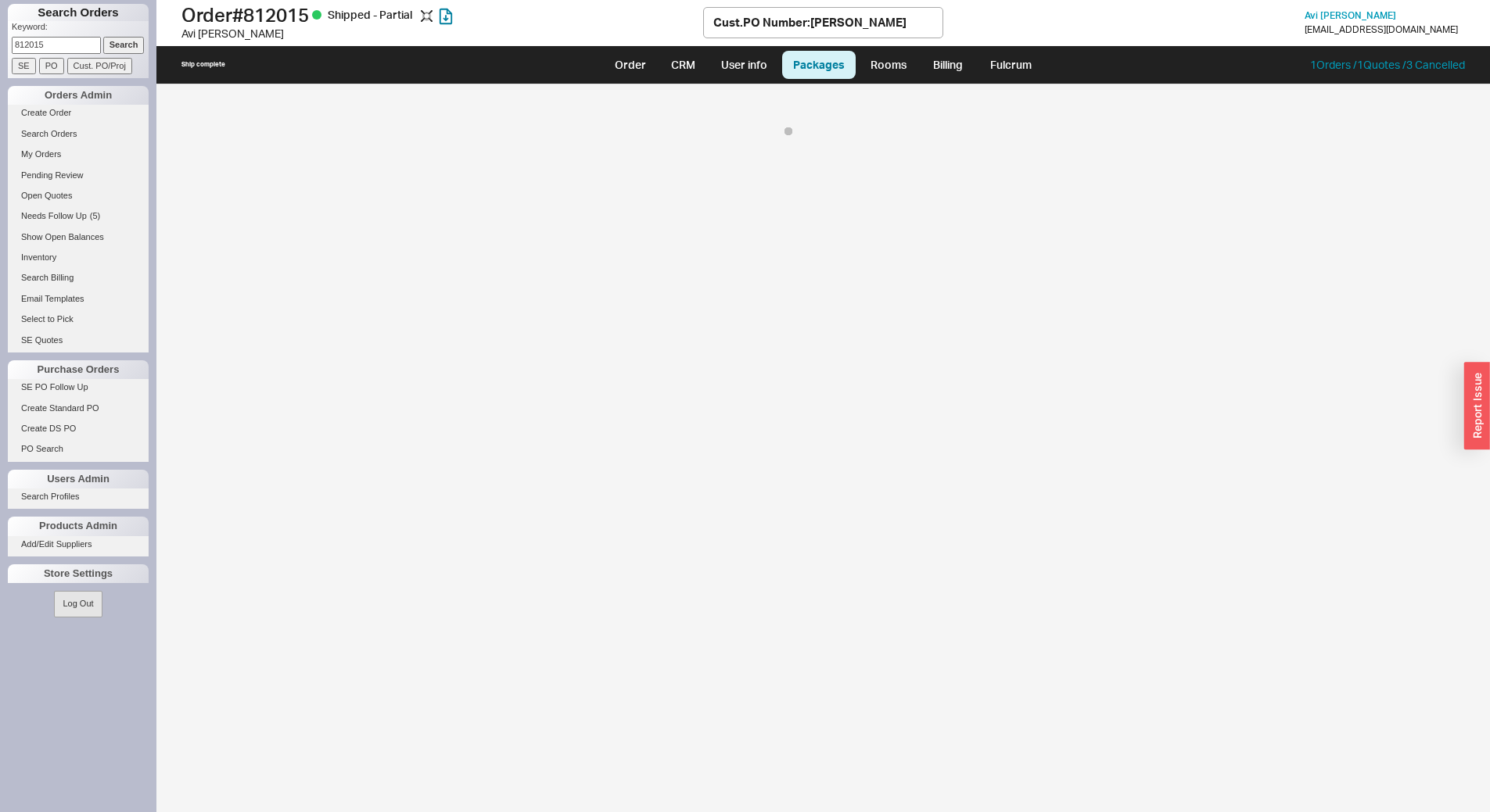
select select "8"
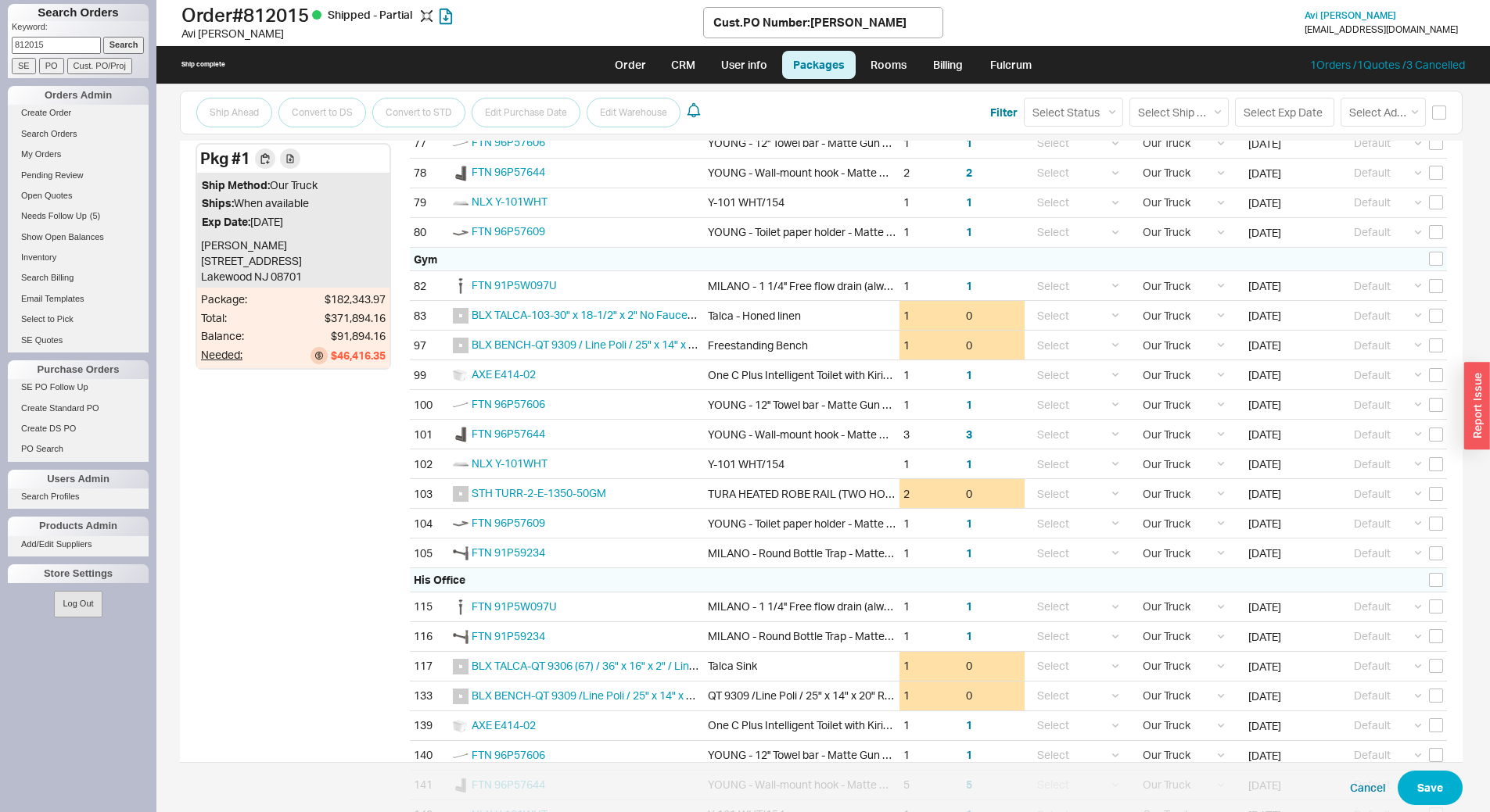
scroll to position [1877, 0]
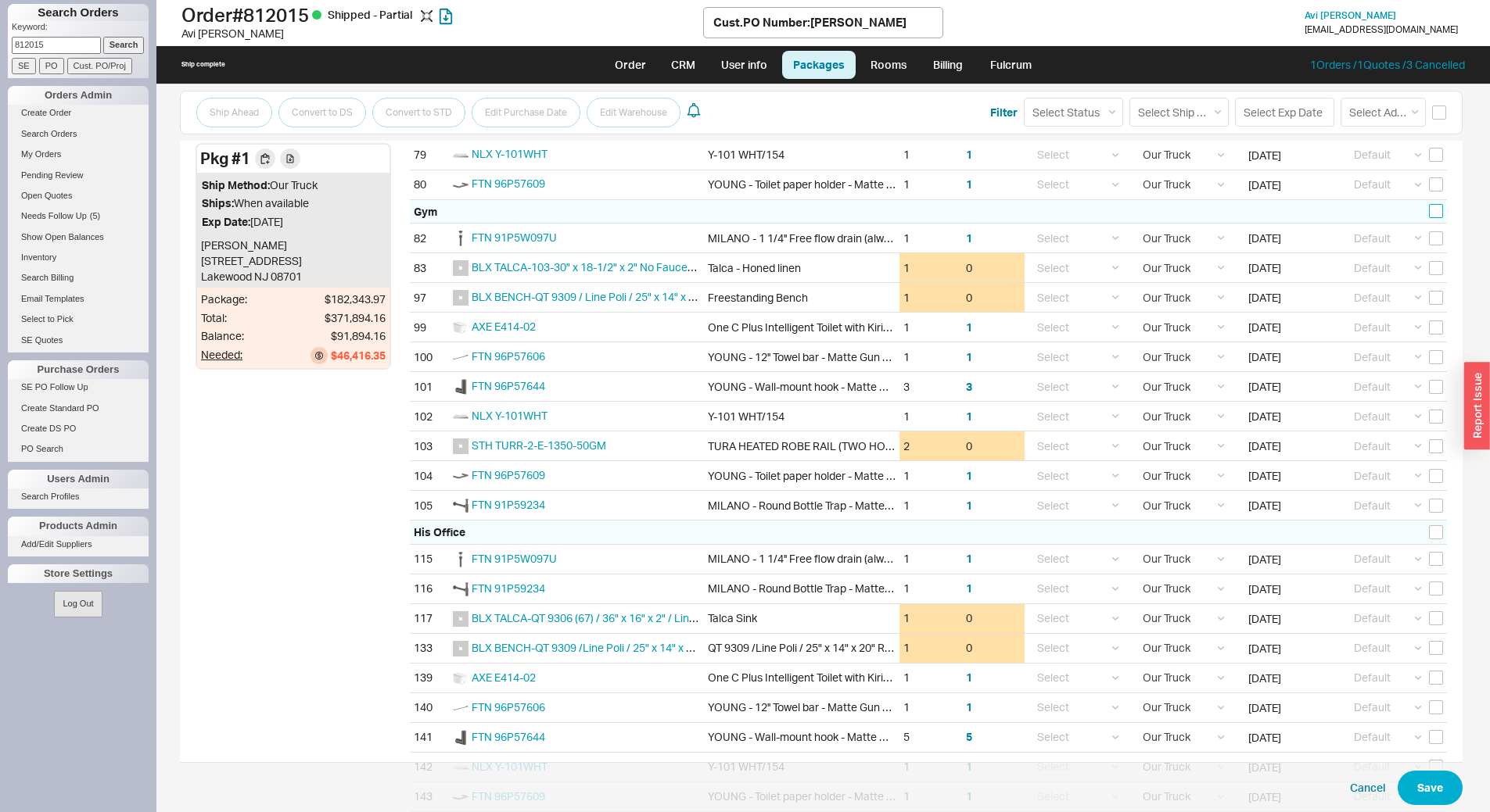
click at [1431, 212] on input "checkbox" at bounding box center [1436, 210] width 14 height 14
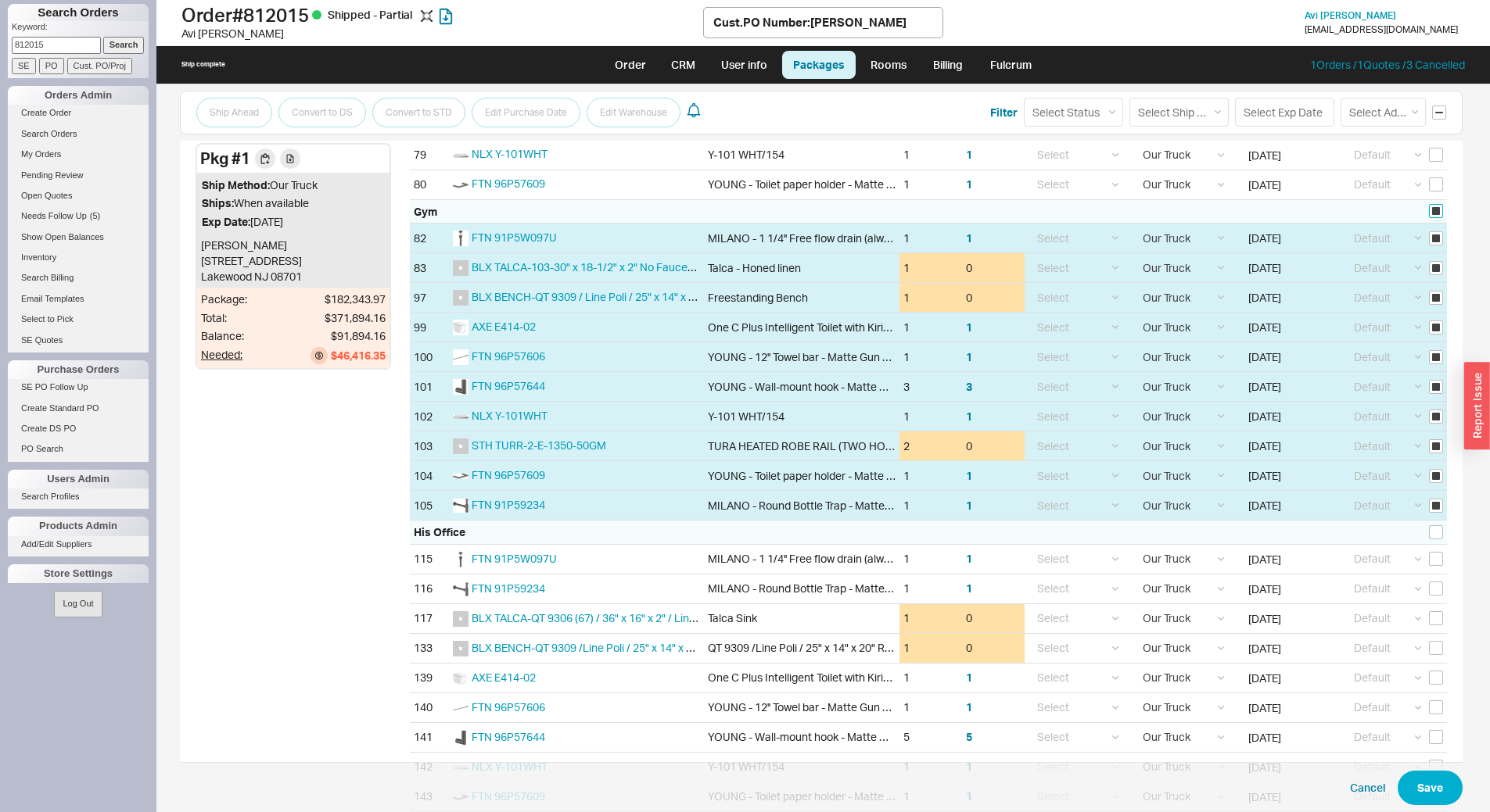
checkbox input "true"
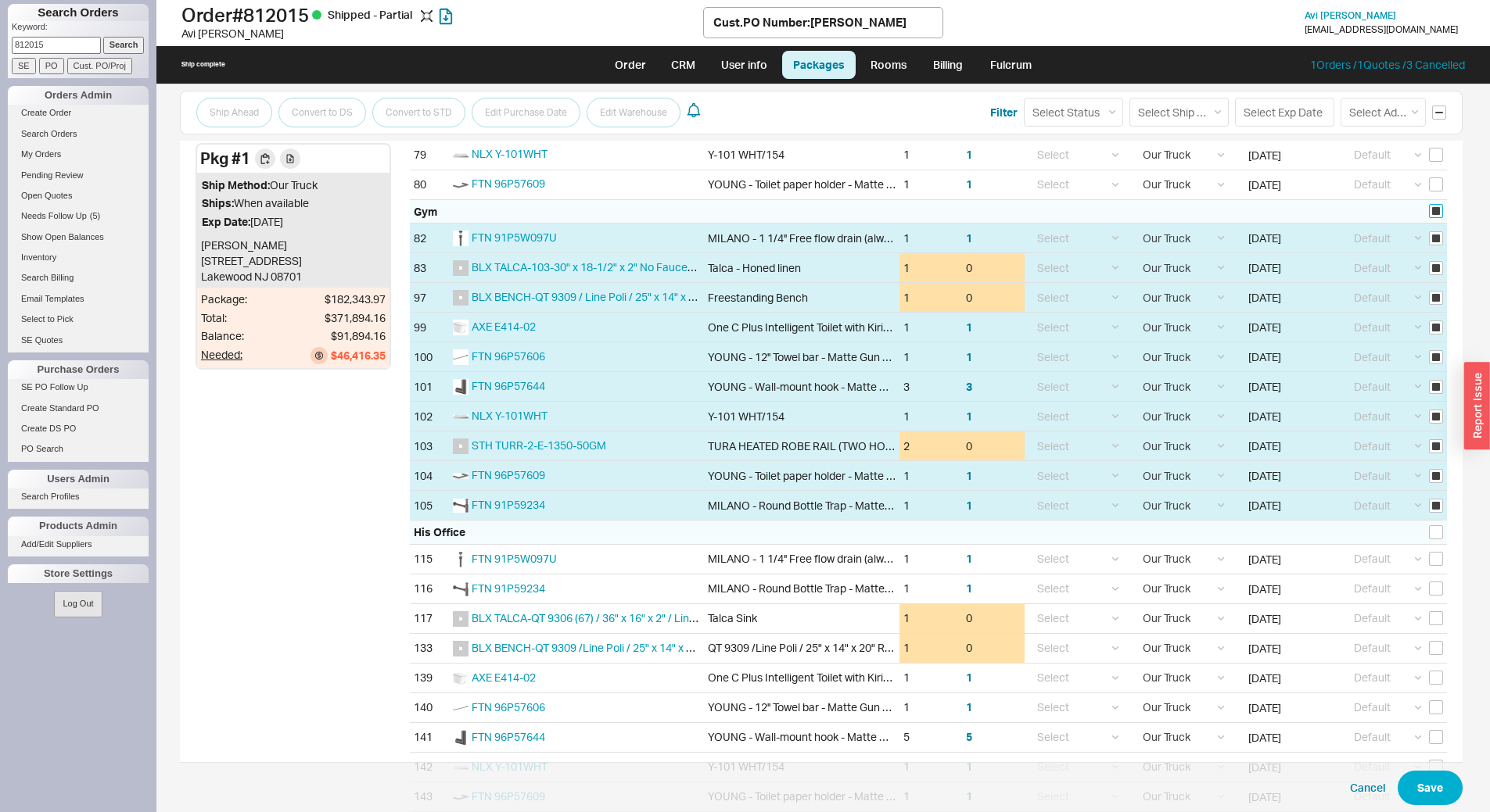
checkbox input "true"
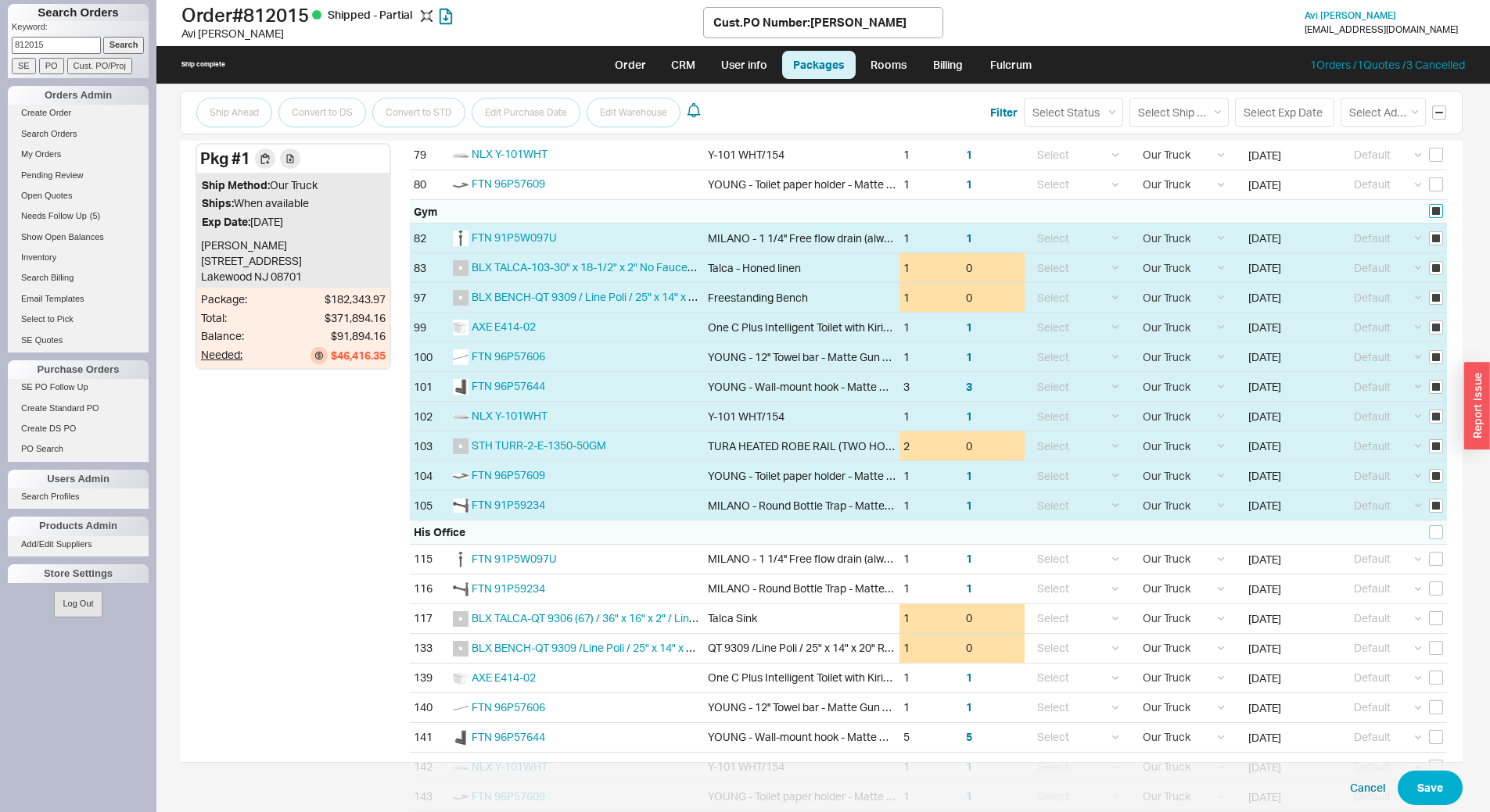
checkbox input "true"
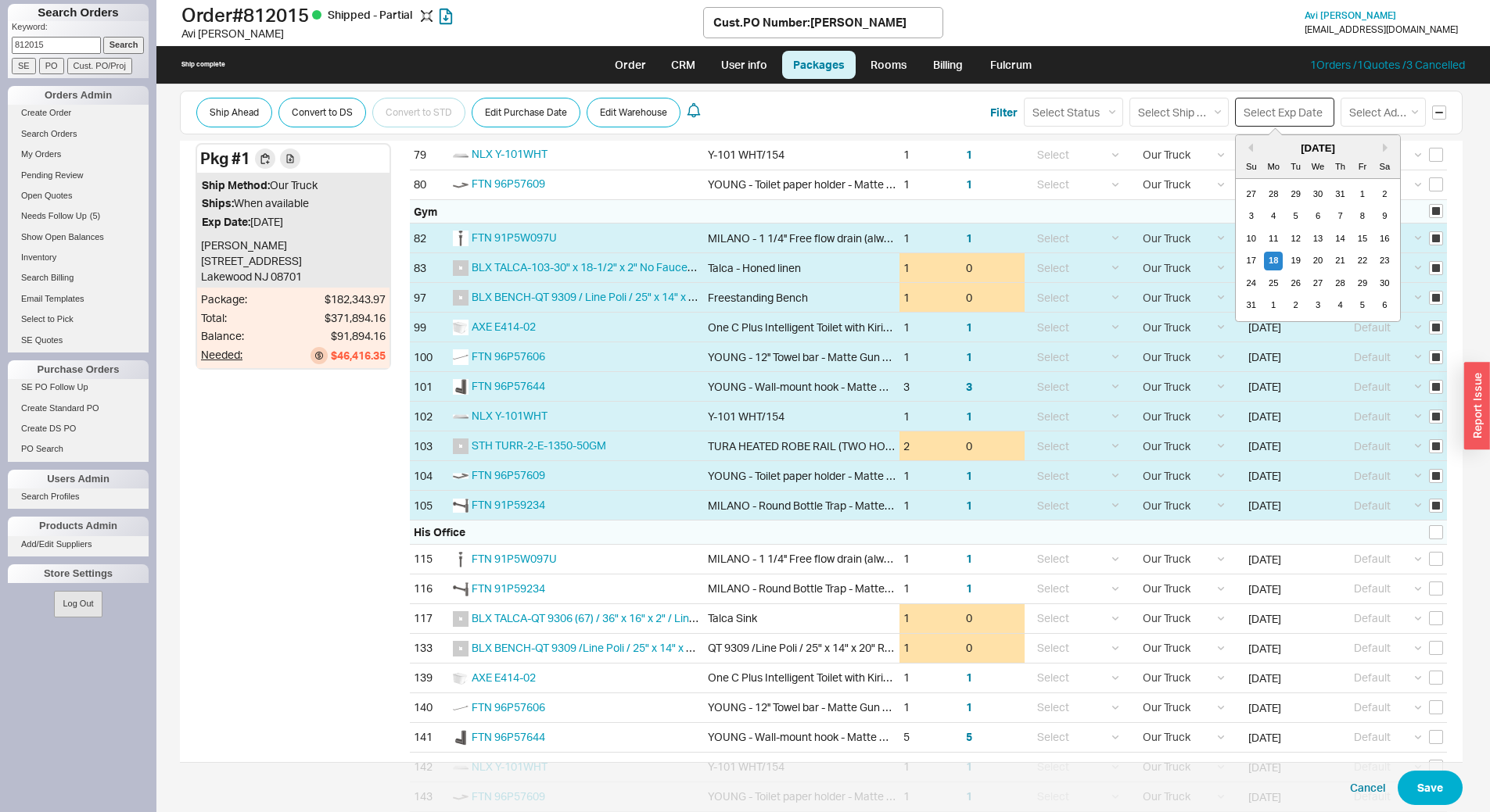
click at [1280, 107] on input at bounding box center [1284, 111] width 99 height 29
click at [1309, 302] on div "3" at bounding box center [1318, 305] width 19 height 19
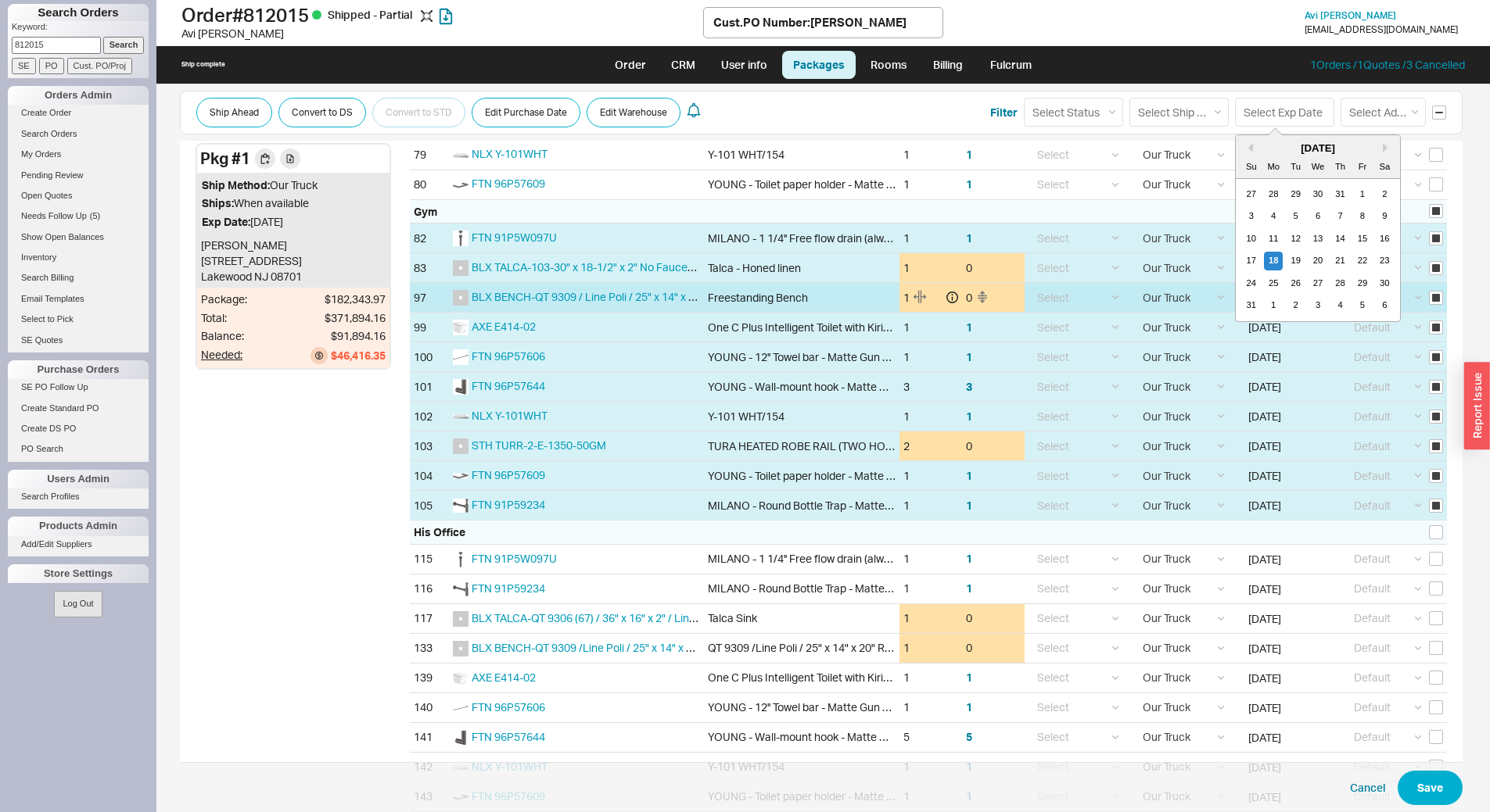
type input "09/03/2025"
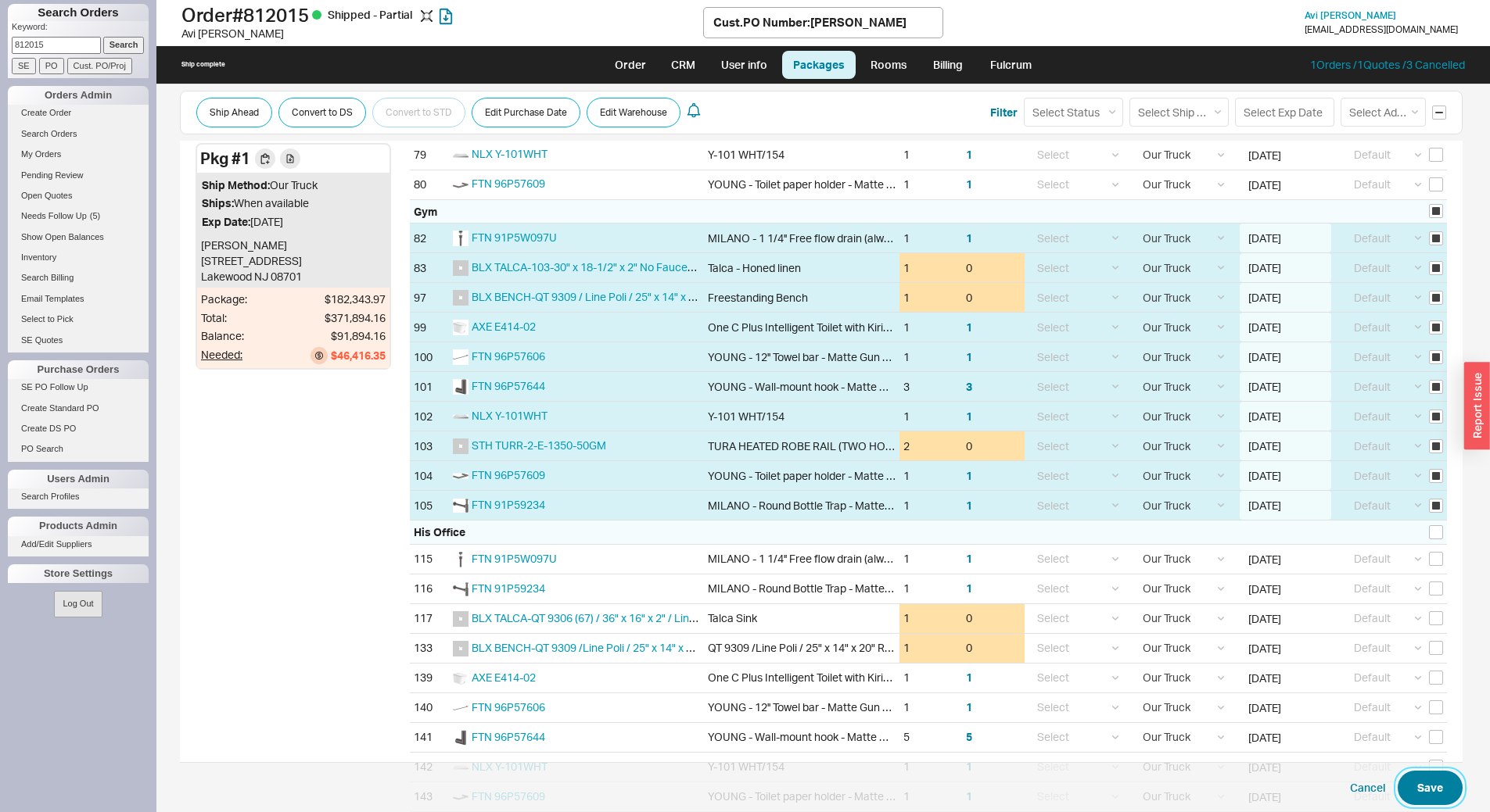
click at [1410, 791] on button "Save" at bounding box center [1431, 788] width 65 height 34
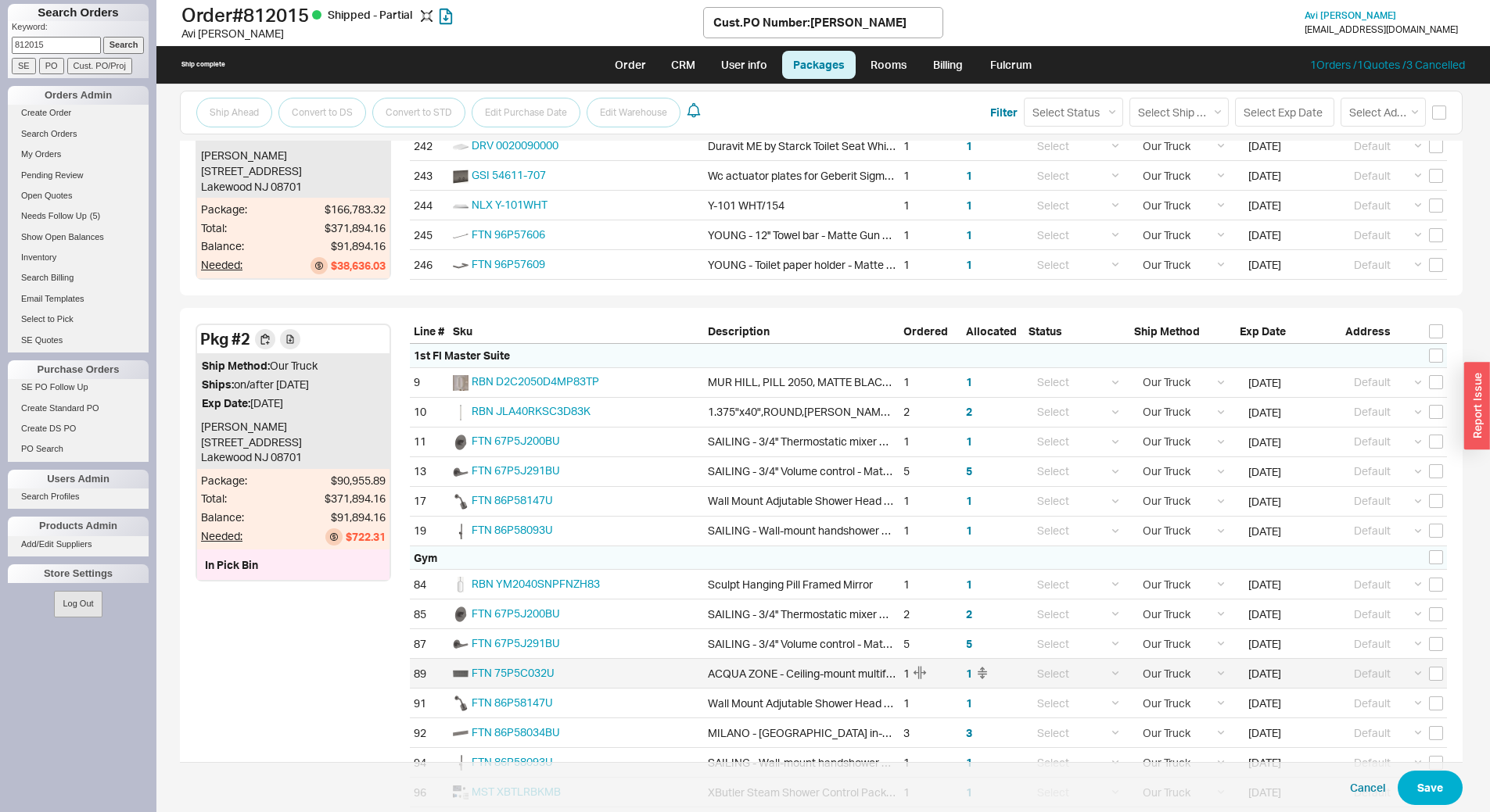
scroll to position [3901, 0]
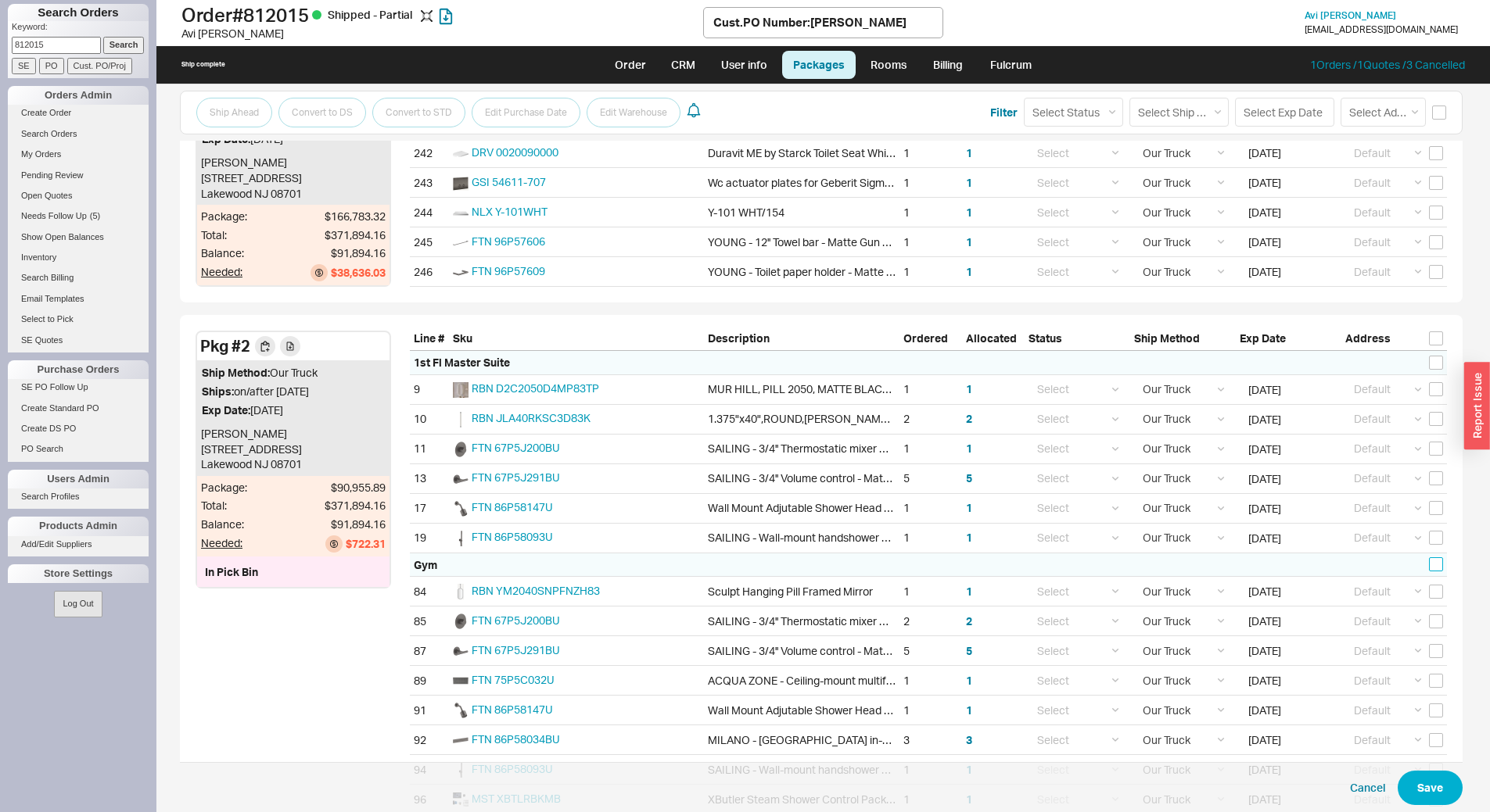
click at [1429, 564] on input "checkbox" at bounding box center [1436, 564] width 14 height 14
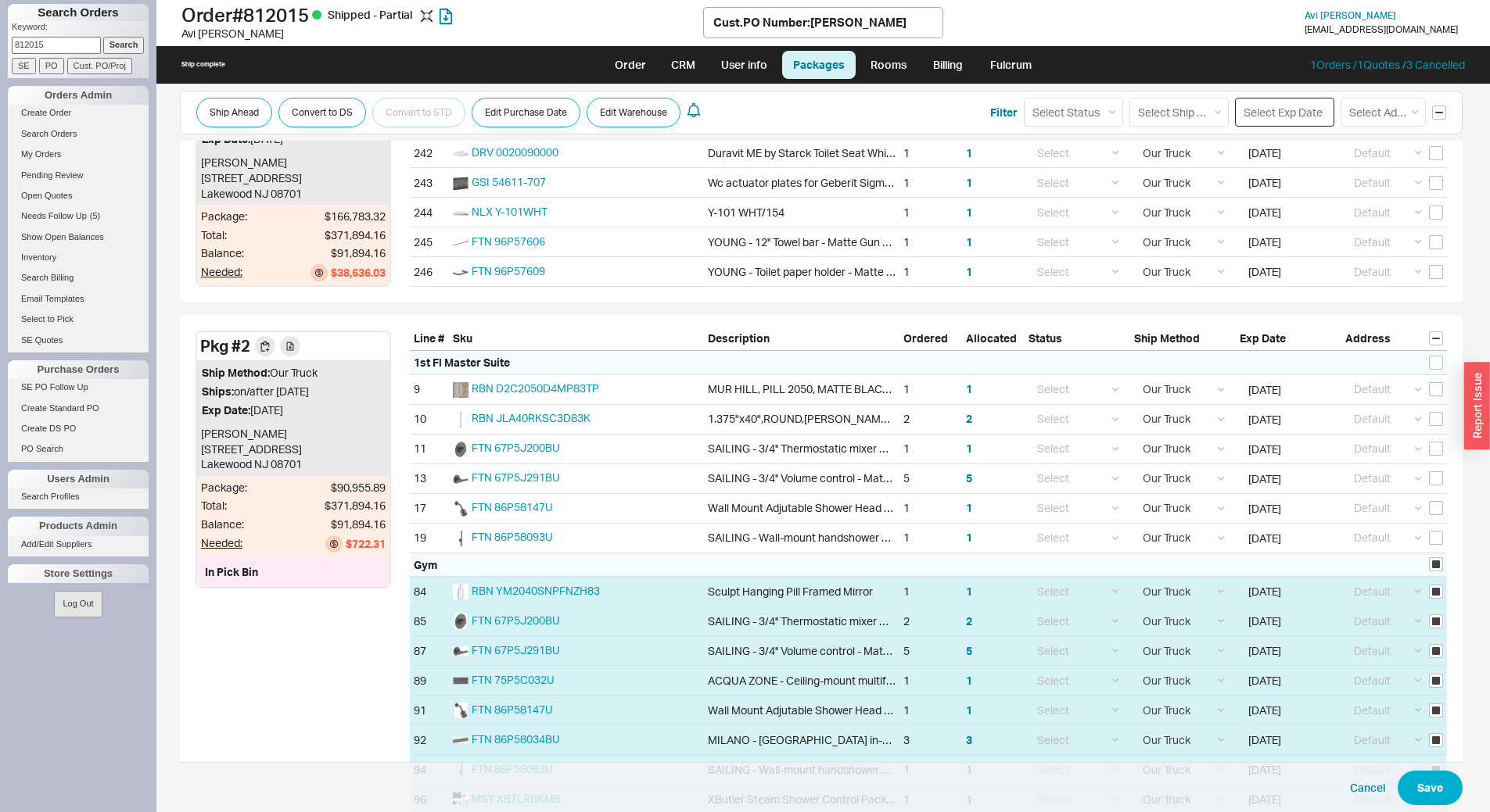
click at [1263, 102] on input at bounding box center [1284, 111] width 99 height 29
click at [1294, 308] on div "2" at bounding box center [1296, 305] width 19 height 19
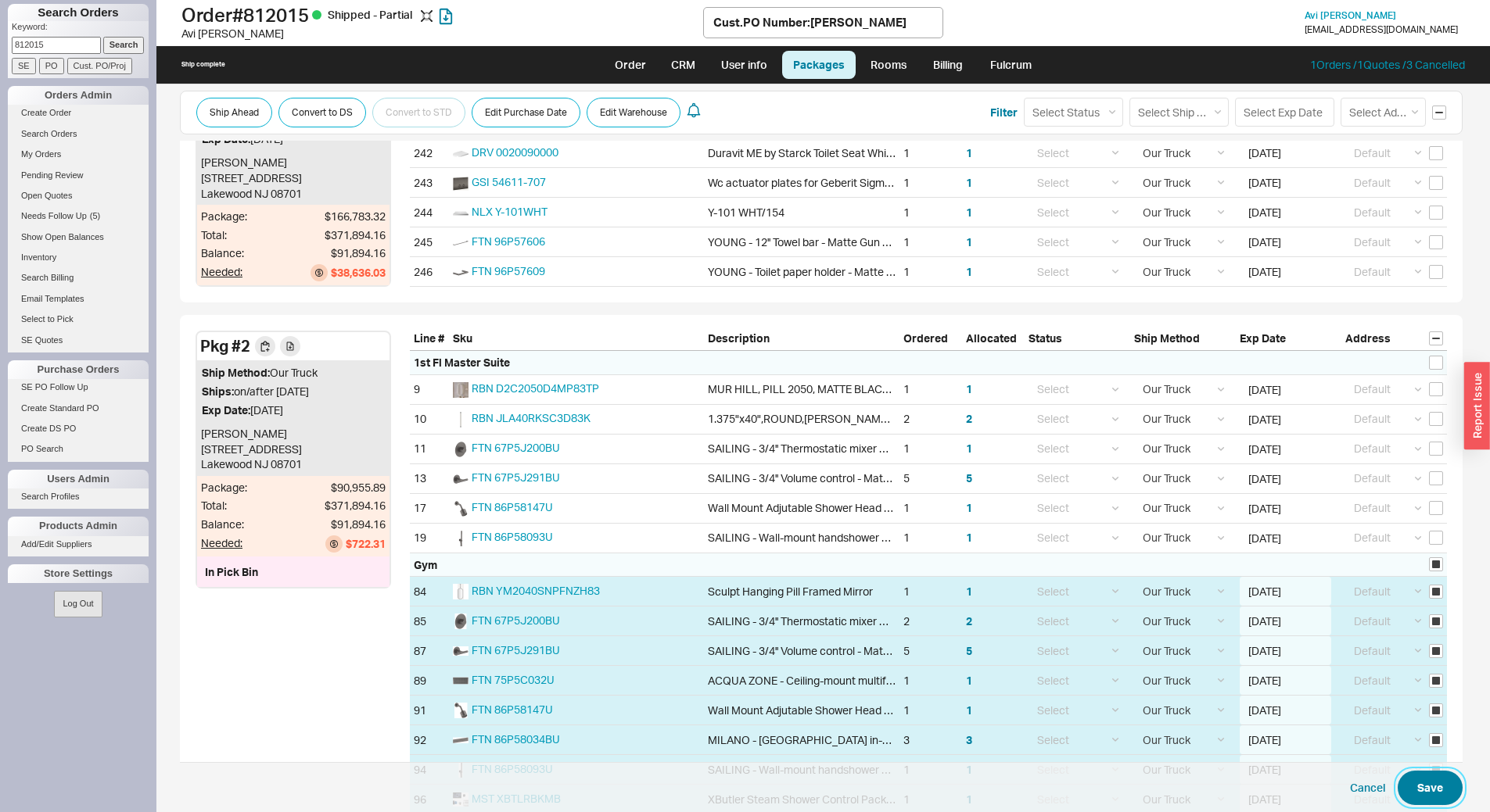
click at [1438, 790] on button "Save" at bounding box center [1431, 788] width 65 height 34
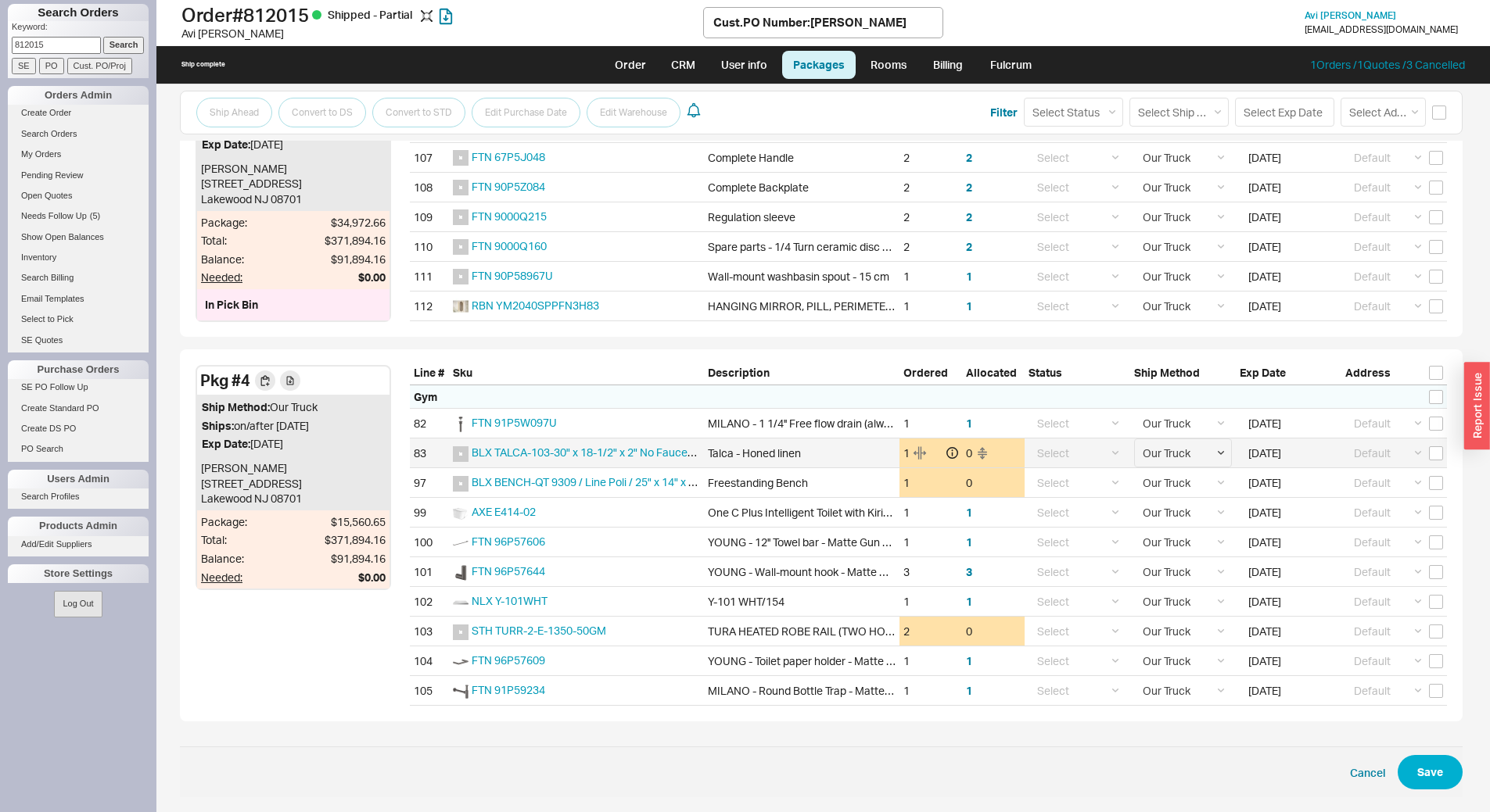
scroll to position [5909, 0]
click at [1435, 372] on input "checkbox" at bounding box center [1436, 372] width 14 height 14
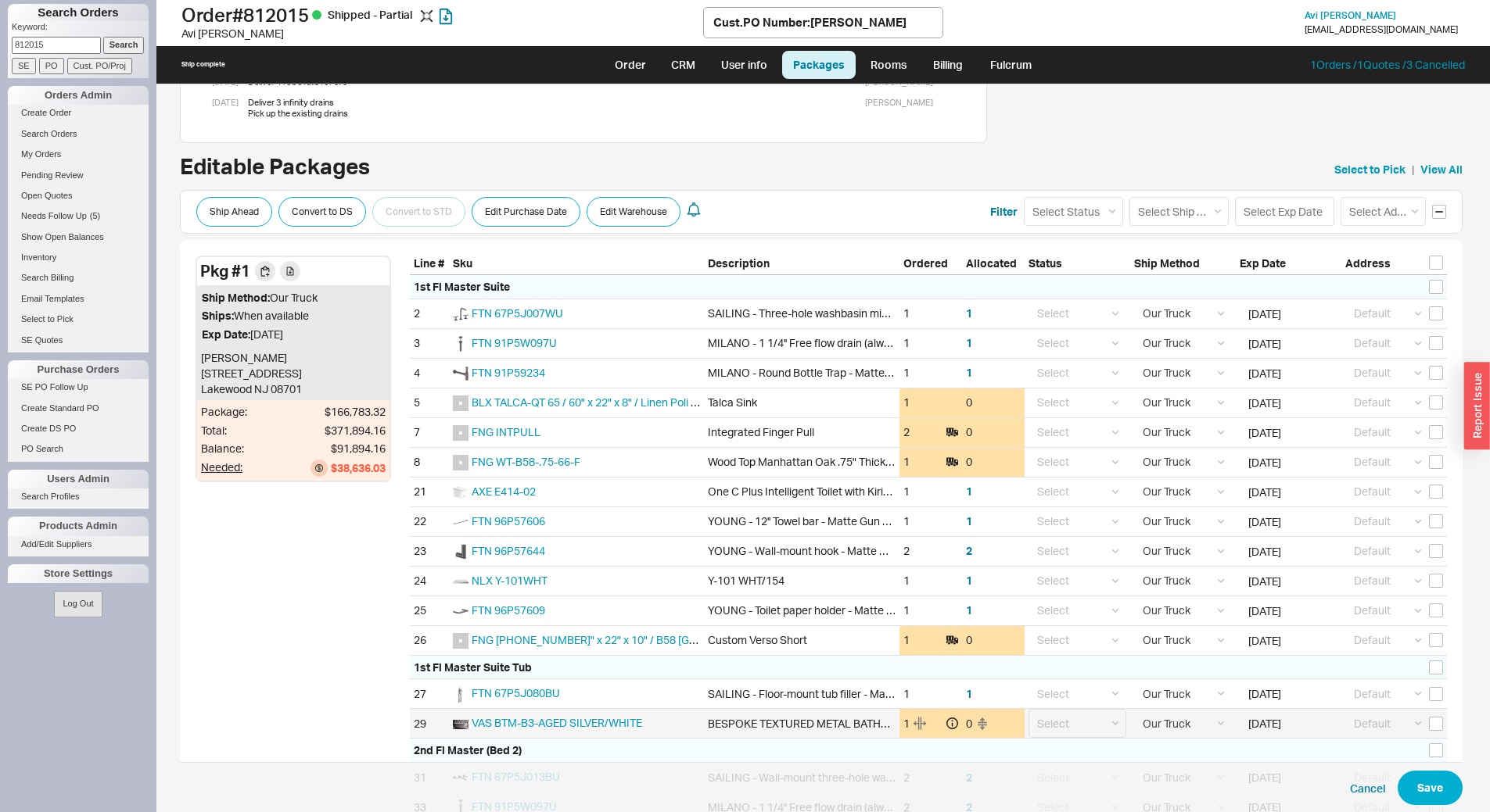
scroll to position [0, 0]
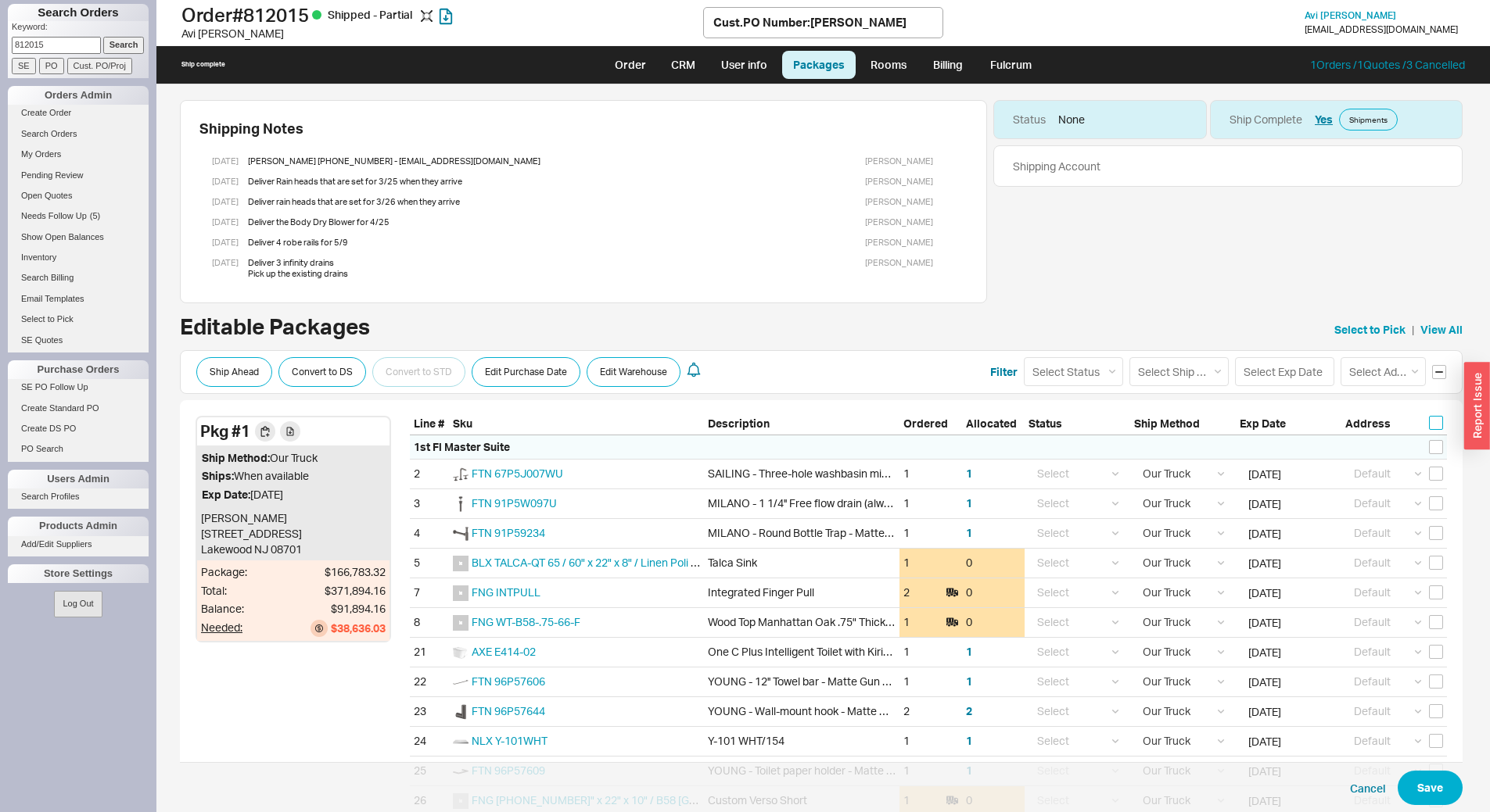
click at [1429, 427] on input "checkbox" at bounding box center [1436, 423] width 14 height 14
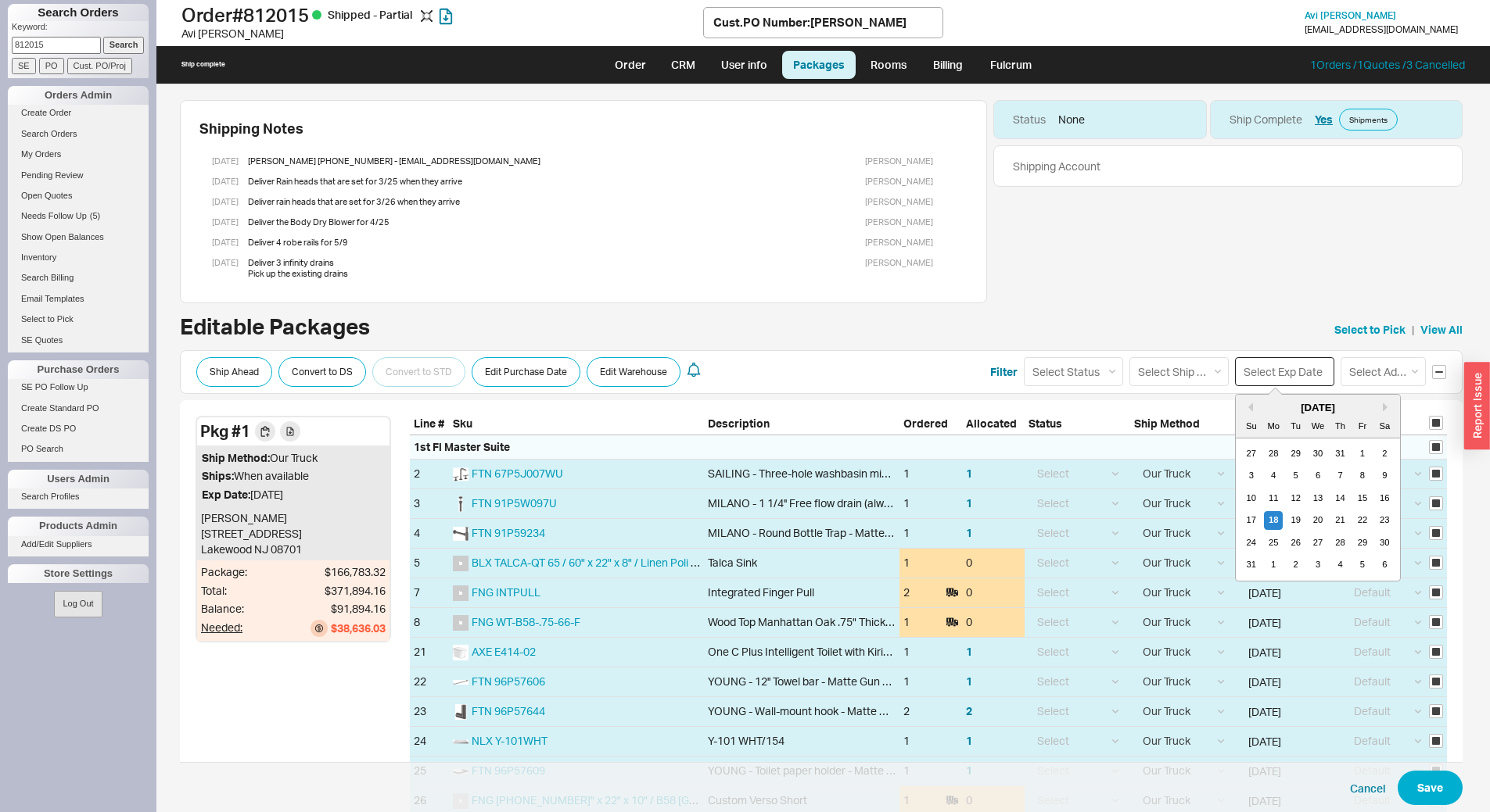
click at [1283, 384] on input at bounding box center [1284, 372] width 99 height 29
click at [1332, 495] on div "14" at bounding box center [1341, 498] width 19 height 19
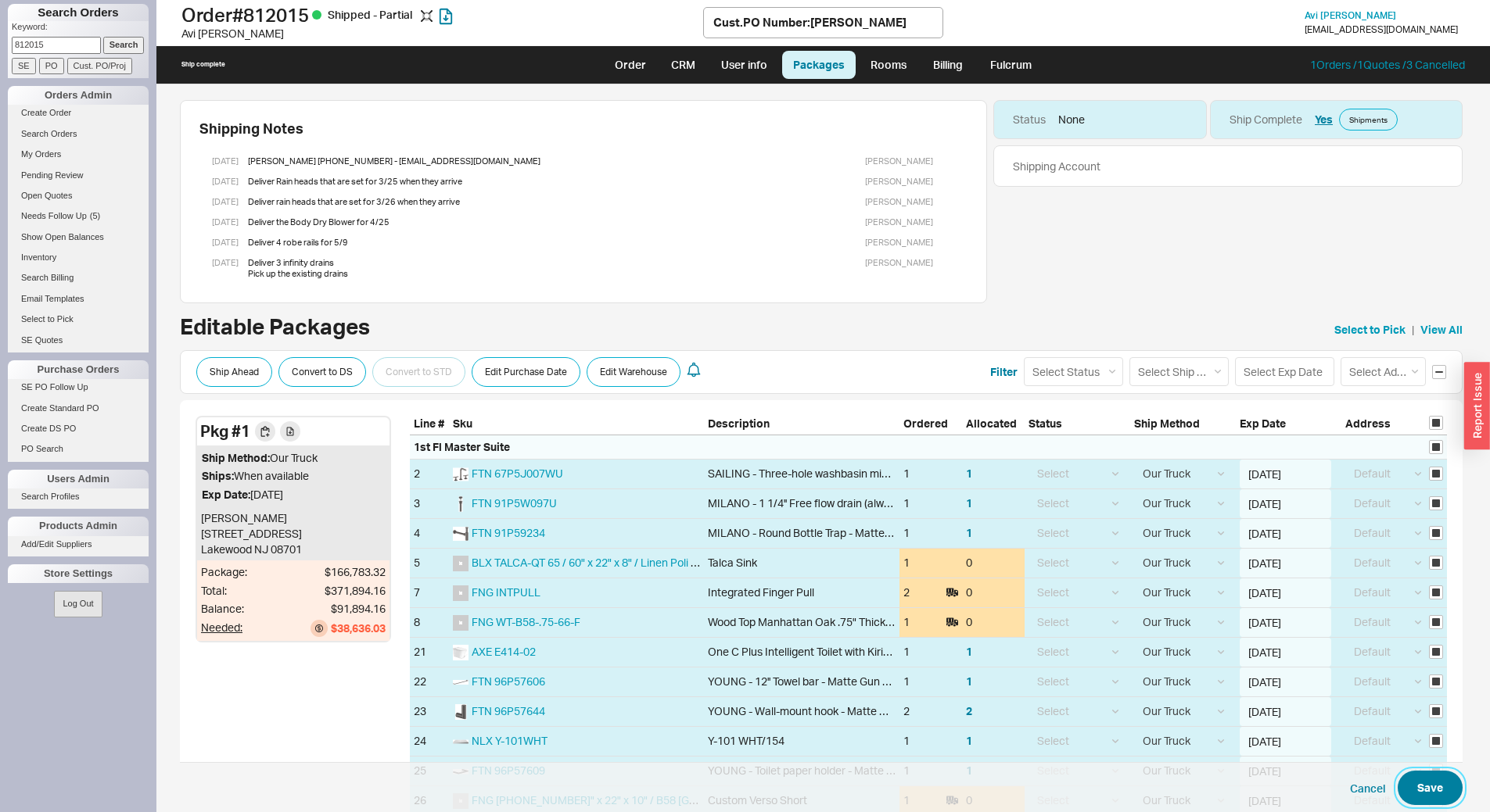
click at [1428, 790] on button "Save" at bounding box center [1431, 788] width 65 height 34
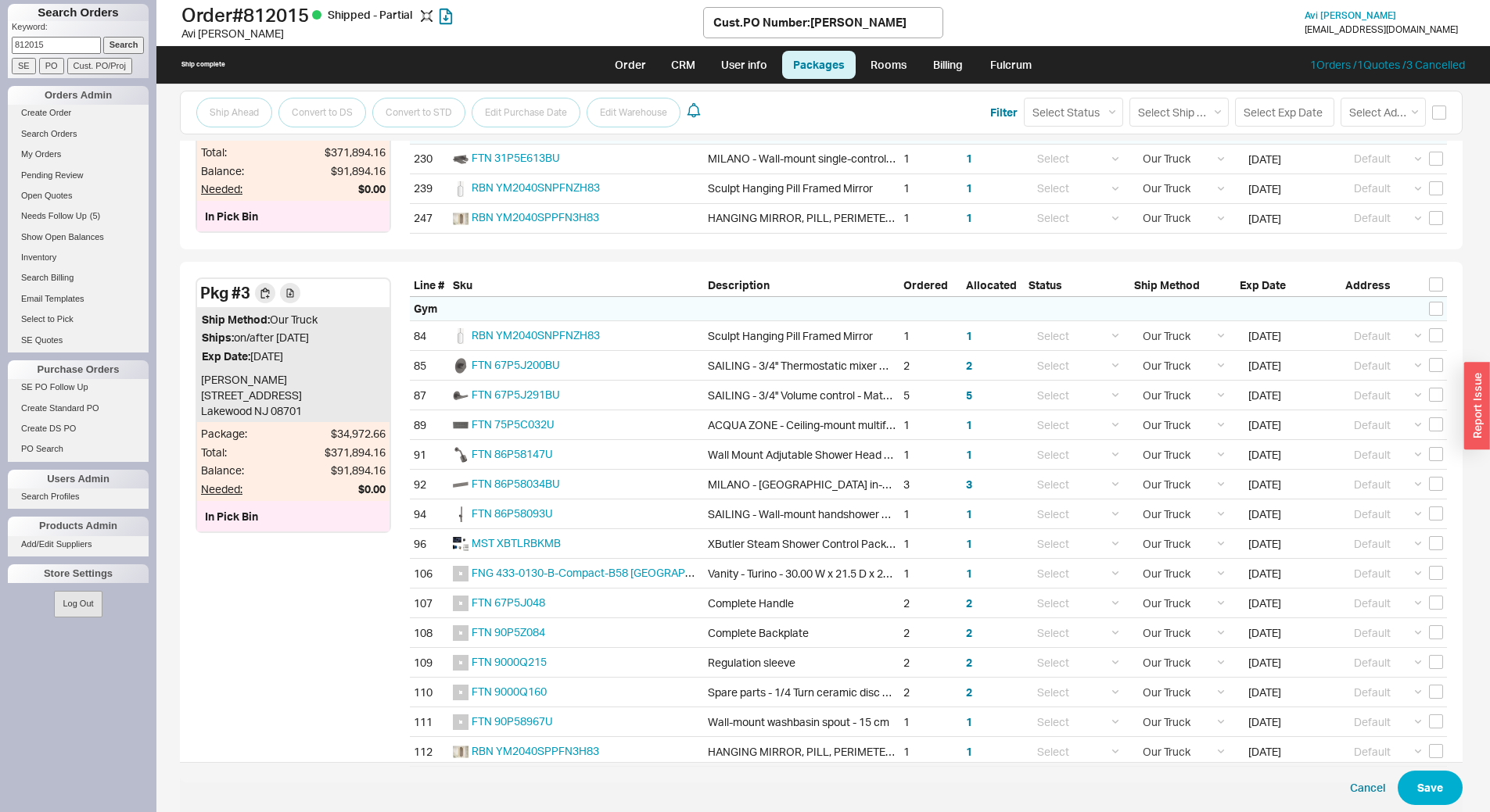
scroll to position [5846, 0]
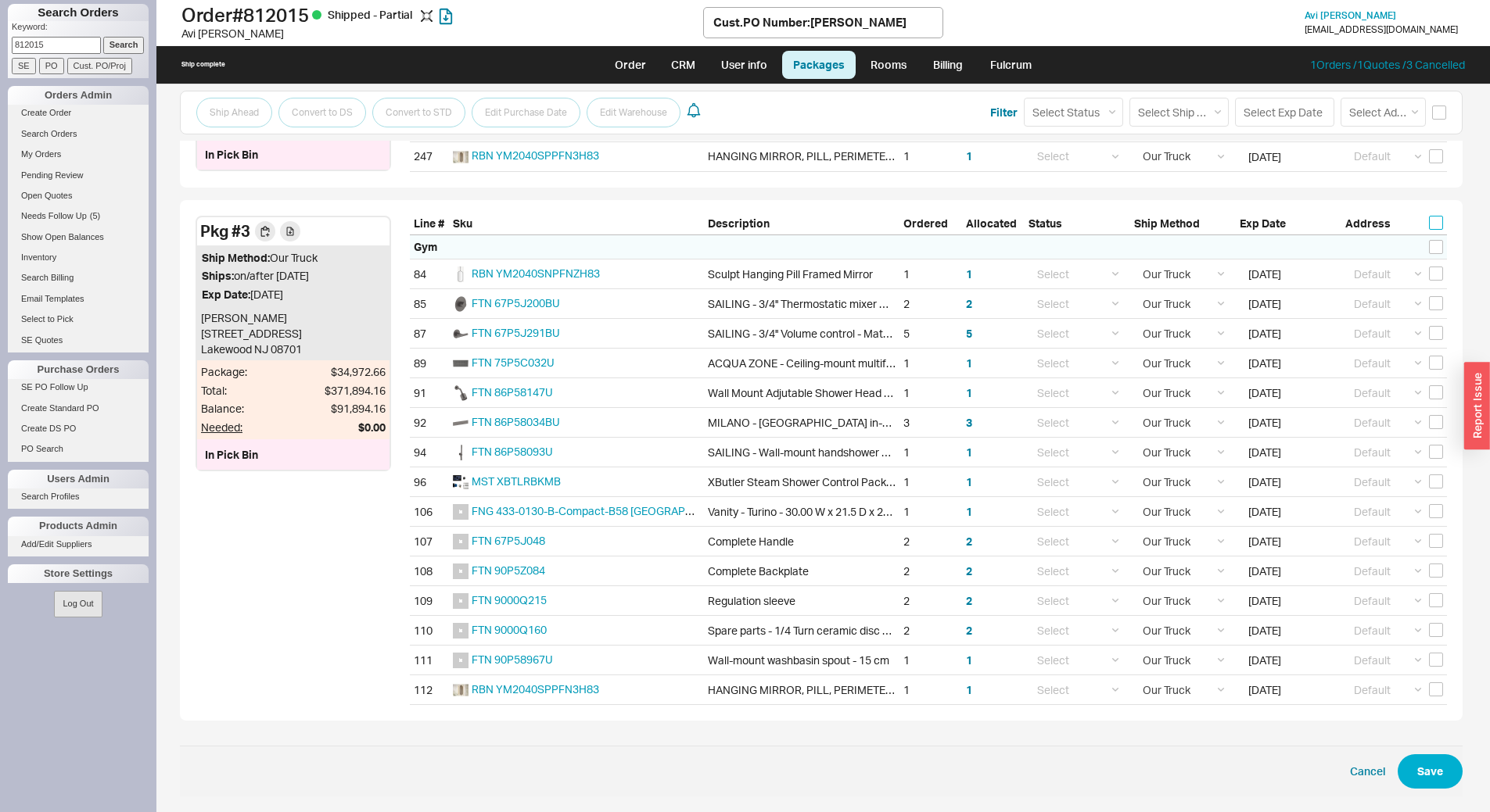
click at [1429, 224] on input "checkbox" at bounding box center [1436, 222] width 14 height 14
